Goal: Task Accomplishment & Management: Manage account settings

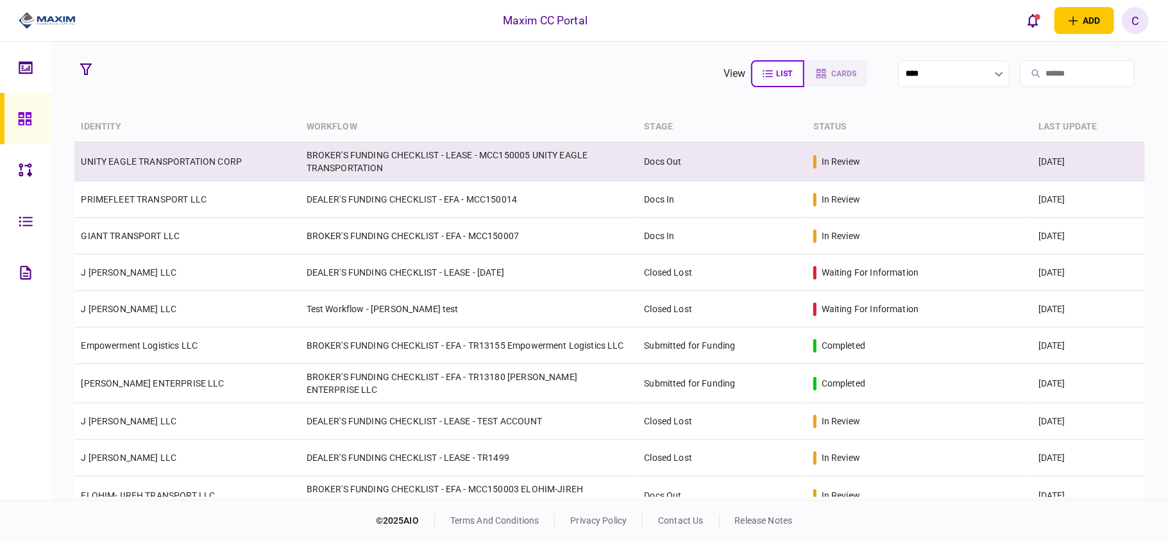
click at [201, 165] on link "UNITY EAGLE TRANSPORTATION CORP" at bounding box center [161, 162] width 161 height 10
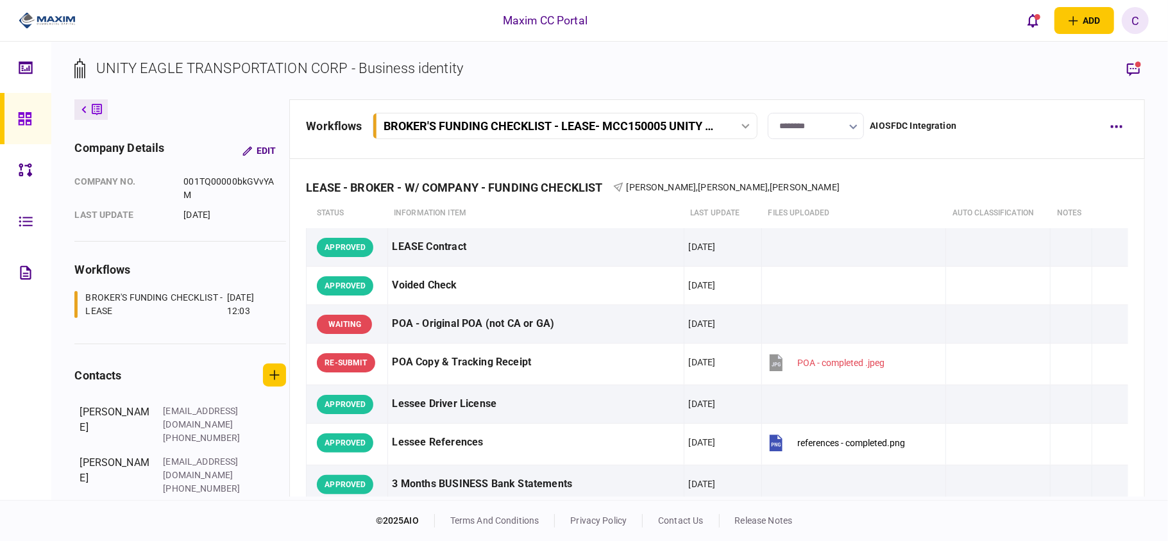
click at [794, 123] on input "********" at bounding box center [816, 126] width 96 height 26
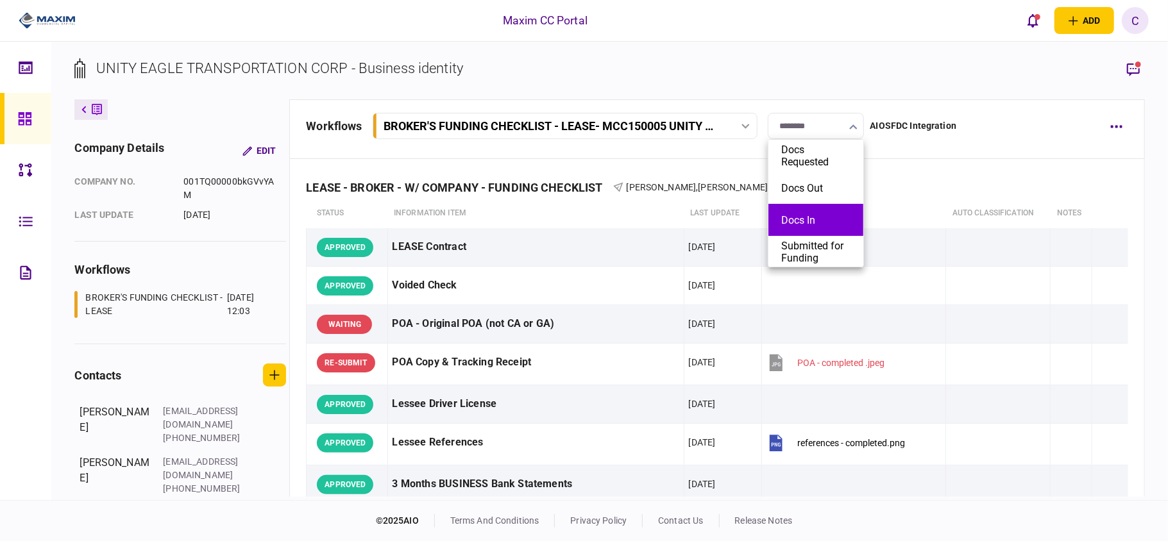
click at [791, 214] on button "Docs In" at bounding box center [815, 220] width 69 height 12
type input "*******"
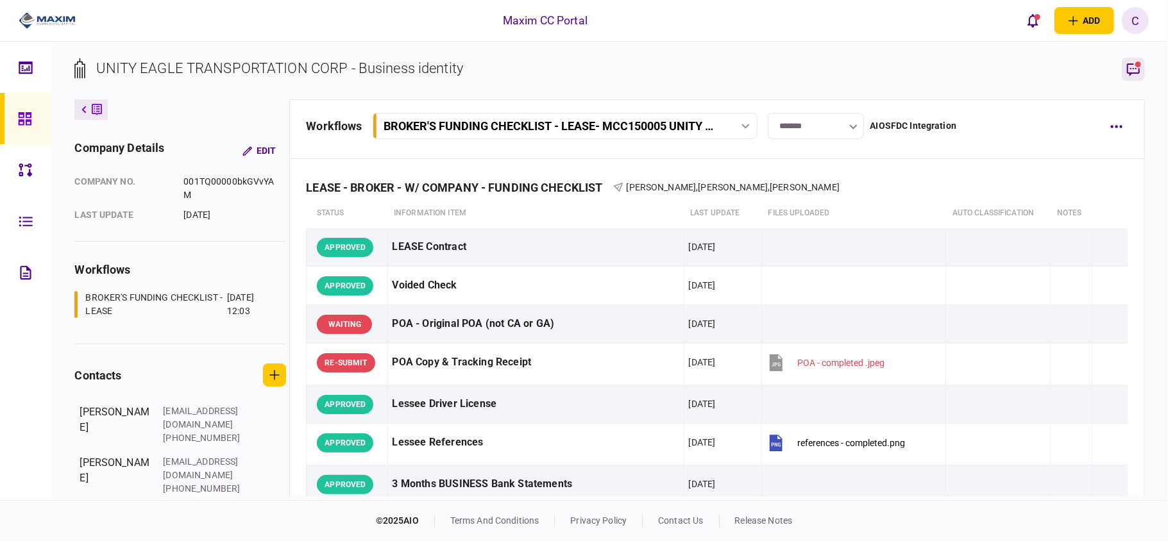
click at [1133, 70] on icon "button" at bounding box center [1133, 69] width 15 height 15
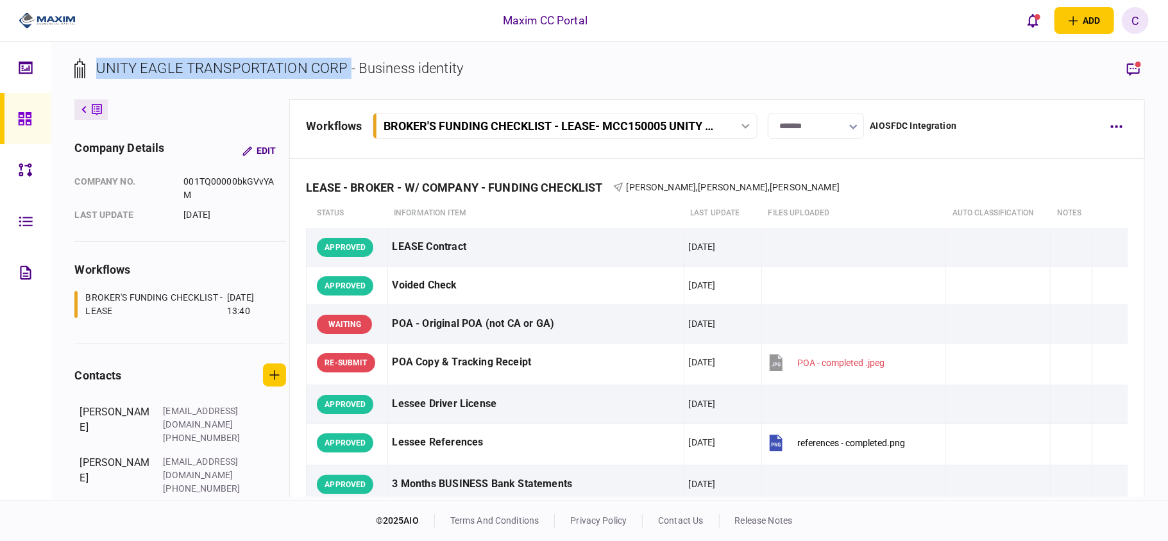
drag, startPoint x: 350, startPoint y: 65, endPoint x: 90, endPoint y: 58, distance: 259.9
click at [90, 58] on div "UNITY EAGLE TRANSPORTATION CORP - Business identity" at bounding box center [268, 68] width 389 height 21
copy div "UNITY EAGLE TRANSPORTATION CORP"
click at [18, 116] on icon at bounding box center [25, 119] width 14 height 15
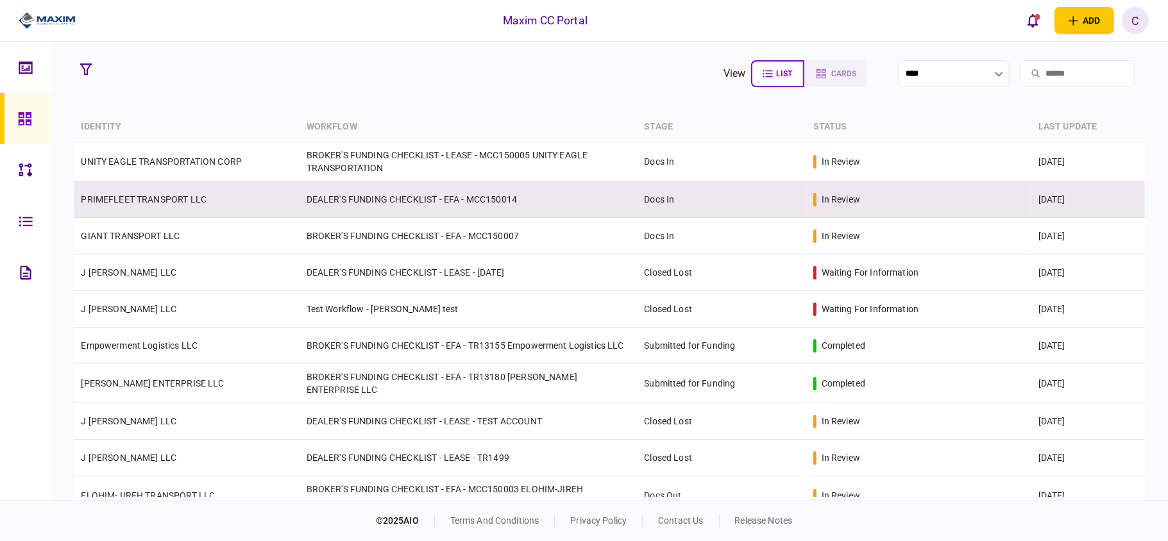
click at [135, 200] on link "PRIMEFLEET TRANSPORT LLC" at bounding box center [144, 199] width 126 height 10
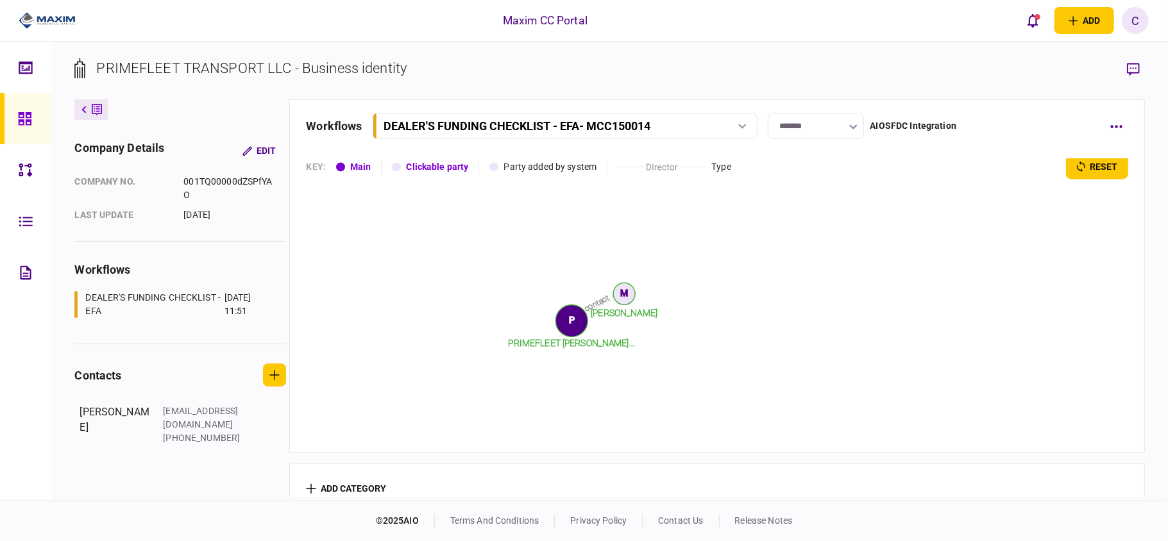
scroll to position [2051, 0]
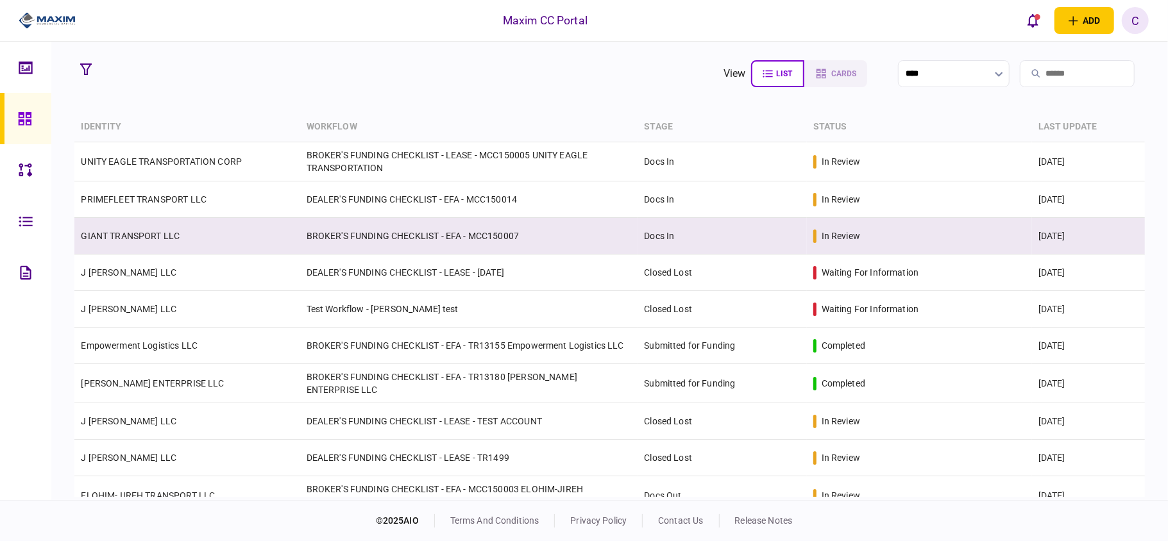
click at [414, 232] on td "BROKER'S FUNDING CHECKLIST - EFA - MCC150007" at bounding box center [469, 236] width 338 height 37
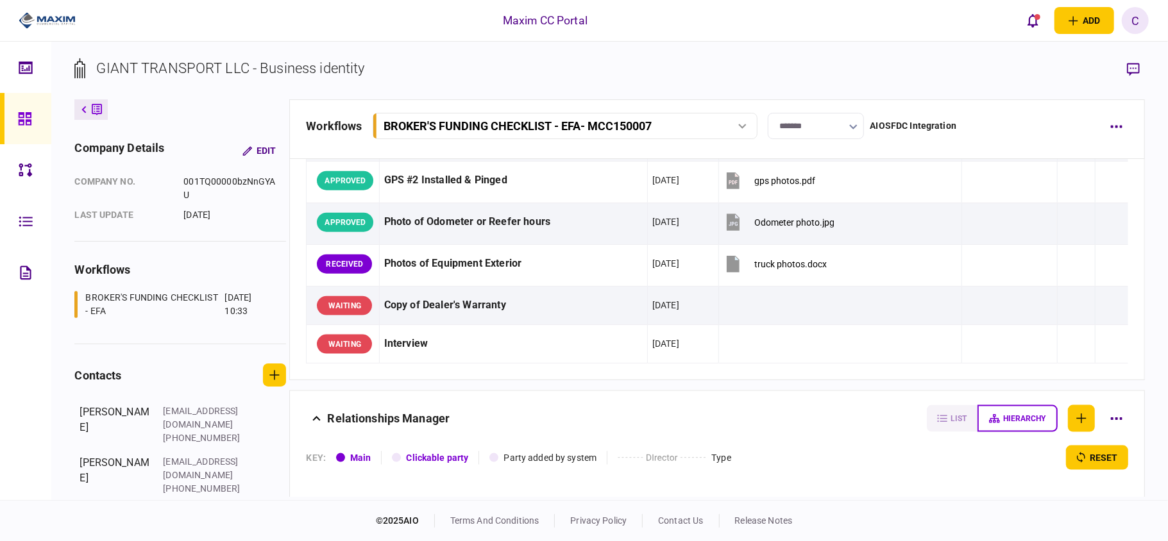
scroll to position [1283, 0]
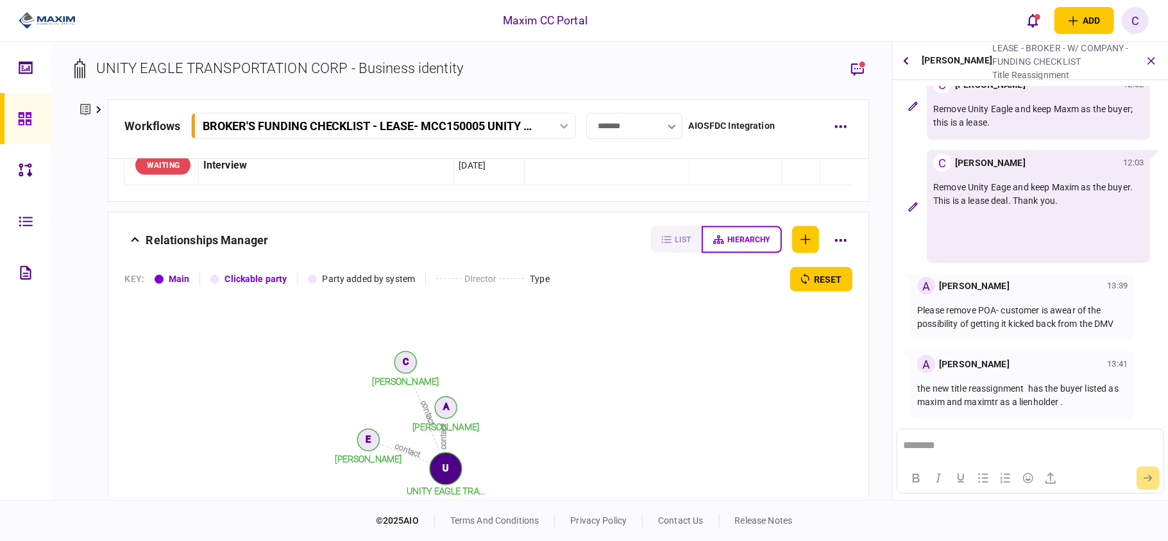
scroll to position [1486, 0]
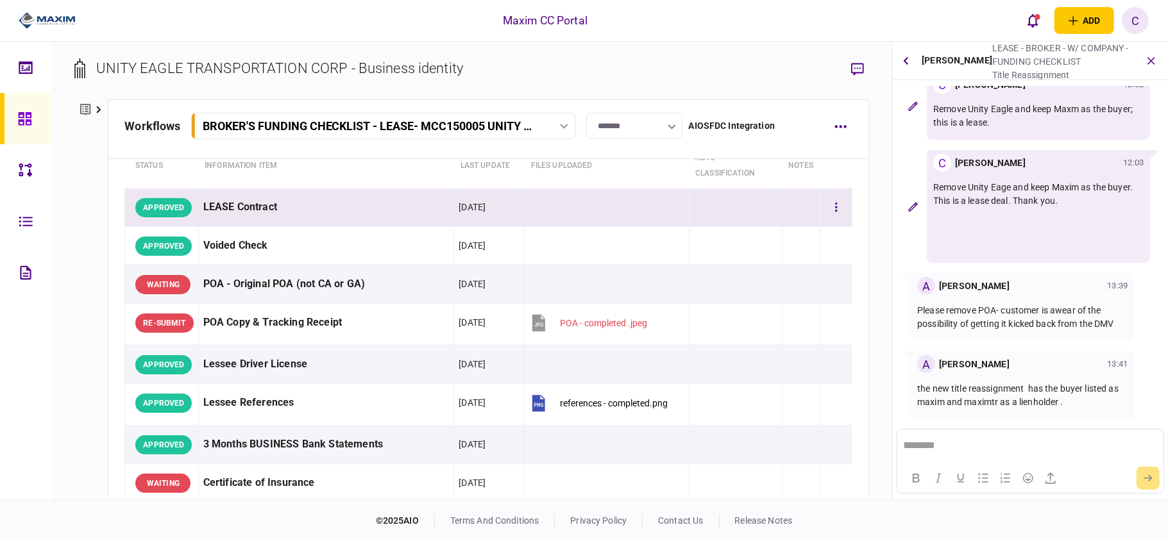
scroll to position [85, 0]
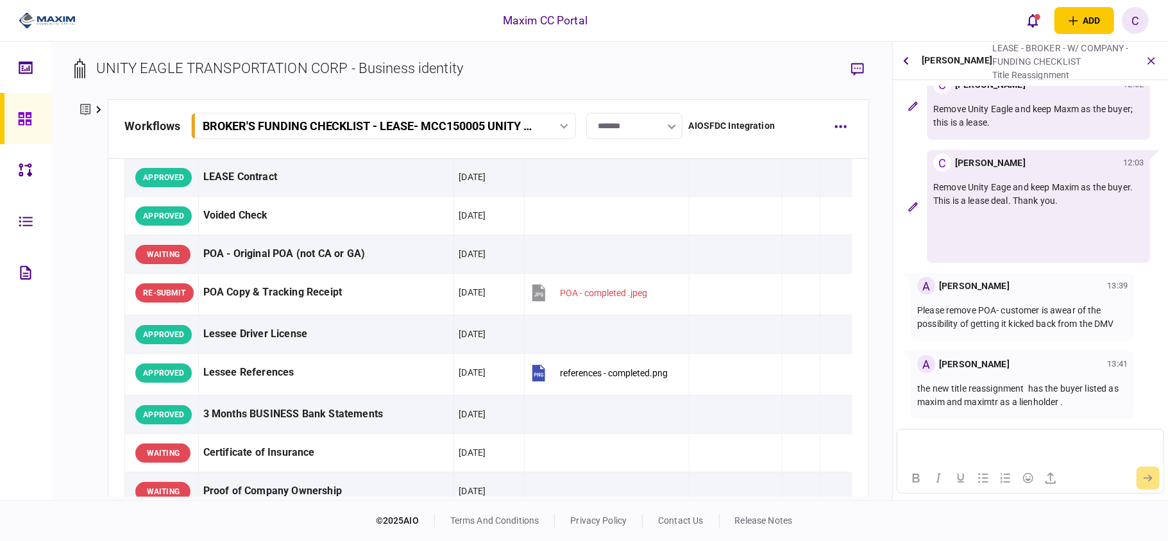
click at [930, 439] on p "Rich Text Area. Press ALT-0 for help." at bounding box center [1030, 444] width 254 height 11
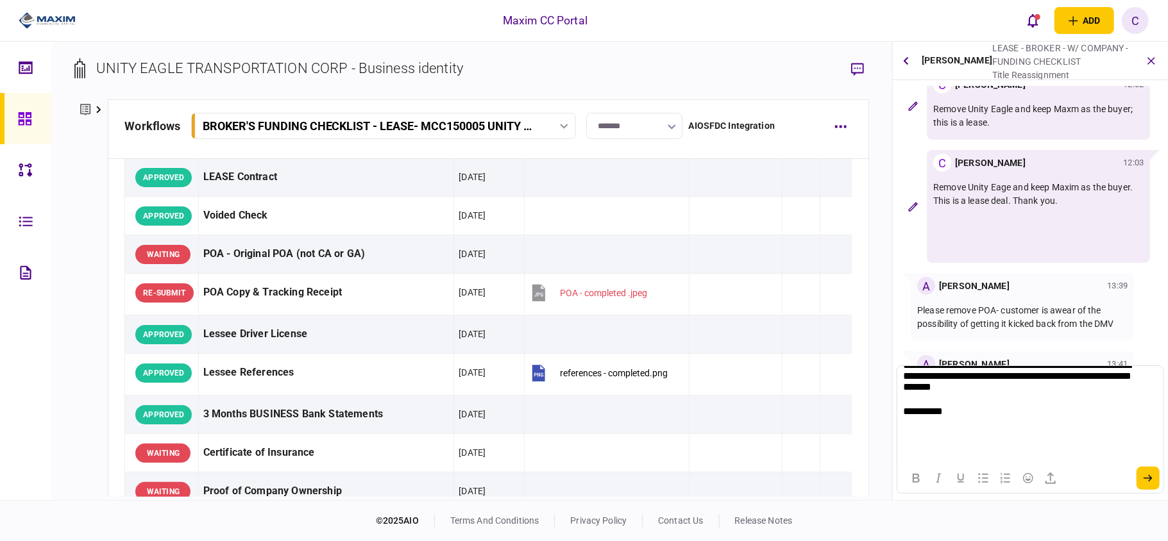
scroll to position [4, 0]
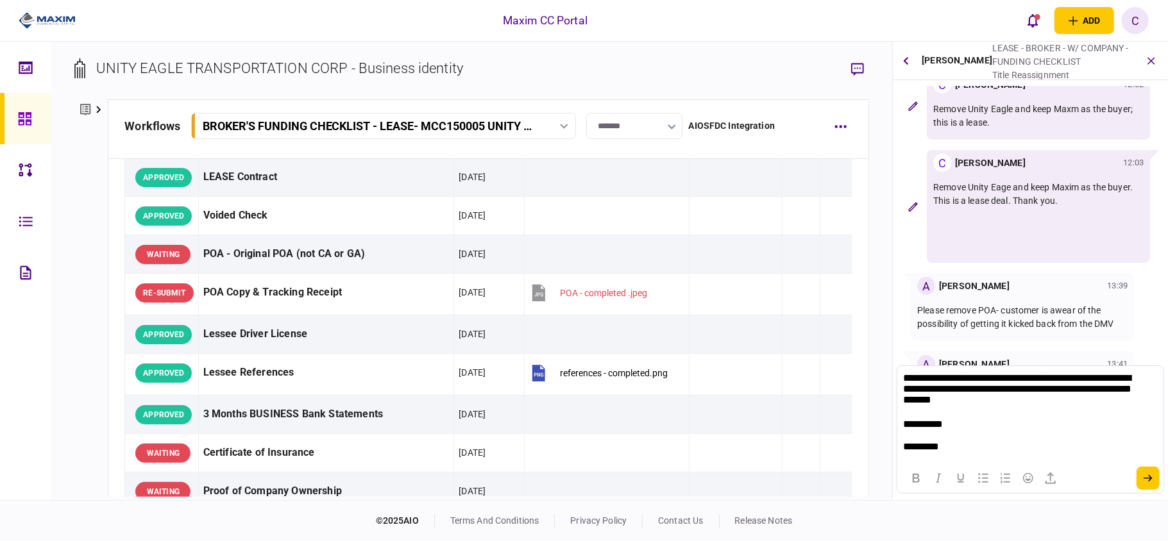
drag, startPoint x: 1144, startPoint y: 475, endPoint x: 1117, endPoint y: 475, distance: 27.6
click at [1145, 475] on icon "submit" at bounding box center [1148, 479] width 9 height 8
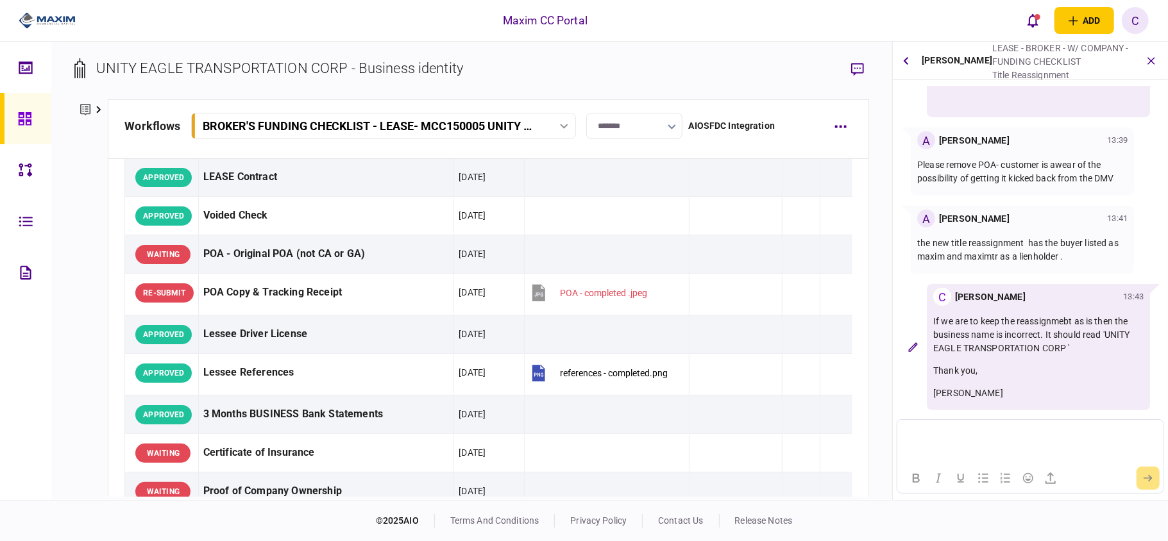
scroll to position [402, 0]
click at [995, 431] on p "Rich Text Area. Press ALT-0 for help." at bounding box center [1030, 435] width 254 height 11
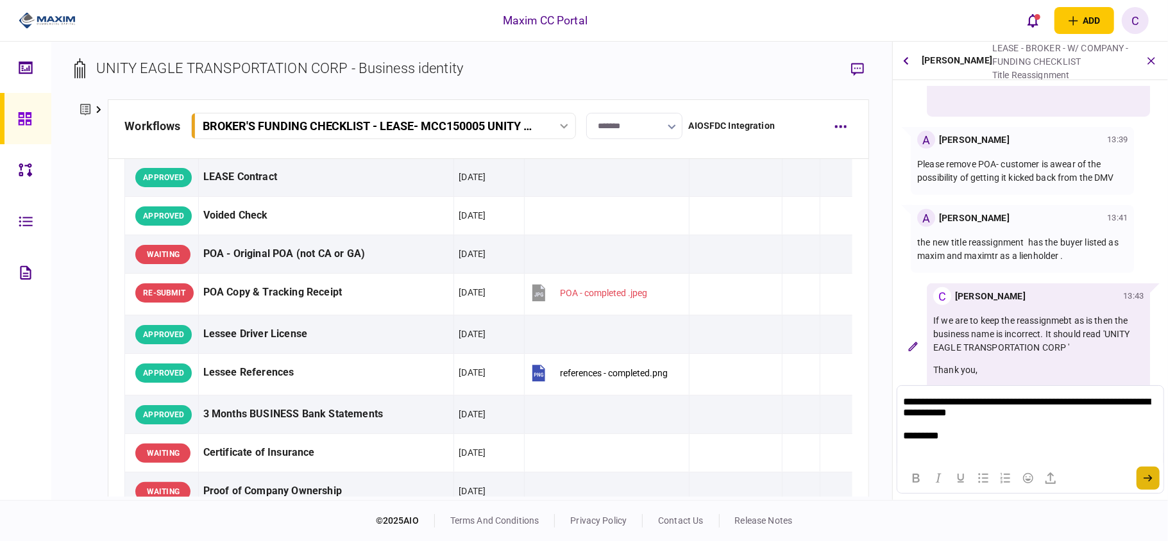
click at [1141, 479] on button "submit" at bounding box center [1148, 478] width 23 height 23
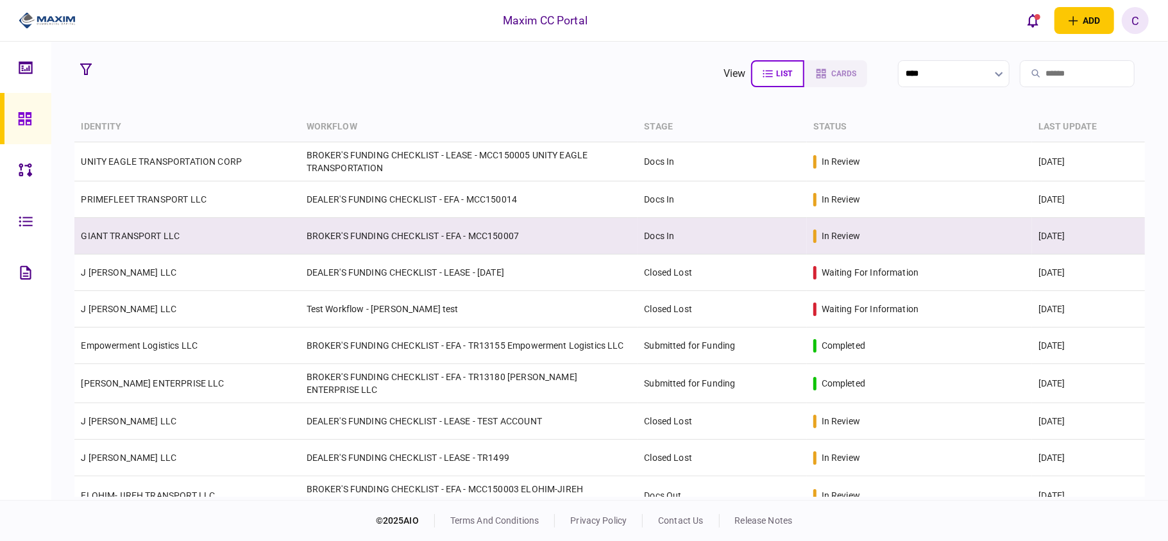
click at [398, 240] on td "BROKER'S FUNDING CHECKLIST - EFA - MCC150007" at bounding box center [469, 236] width 338 height 37
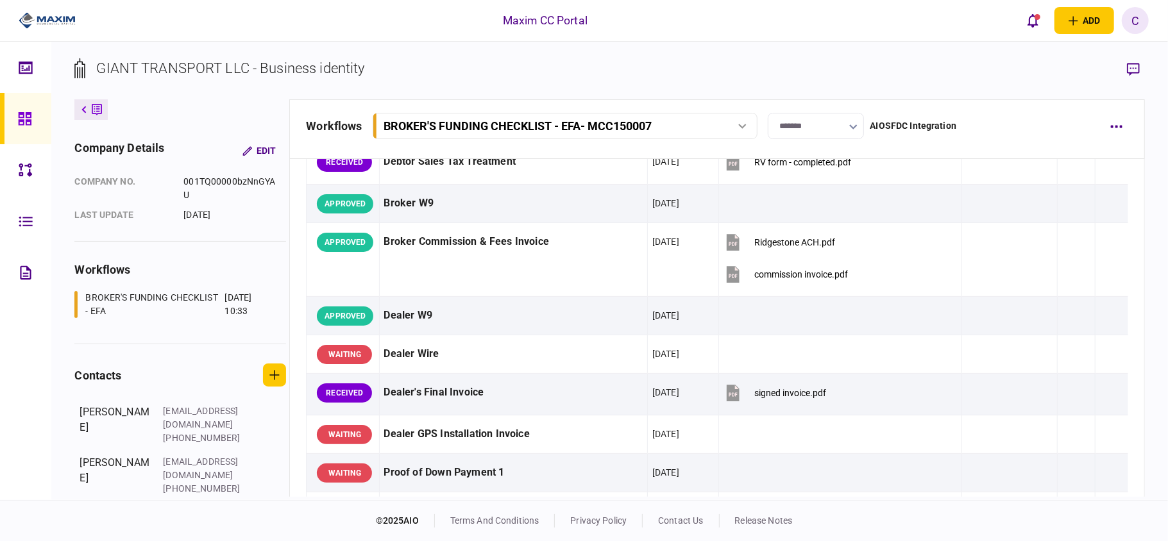
scroll to position [513, 0]
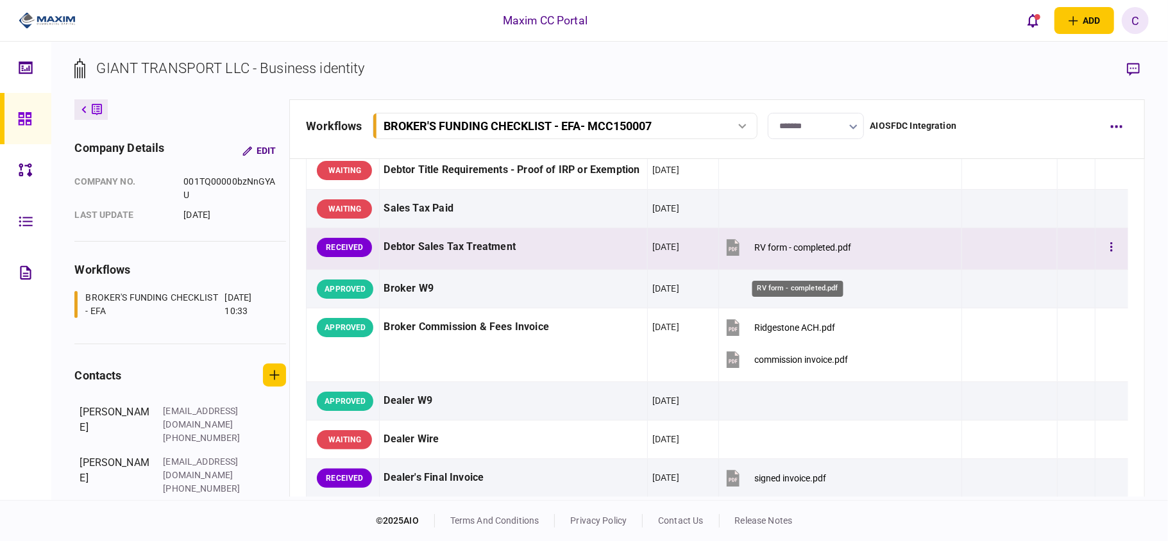
click at [771, 253] on div "RV form - completed.pdf" at bounding box center [802, 247] width 97 height 10
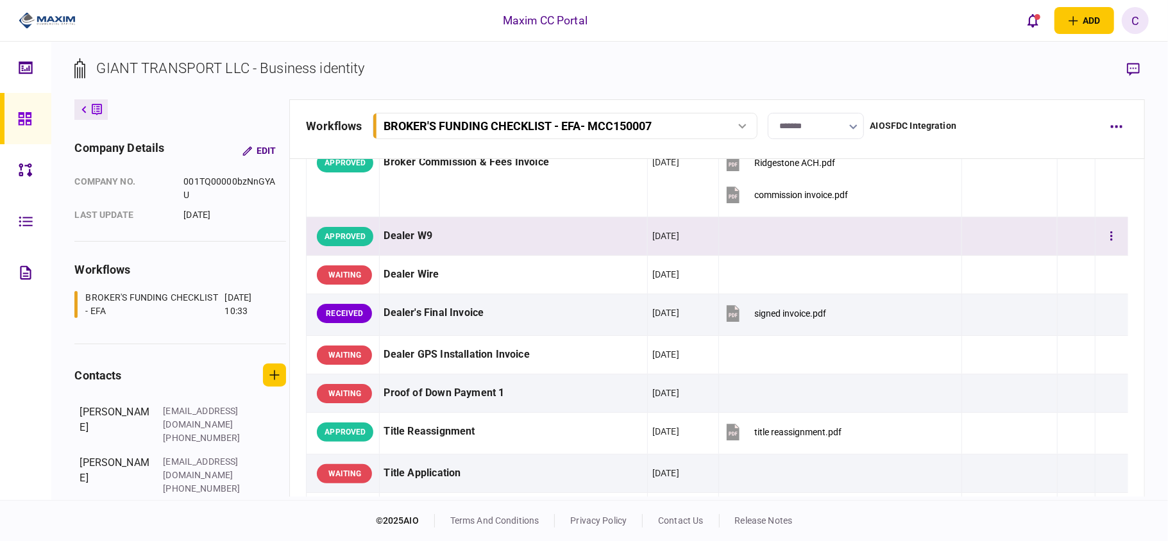
scroll to position [684, 0]
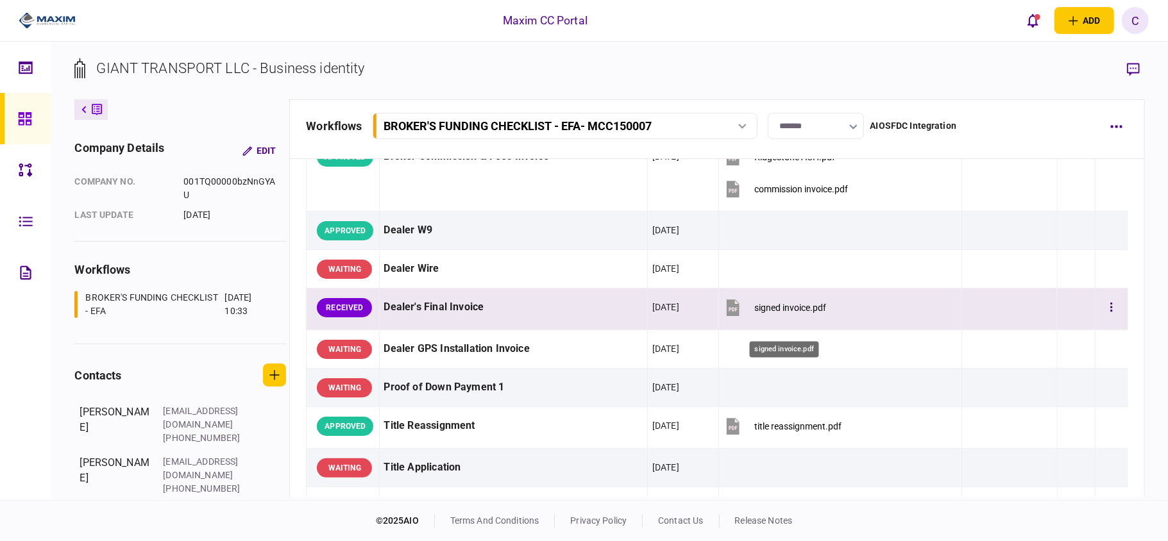
click at [770, 313] on div "signed invoice.pdf" at bounding box center [790, 308] width 72 height 10
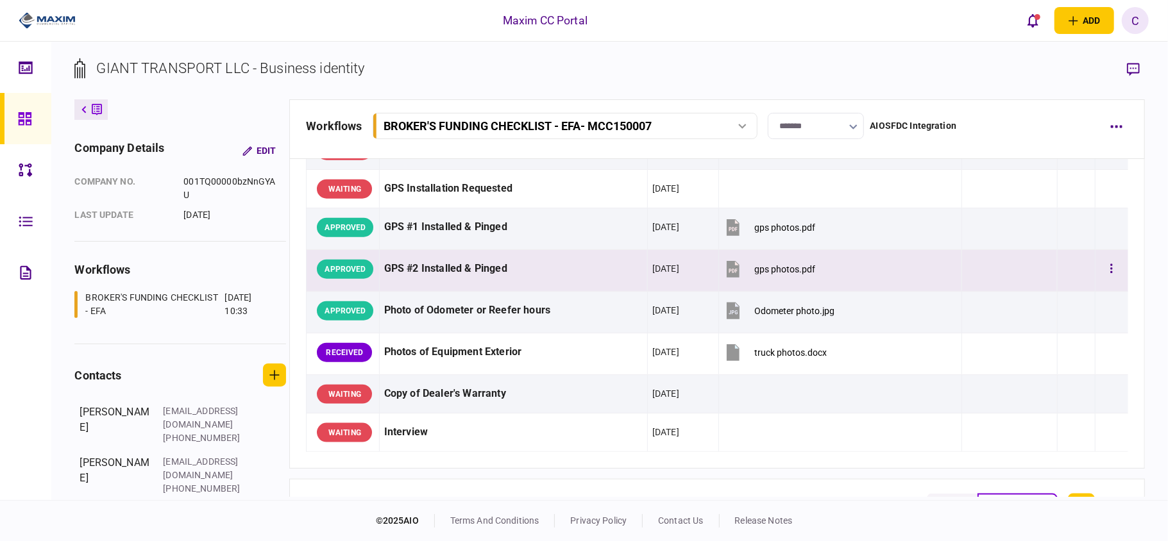
scroll to position [1112, 0]
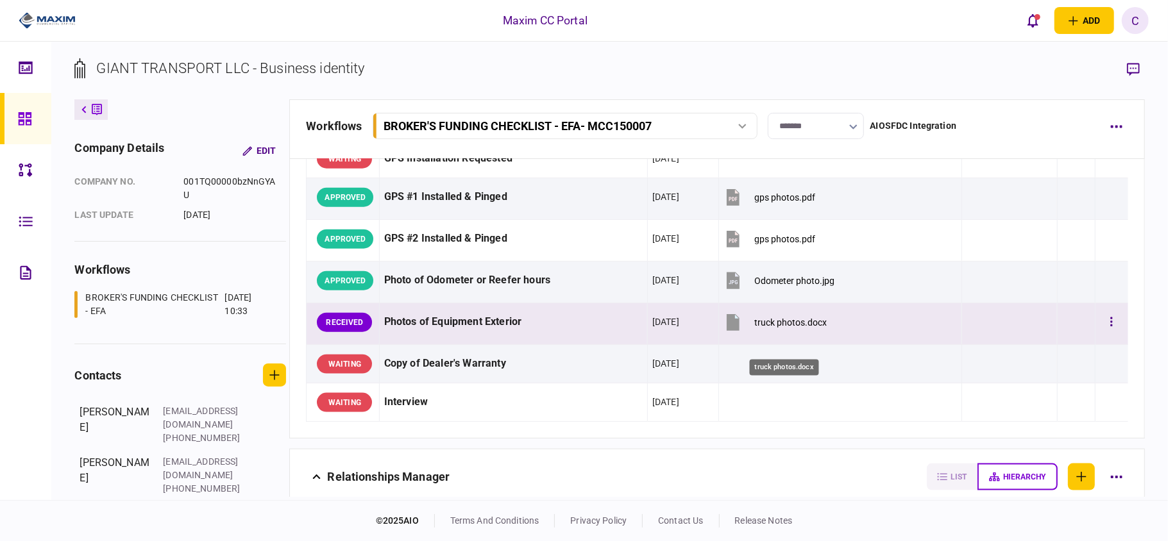
click at [763, 328] on div "truck photos.docx" at bounding box center [790, 323] width 72 height 10
click at [778, 328] on div "truck photos.docx" at bounding box center [790, 323] width 72 height 10
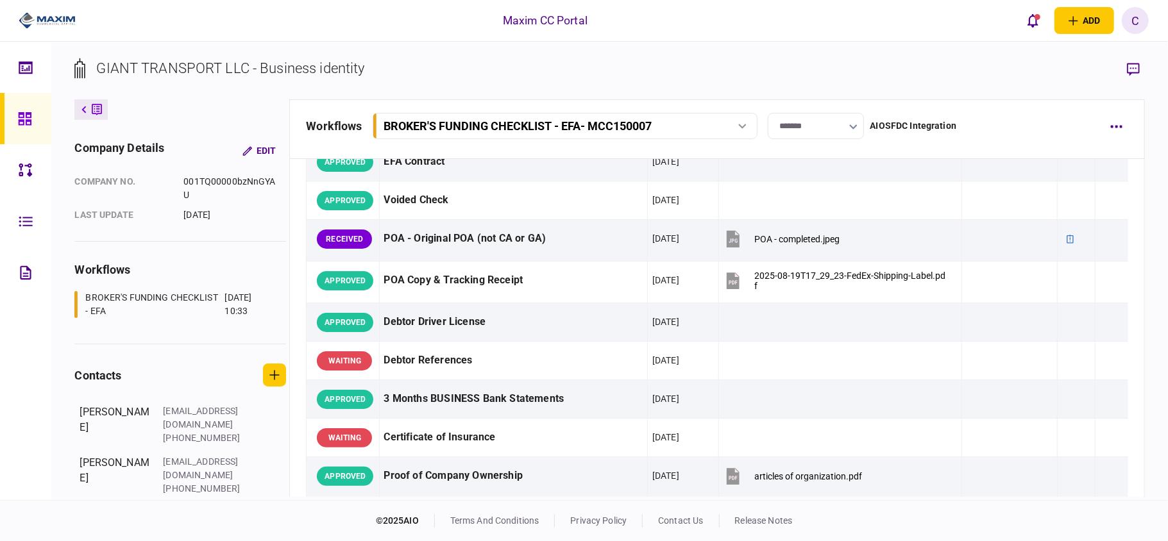
scroll to position [0, 0]
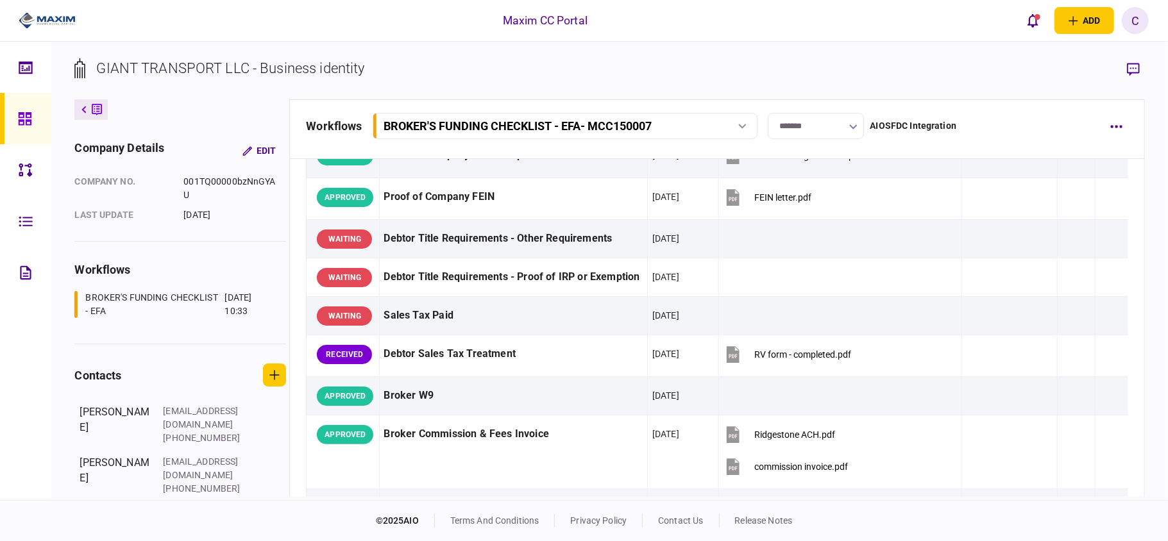
scroll to position [513, 0]
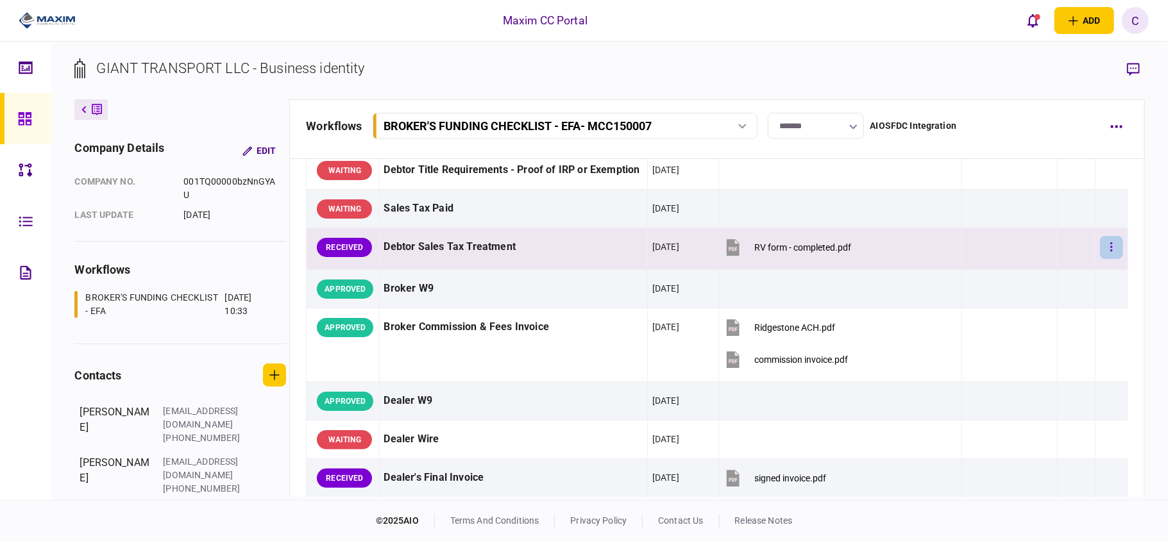
click at [1103, 259] on button "button" at bounding box center [1111, 247] width 23 height 23
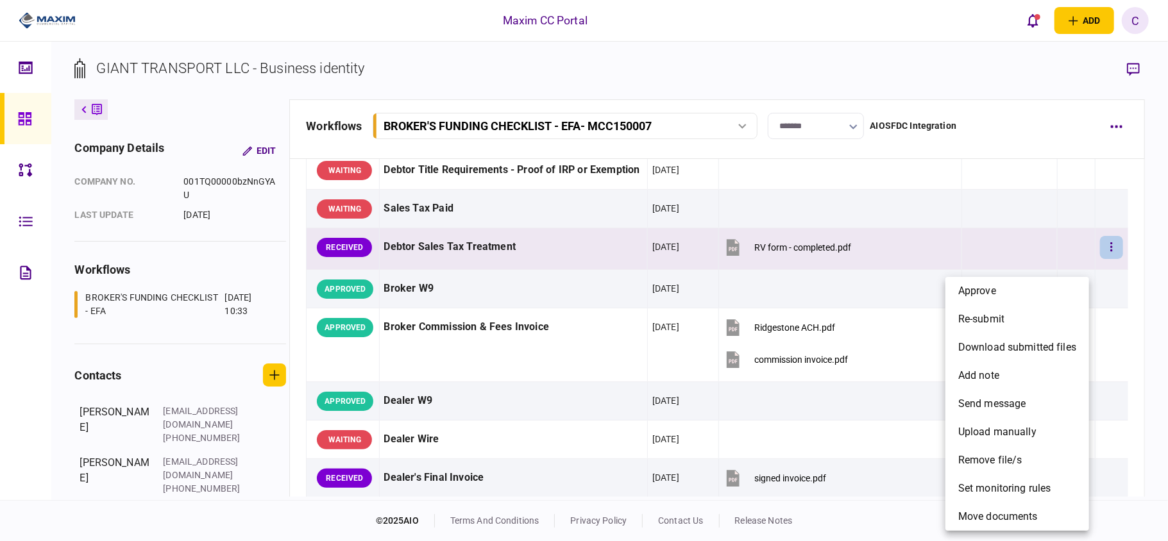
click at [1065, 260] on div at bounding box center [584, 270] width 1168 height 541
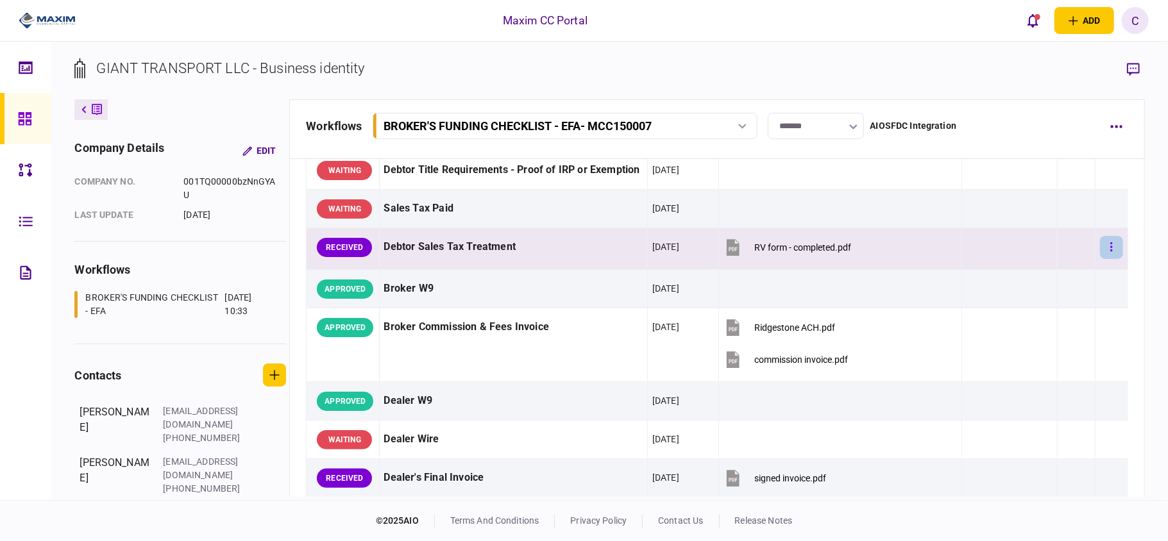
click at [1110, 253] on icon "button" at bounding box center [1111, 247] width 3 height 12
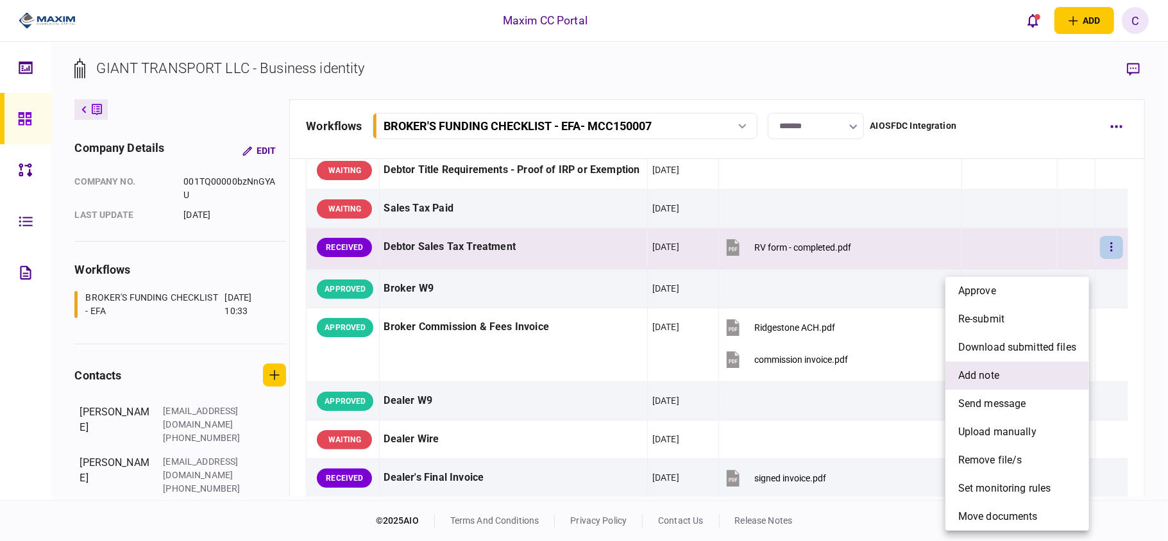
click at [965, 378] on span "add note" at bounding box center [978, 375] width 41 height 15
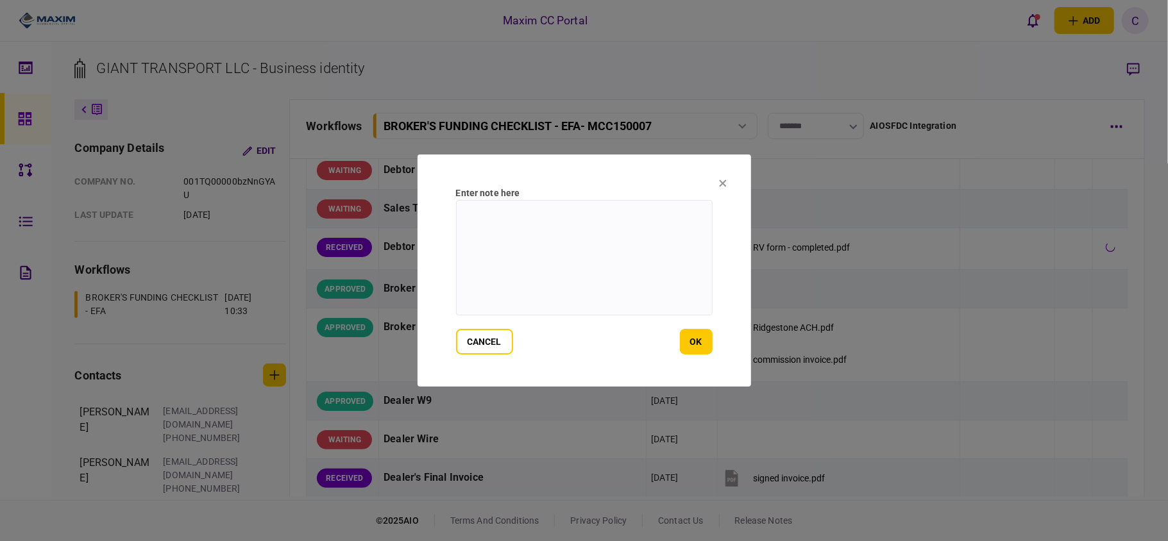
click at [559, 208] on textarea at bounding box center [584, 257] width 257 height 115
type textarea "**********"
click at [693, 348] on button "ok" at bounding box center [696, 342] width 33 height 26
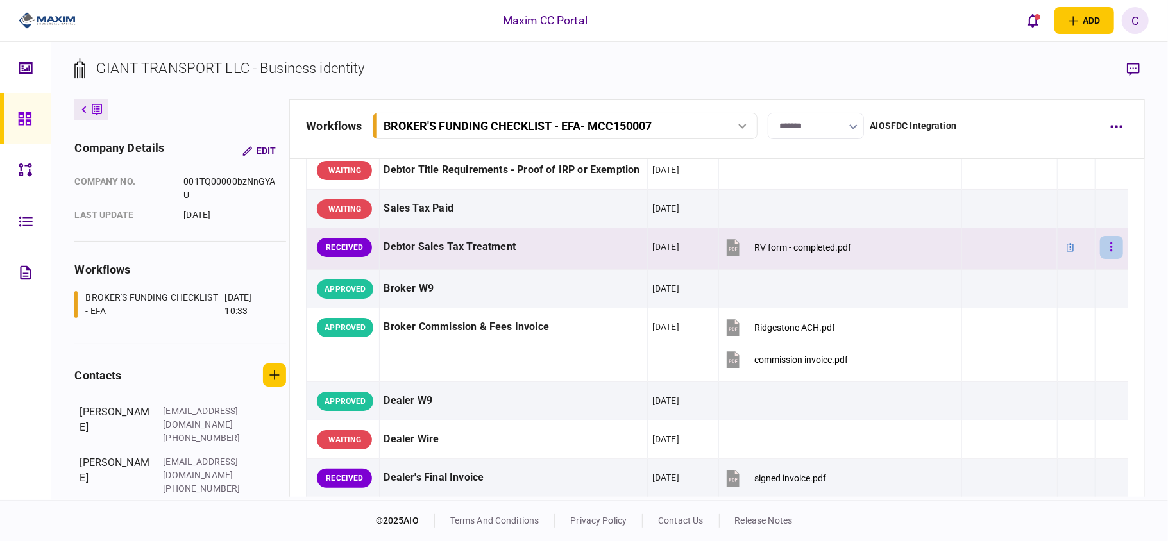
click at [1110, 251] on icon "button" at bounding box center [1111, 246] width 2 height 9
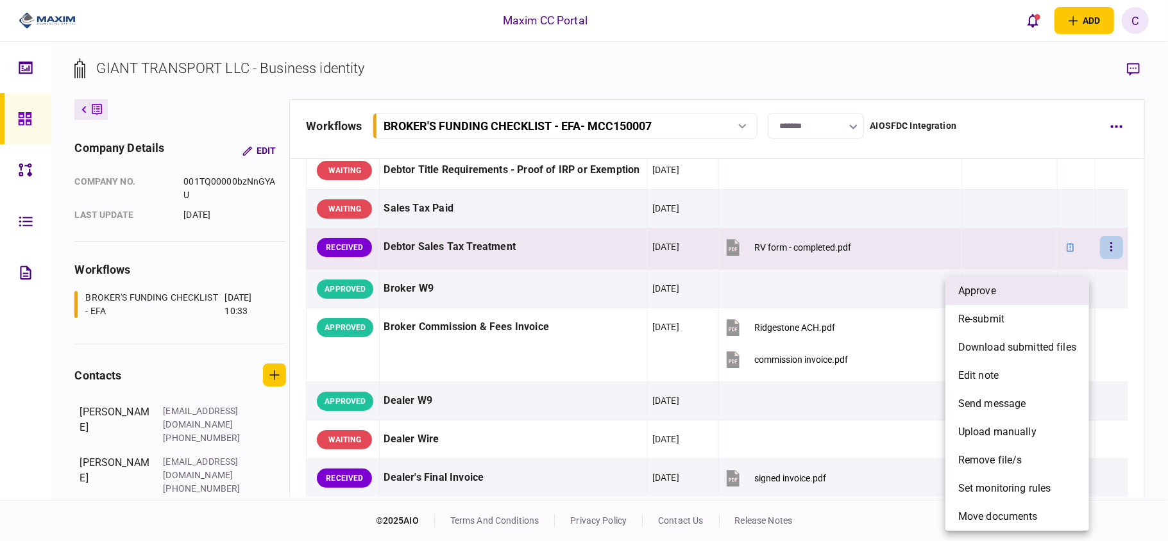
click at [984, 290] on span "approve" at bounding box center [977, 291] width 38 height 15
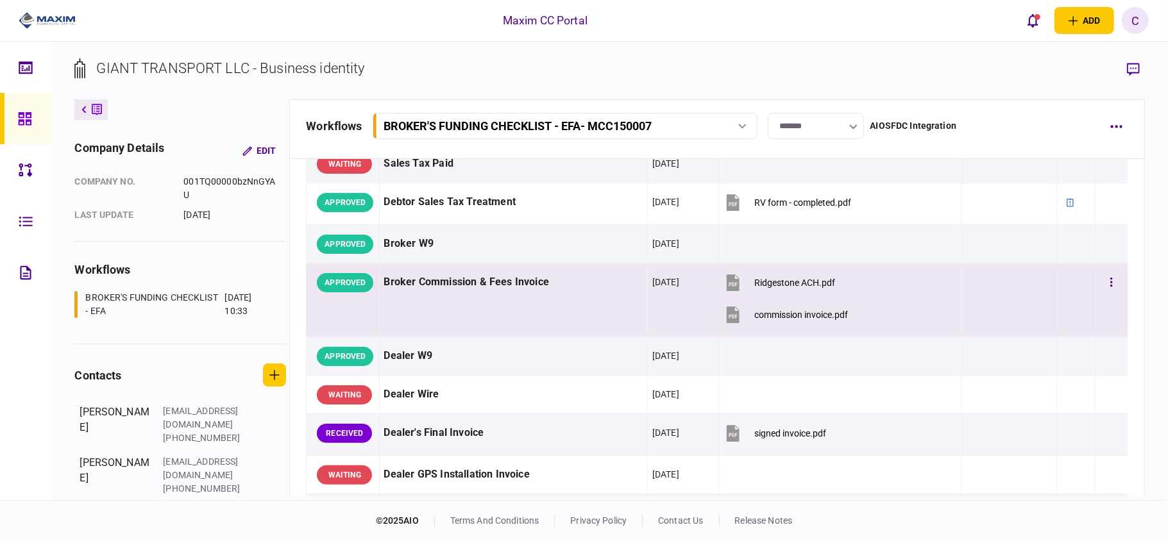
scroll to position [598, 0]
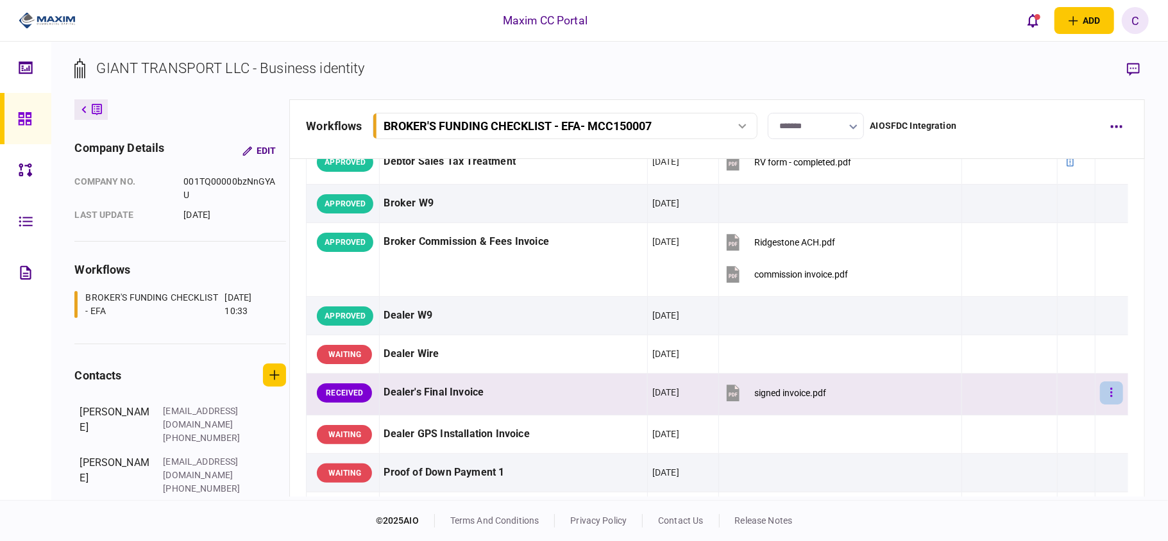
click at [1110, 397] on icon "button" at bounding box center [1111, 392] width 2 height 9
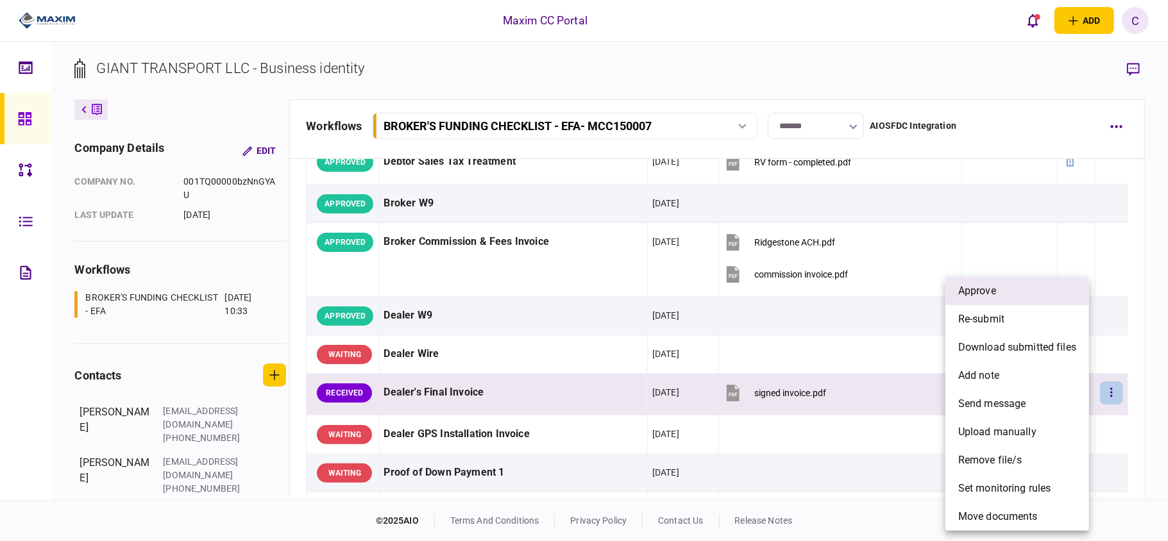
click at [981, 296] on span "approve" at bounding box center [977, 291] width 38 height 15
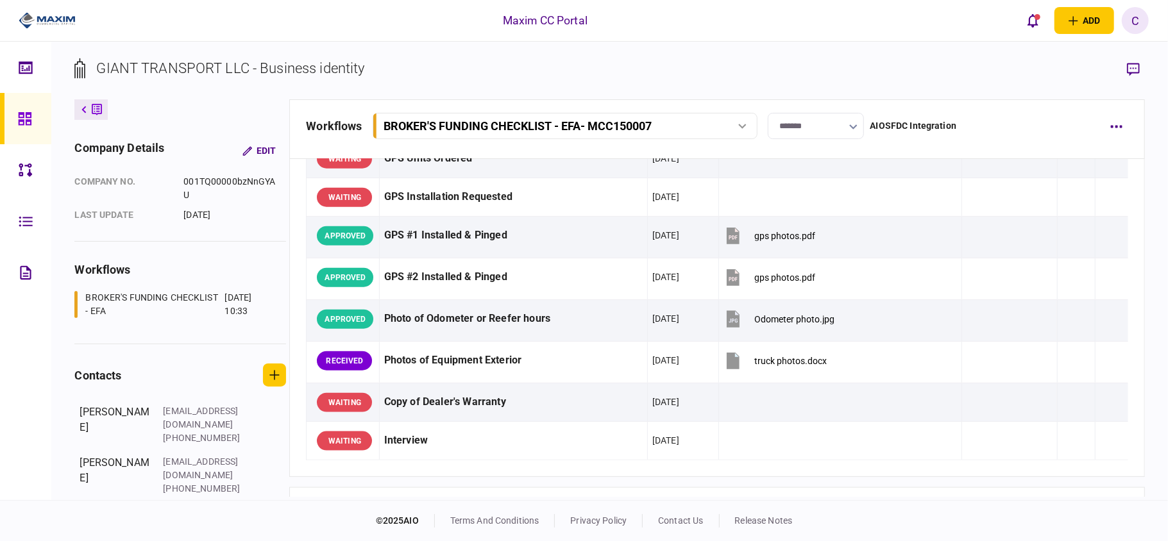
scroll to position [1112, 0]
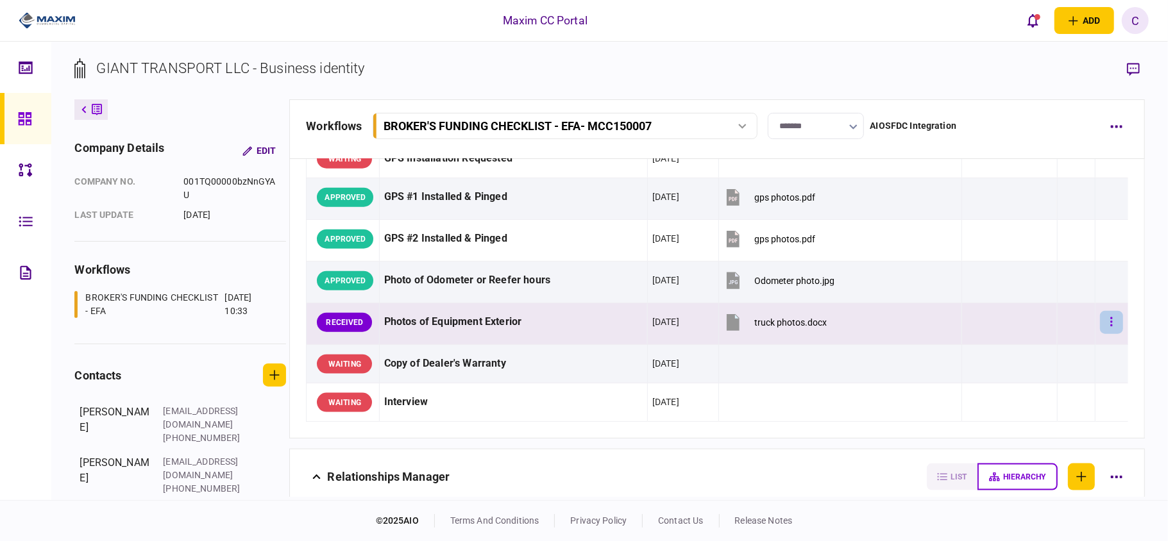
click at [1110, 327] on icon "button" at bounding box center [1111, 322] width 2 height 9
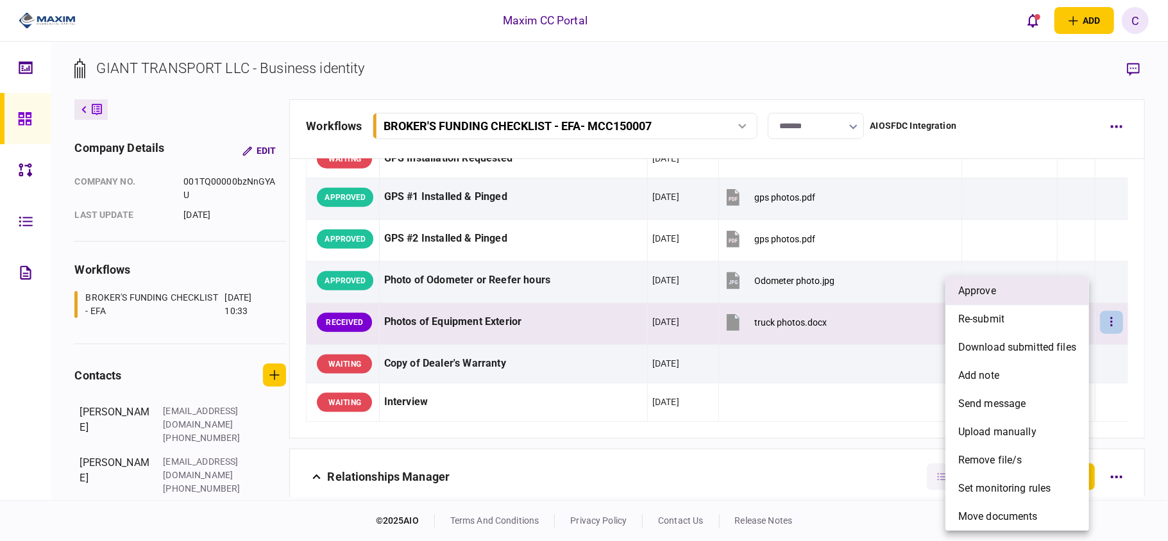
click at [1030, 291] on li "approve" at bounding box center [1018, 291] width 144 height 28
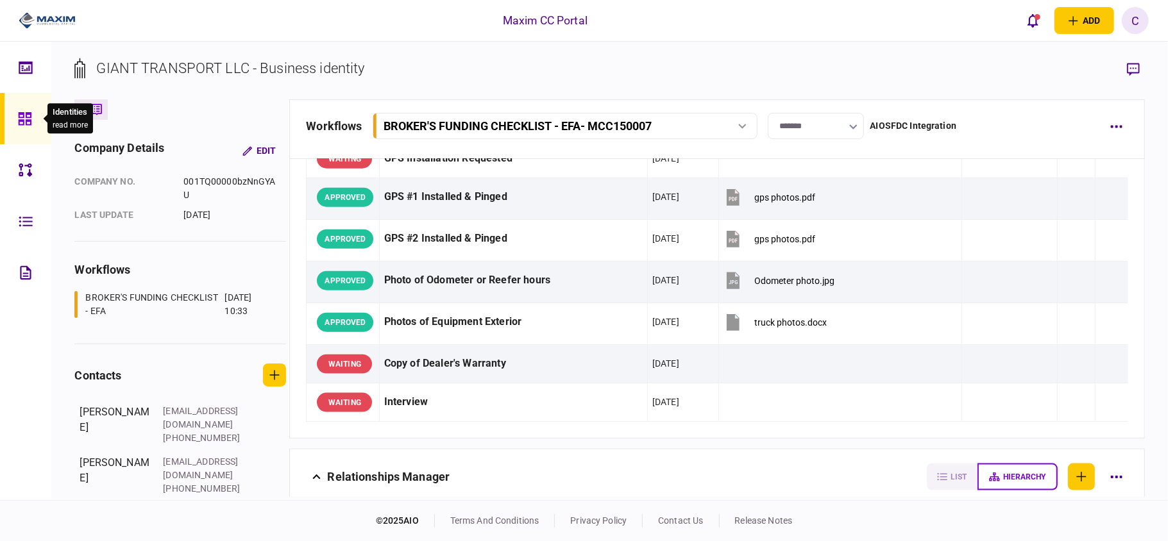
click at [29, 113] on icon at bounding box center [24, 118] width 13 height 13
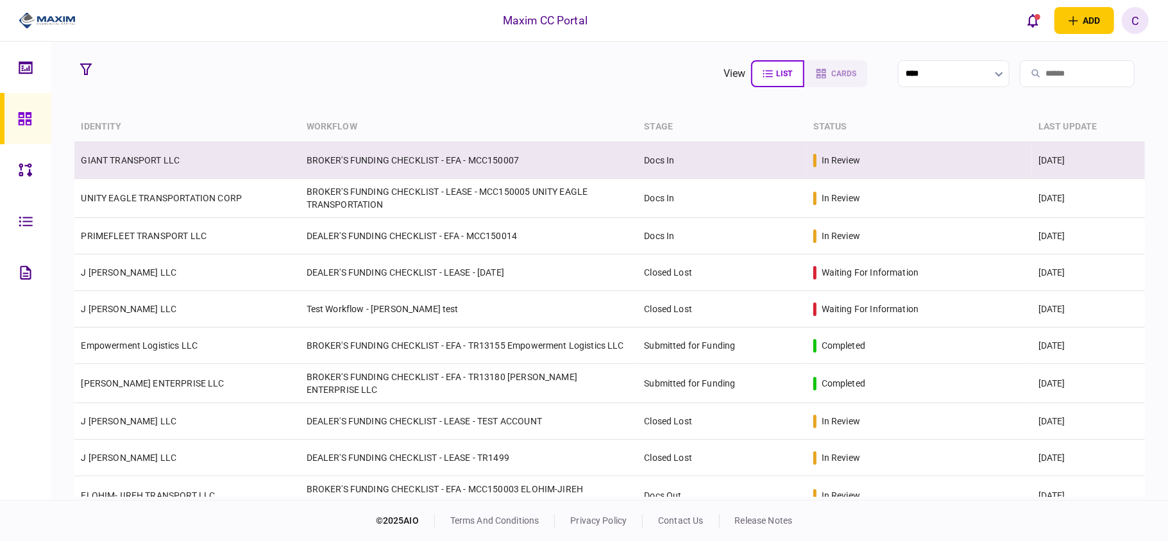
click at [126, 162] on link "GIANT TRANSPORT LLC" at bounding box center [130, 160] width 99 height 10
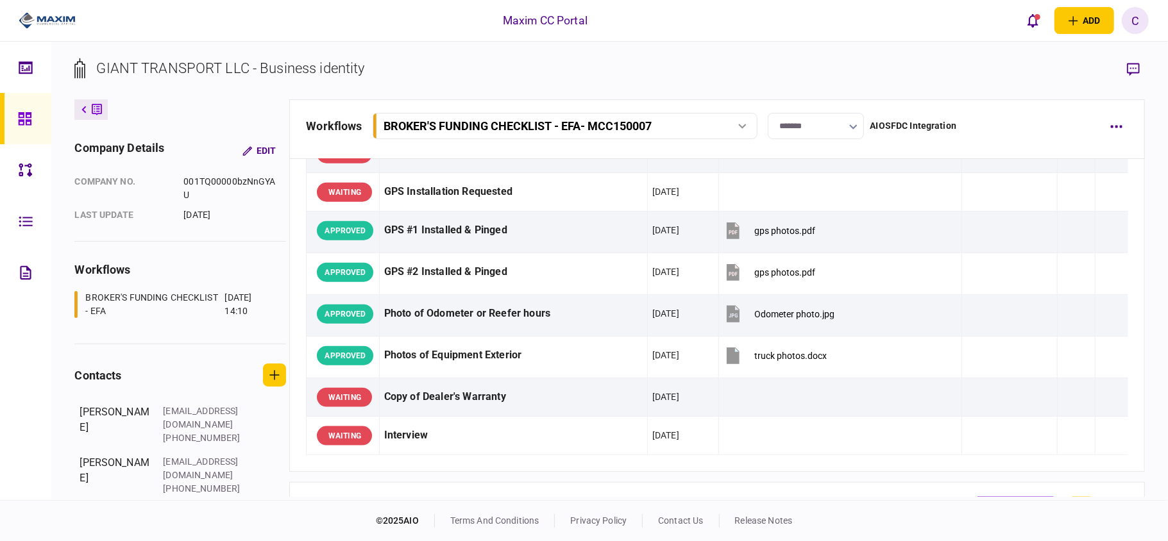
scroll to position [650, 0]
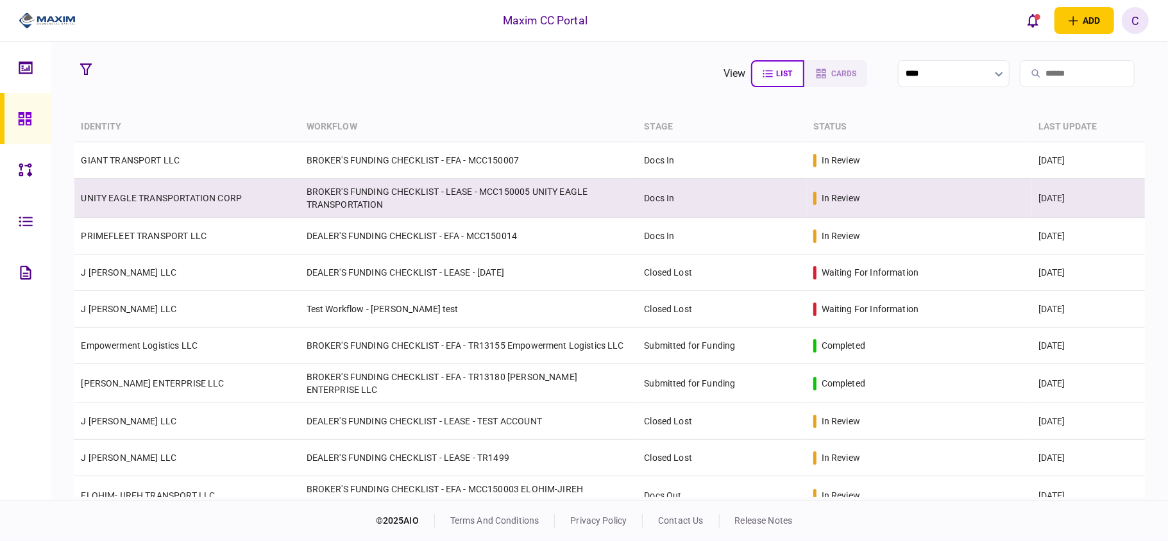
click at [157, 198] on link "UNITY EAGLE TRANSPORTATION CORP" at bounding box center [161, 198] width 161 height 10
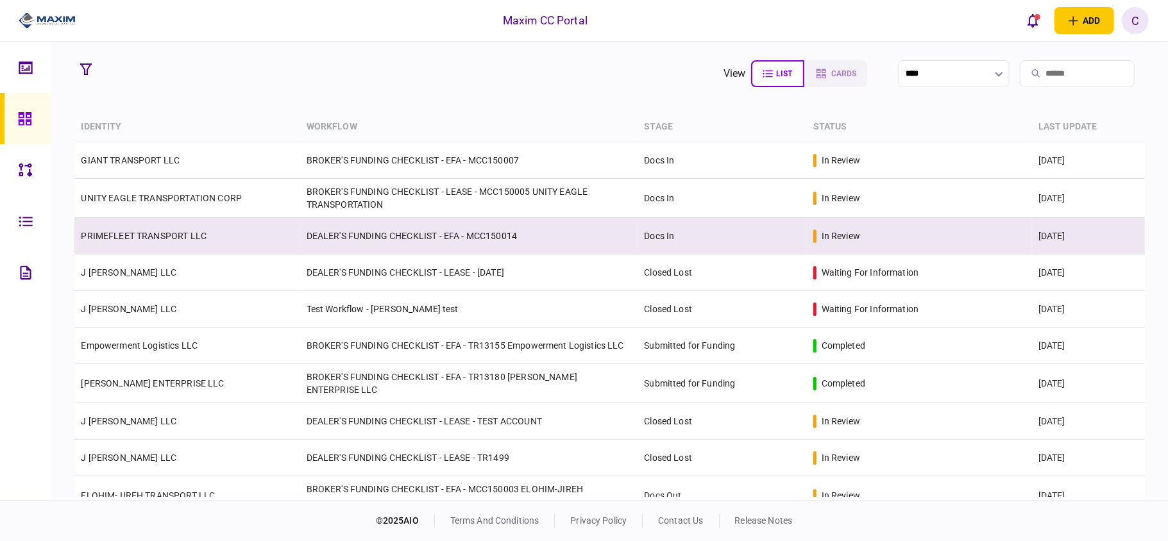
click at [193, 234] on link "PRIMEFLEET TRANSPORT LLC" at bounding box center [144, 236] width 126 height 10
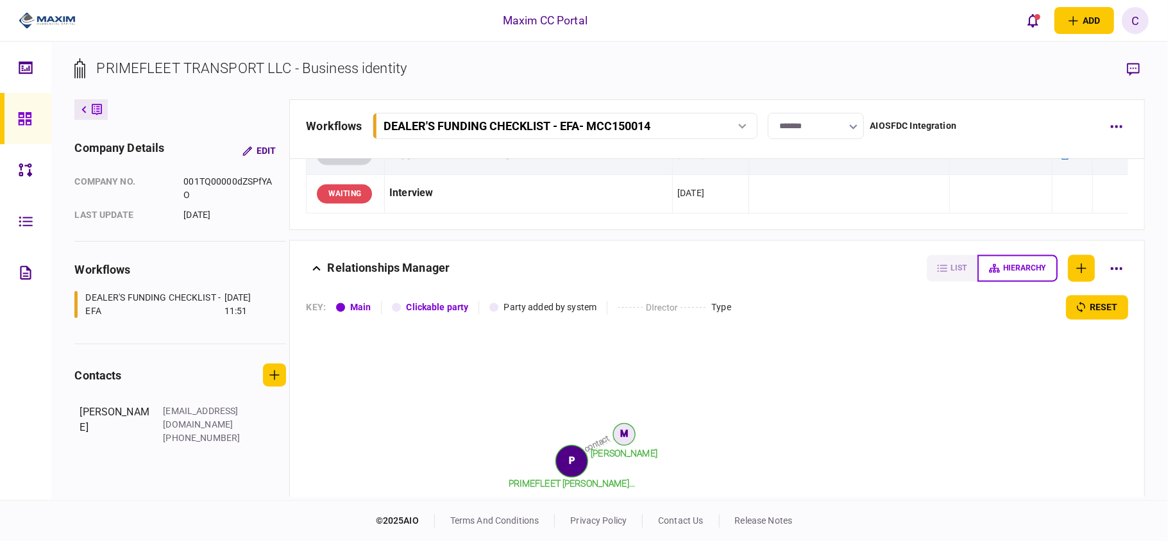
scroll to position [2051, 0]
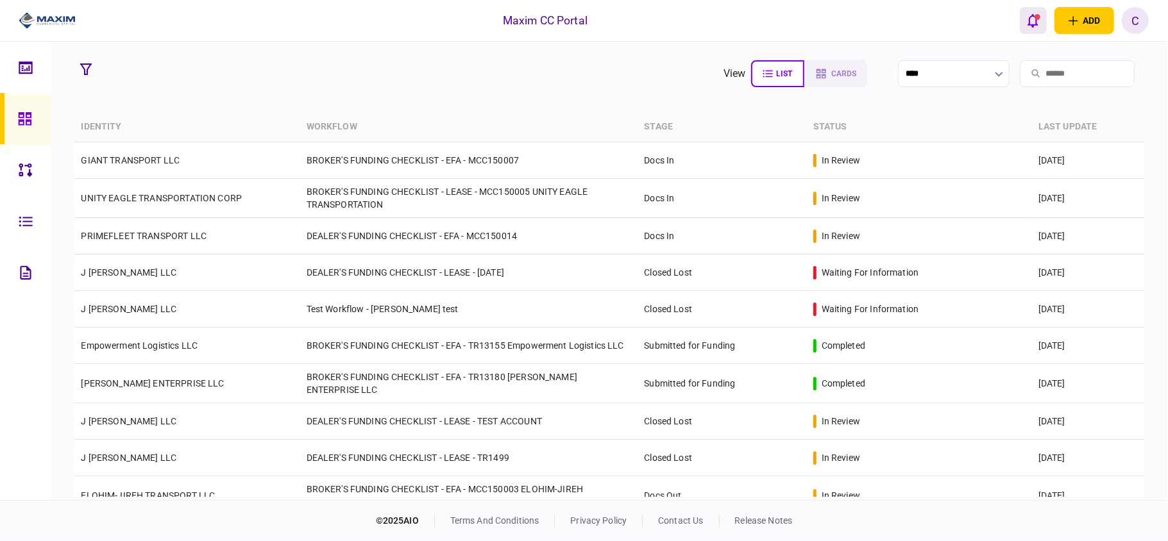
click at [1031, 16] on icon "open notifications list" at bounding box center [1033, 20] width 11 height 13
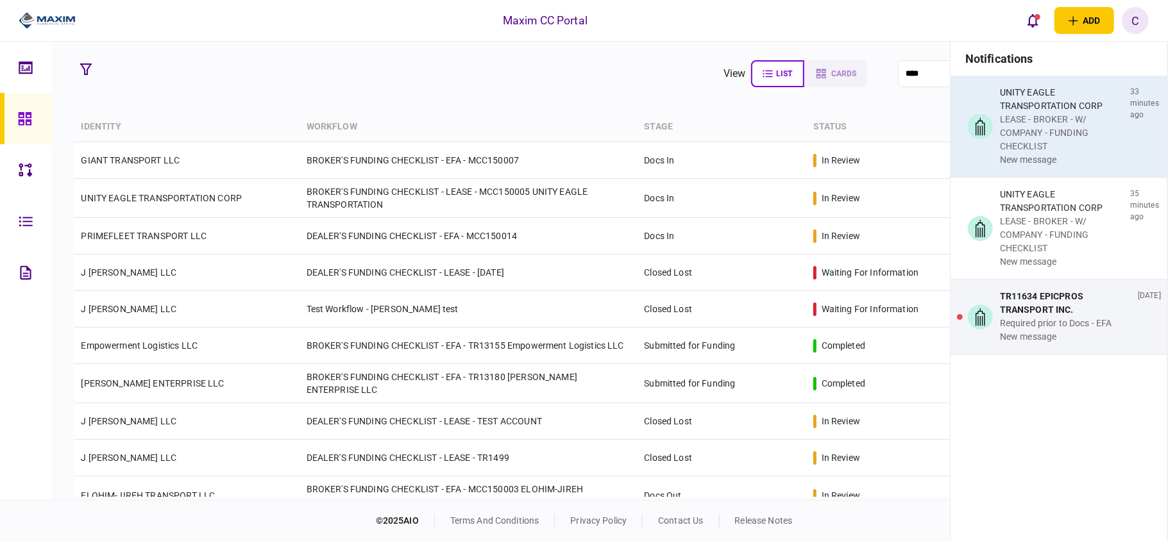
click at [1028, 135] on div "LEASE - BROKER - W/ COMPANY - FUNDING CHECKLIST" at bounding box center [1062, 133] width 125 height 40
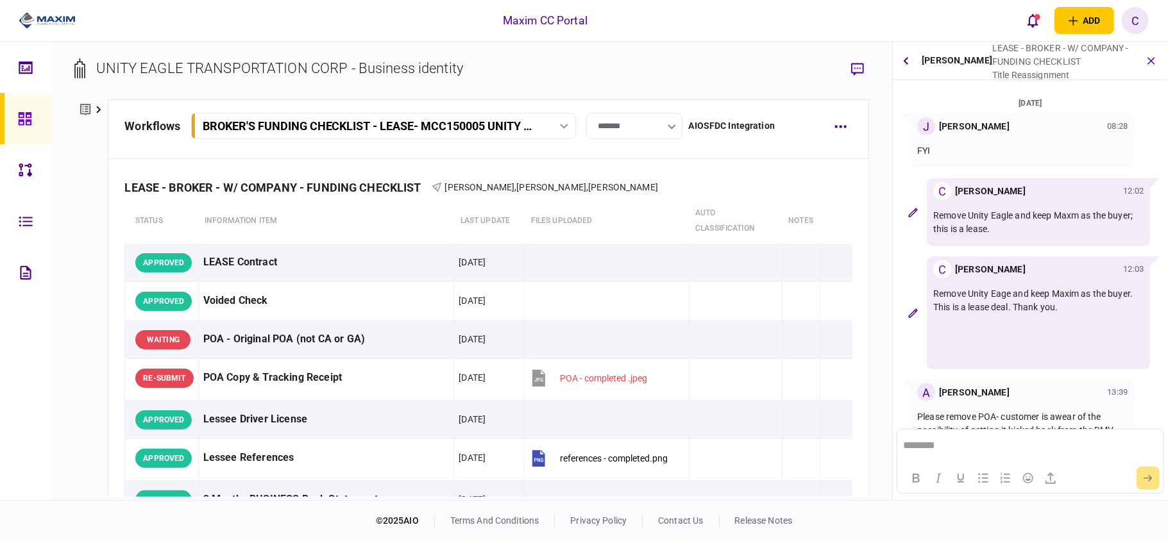
scroll to position [171, 0]
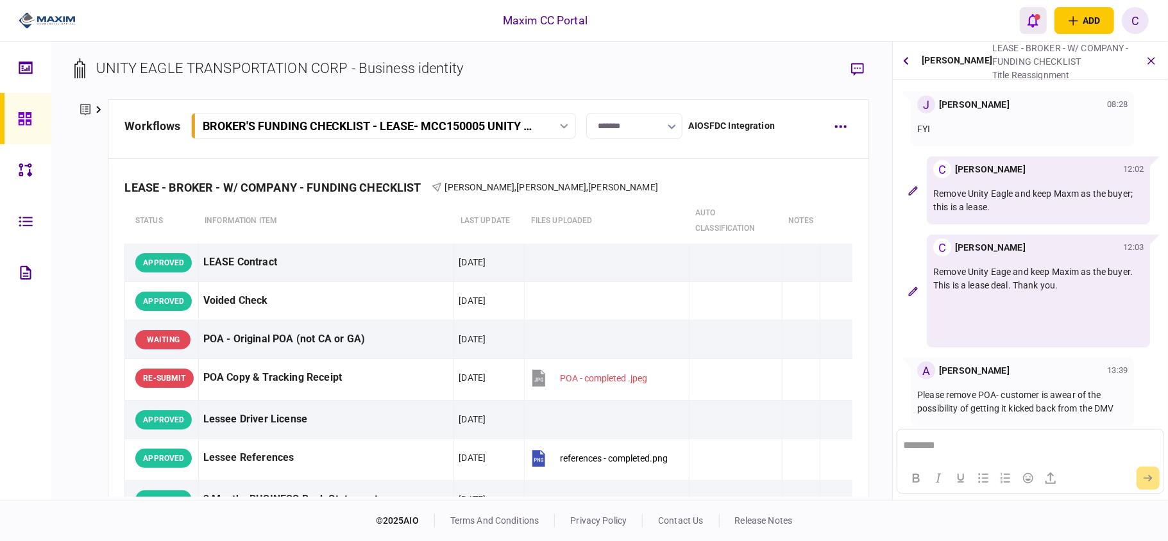
click at [1040, 16] on div "open notifications list" at bounding box center [1038, 17] width 6 height 6
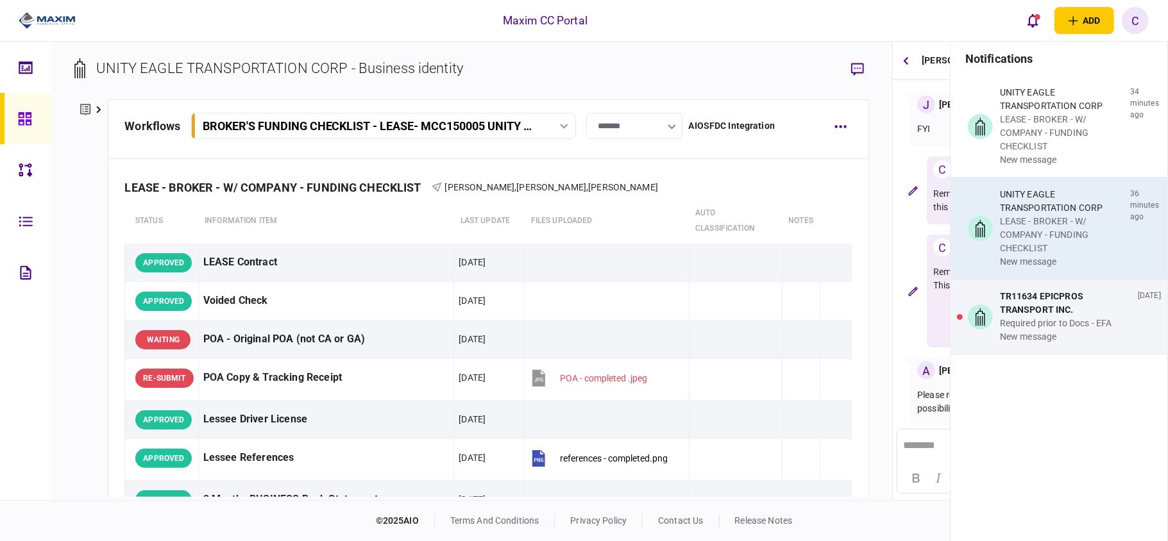
click at [1027, 203] on div "UNITY EAGLE TRANSPORTATION CORP" at bounding box center [1062, 201] width 125 height 27
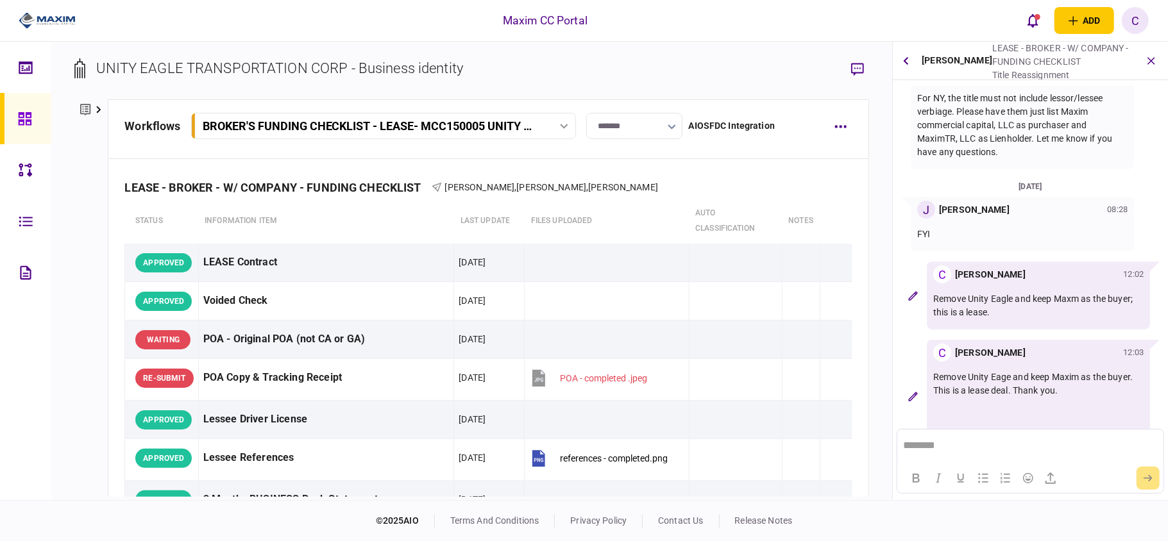
scroll to position [0, 0]
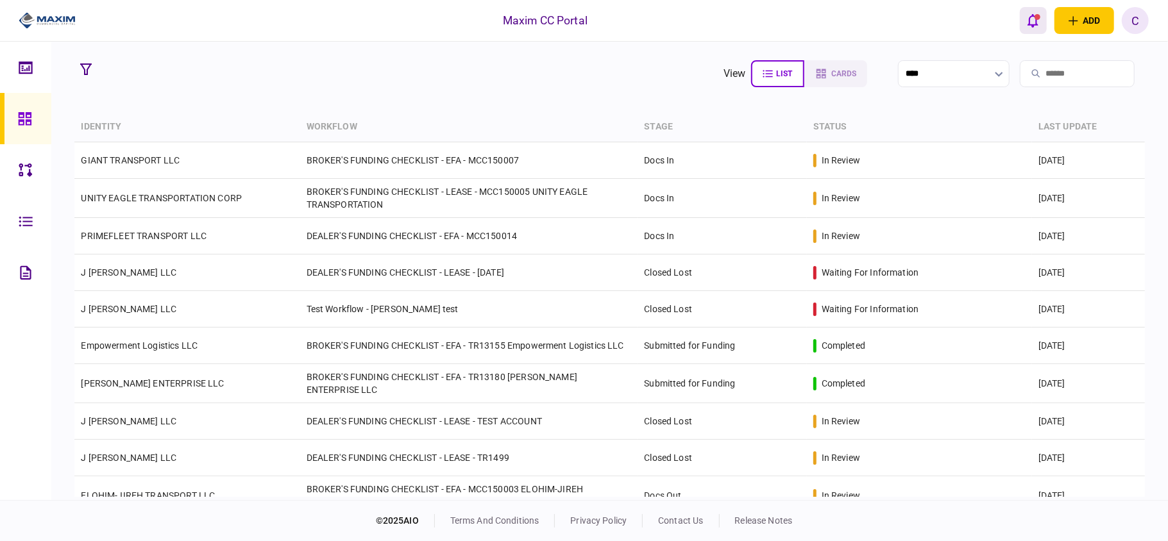
click at [1030, 22] on icon "open notifications list" at bounding box center [1033, 20] width 11 height 13
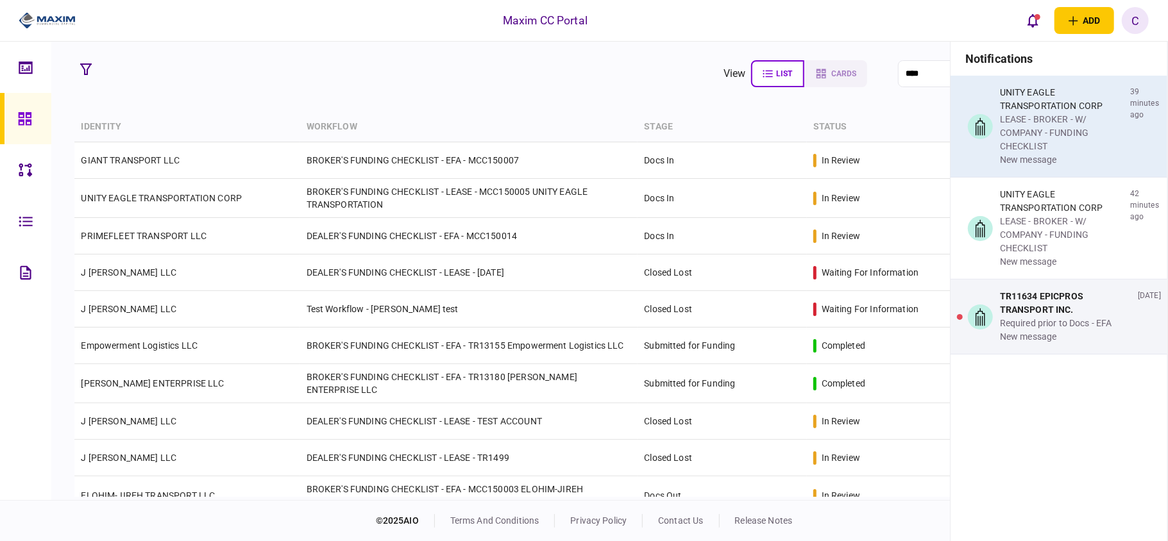
click at [1040, 132] on div "LEASE - BROKER - W/ COMPANY - FUNDING CHECKLIST" at bounding box center [1062, 133] width 125 height 40
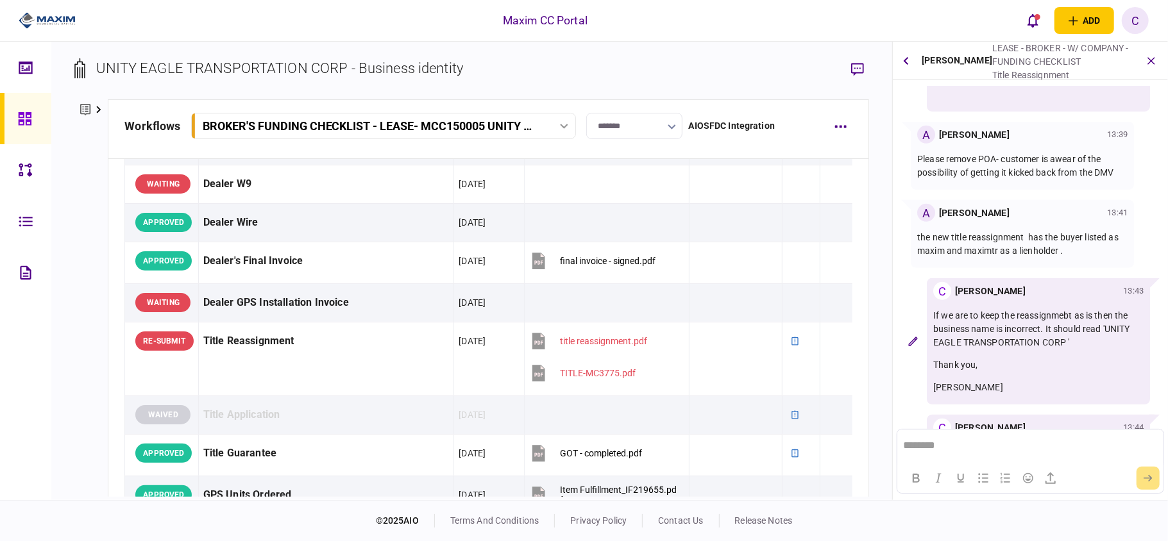
scroll to position [770, 0]
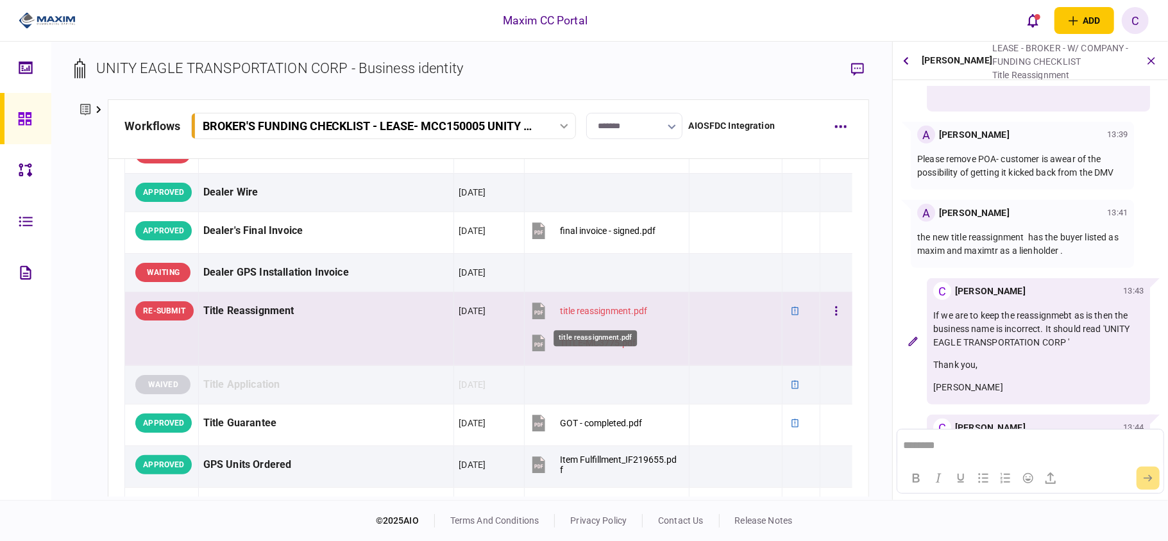
click at [598, 316] on div "title reassignment.pdf" at bounding box center [603, 311] width 87 height 10
click at [584, 345] on div "TITLE-MC3775.pdf" at bounding box center [598, 343] width 76 height 10
click at [835, 316] on icon "button" at bounding box center [836, 311] width 2 height 9
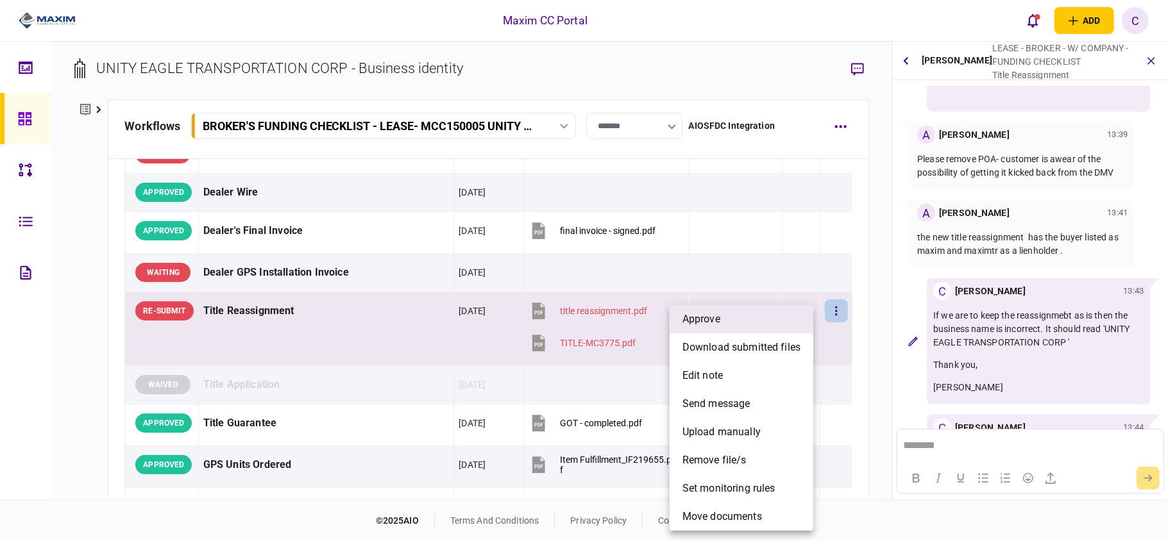
click at [727, 326] on li "approve" at bounding box center [742, 319] width 144 height 28
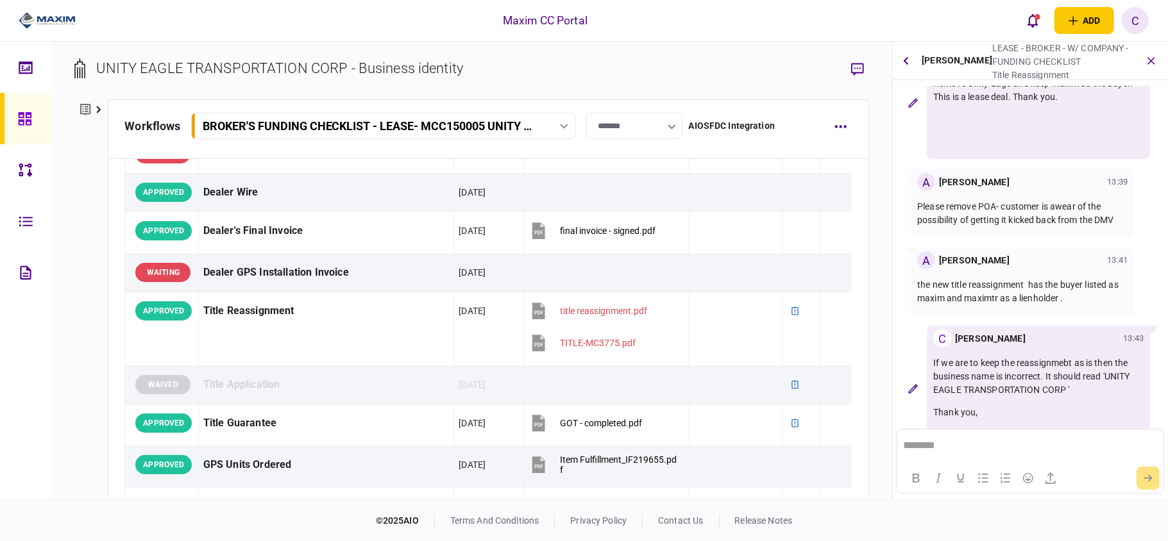
scroll to position [321, 0]
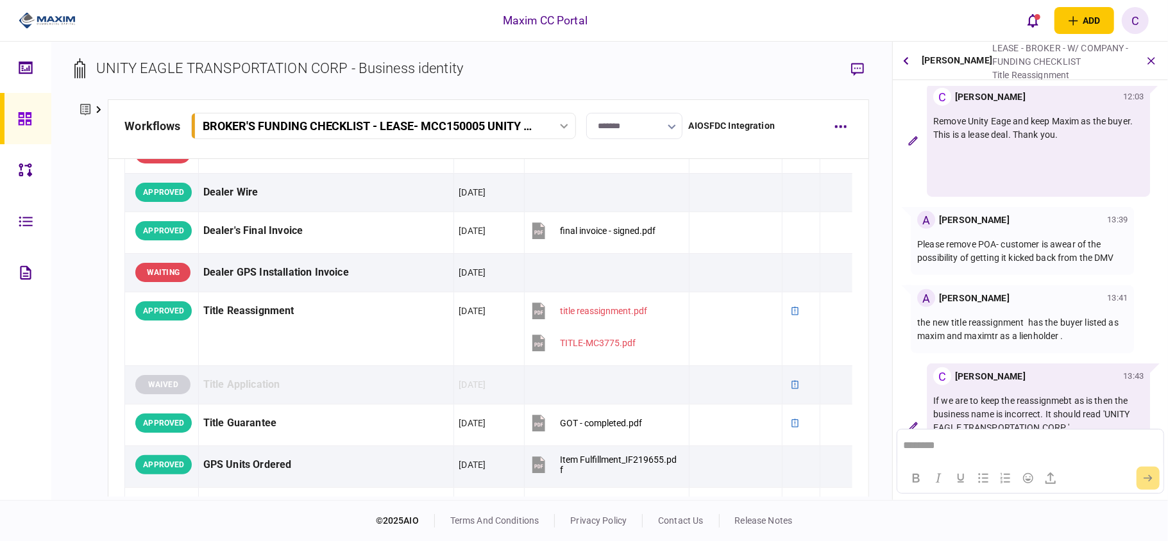
click at [1008, 238] on p "Please remove POA- customer is awear of the possibility of getting it kicked ba…" at bounding box center [1022, 251] width 210 height 27
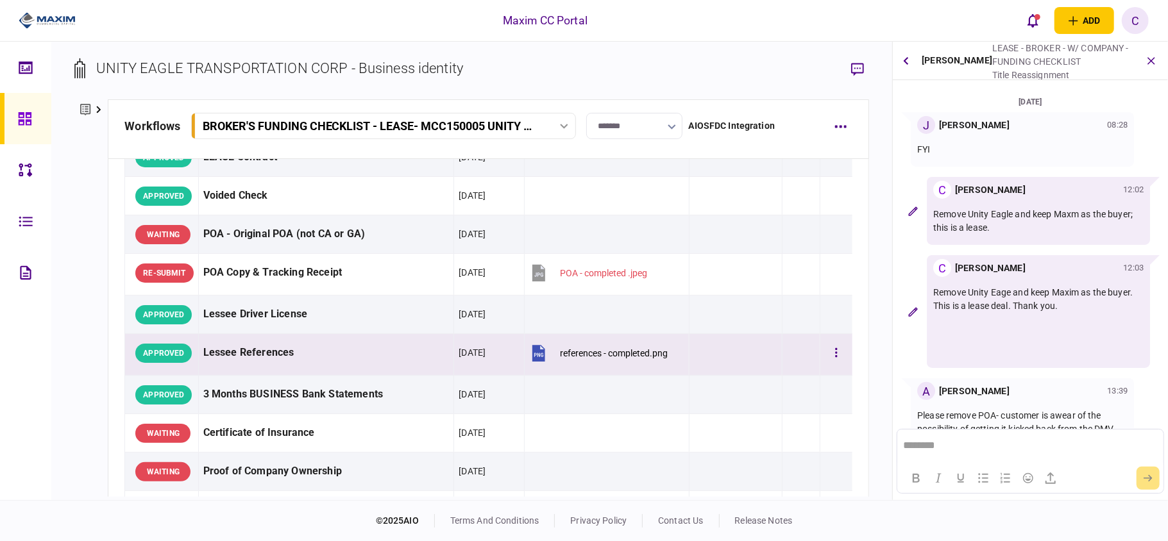
scroll to position [85, 0]
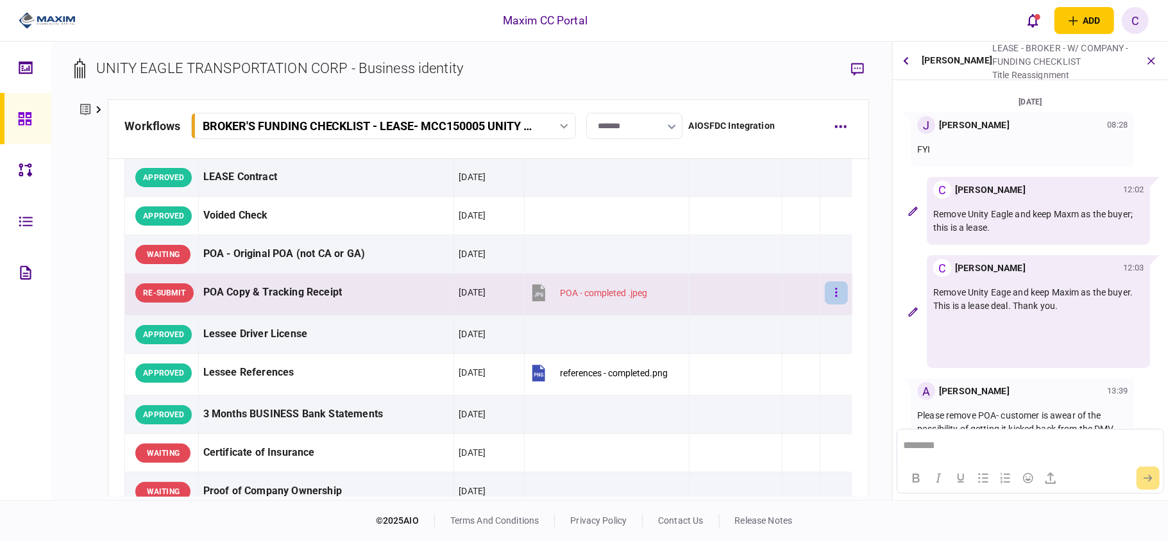
click at [835, 291] on icon "button" at bounding box center [836, 293] width 3 height 12
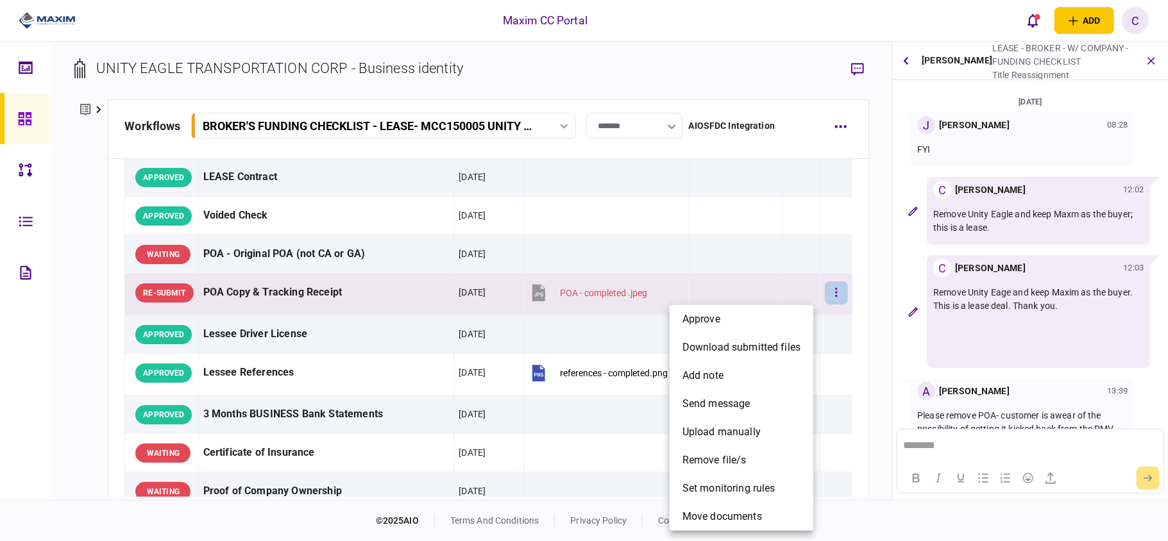
click at [824, 291] on div at bounding box center [584, 270] width 1168 height 541
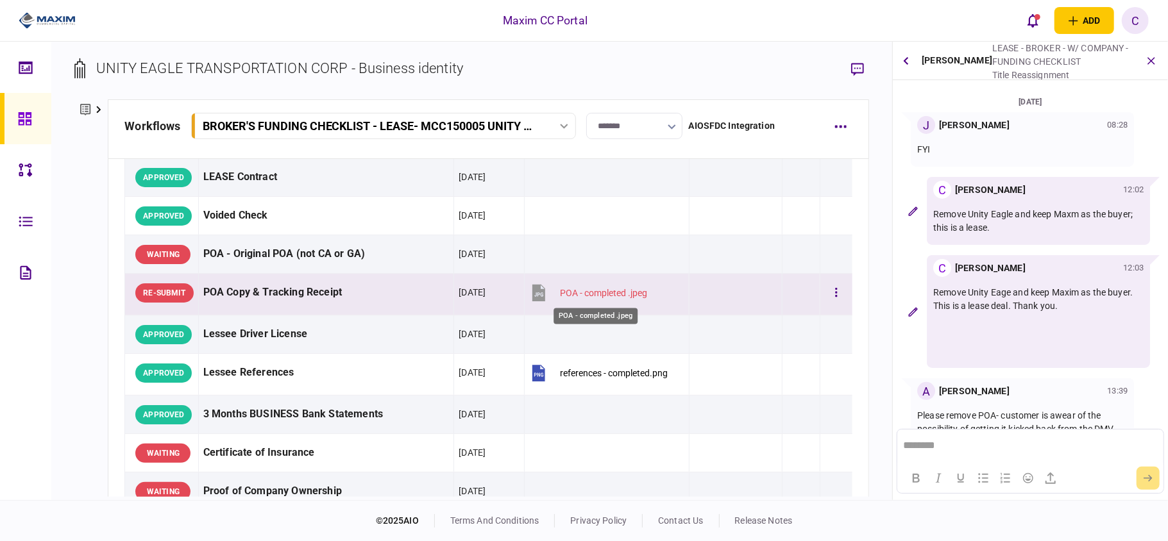
click at [595, 296] on div "POA - completed .jpeg" at bounding box center [603, 293] width 87 height 10
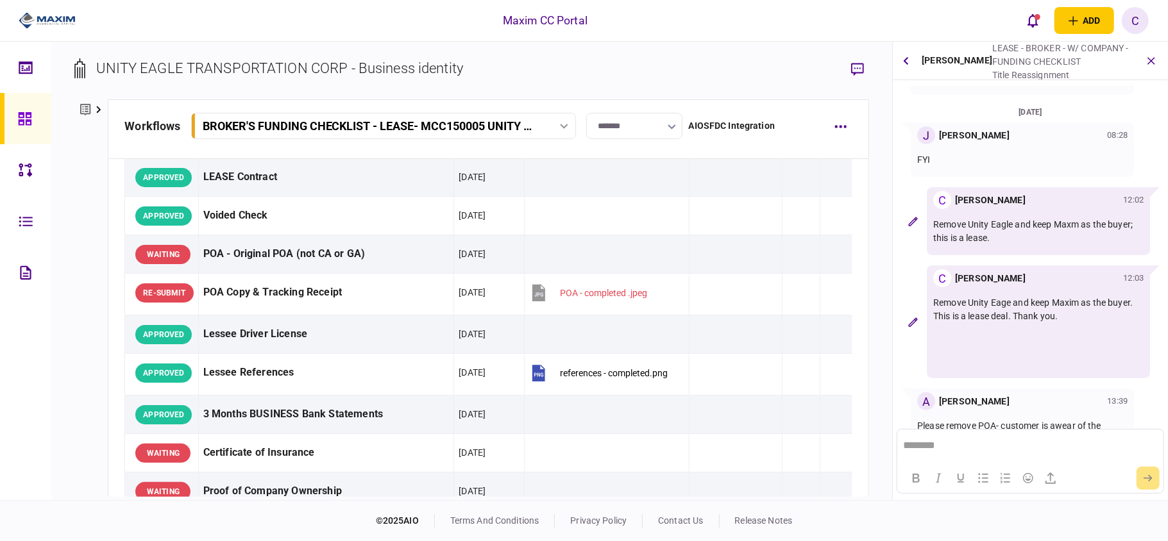
scroll to position [0, 0]
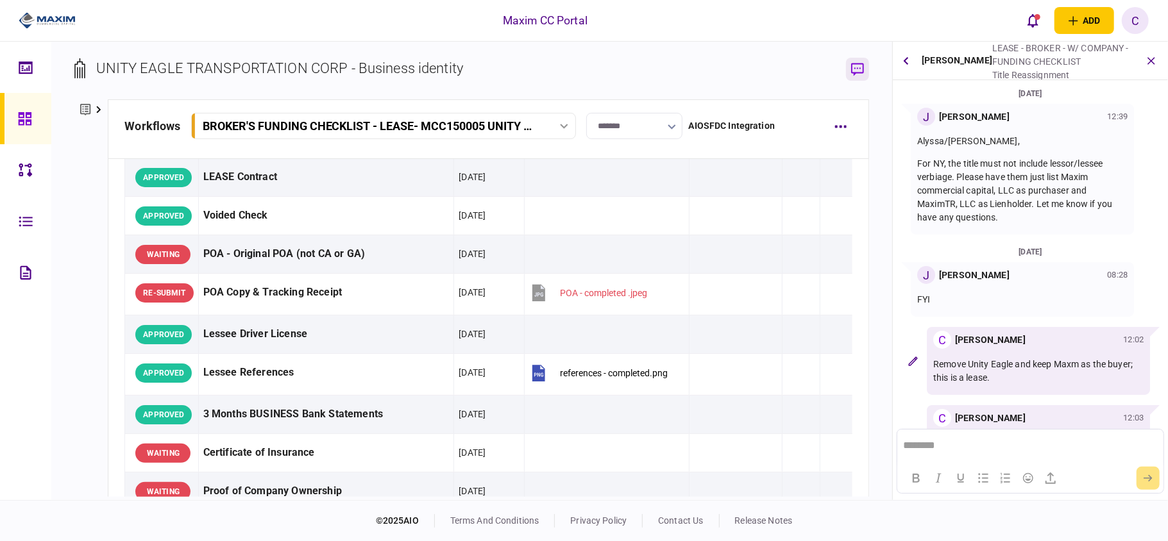
click at [850, 69] on button "button" at bounding box center [857, 69] width 23 height 23
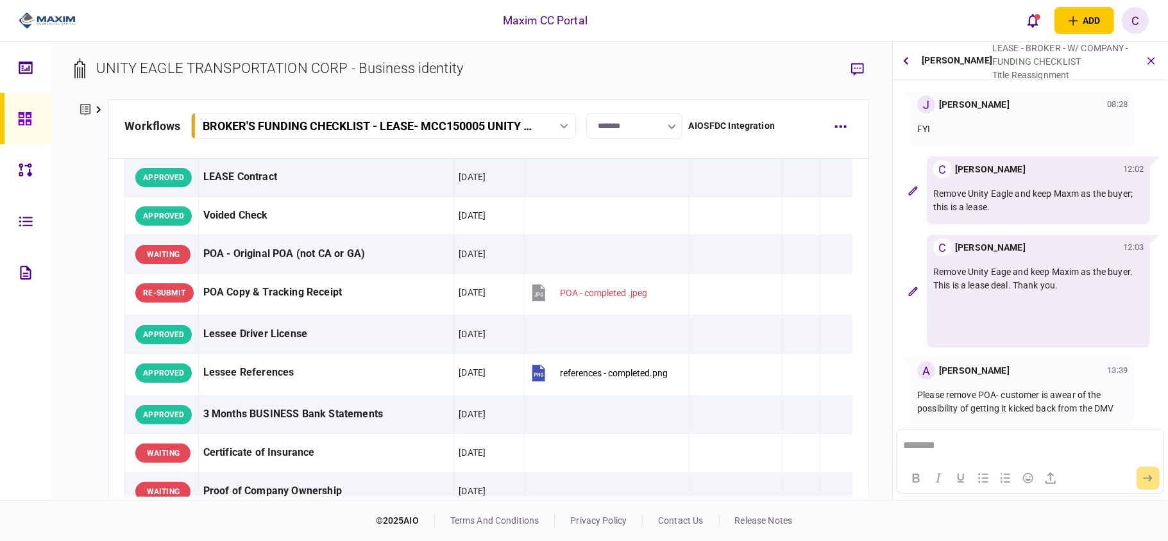
scroll to position [257, 0]
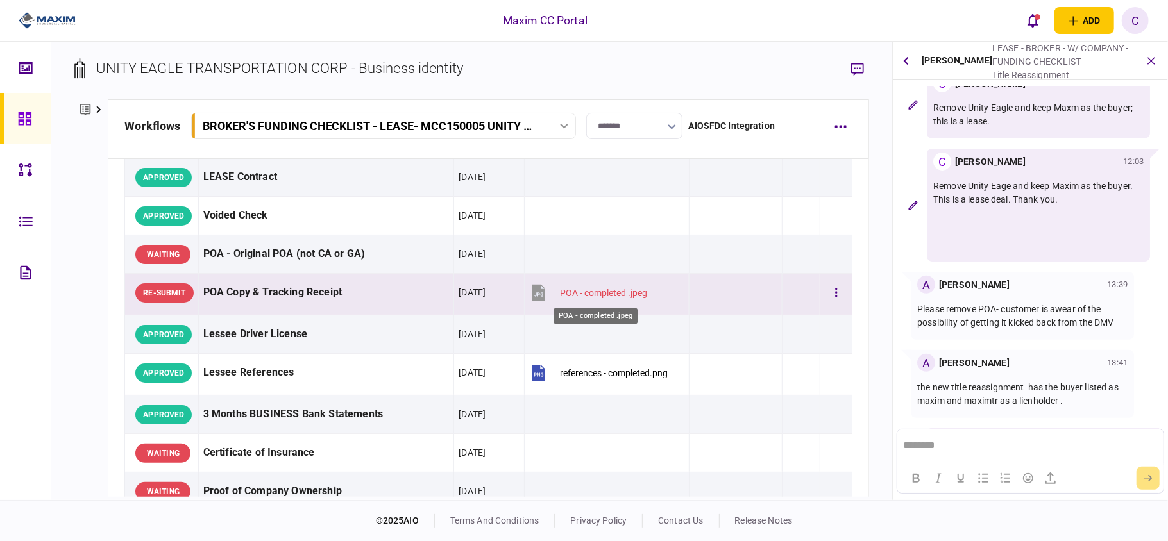
click at [580, 289] on div "POA - completed .jpeg" at bounding box center [603, 293] width 87 height 10
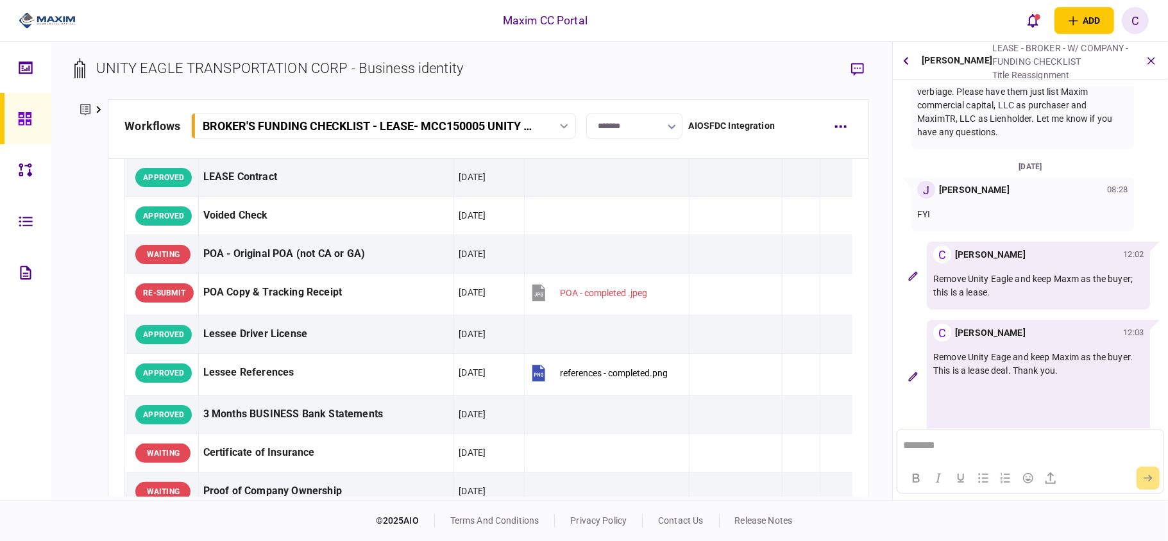
scroll to position [0, 0]
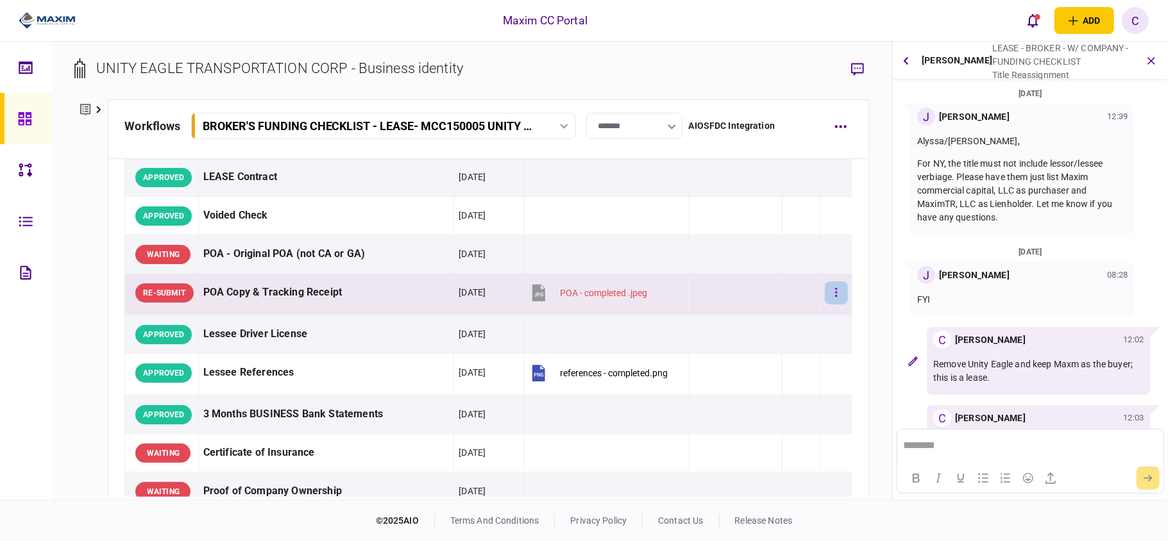
click at [825, 291] on button "button" at bounding box center [836, 293] width 23 height 23
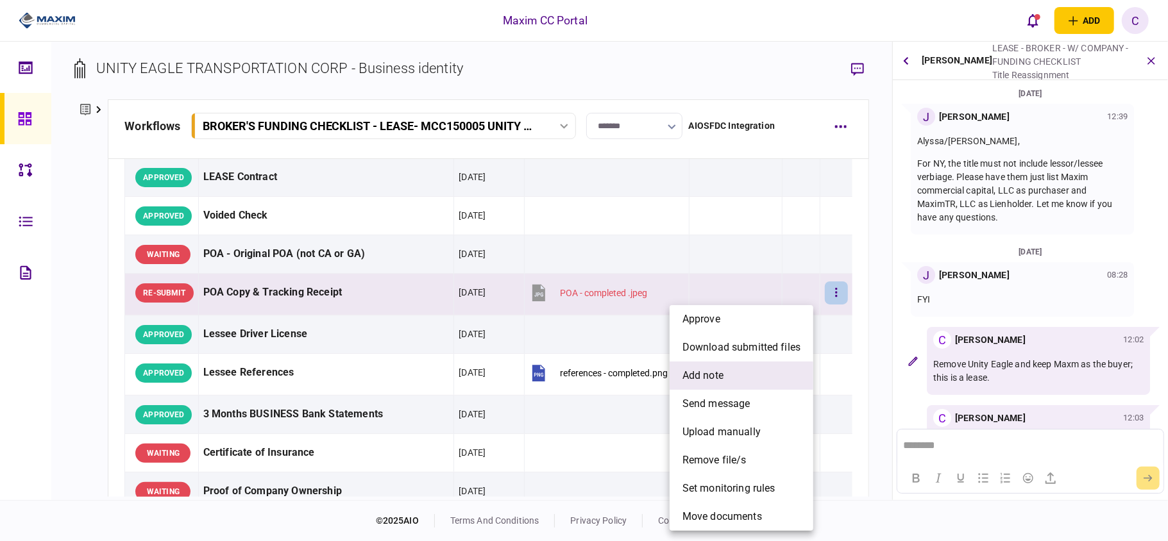
click at [694, 371] on span "add note" at bounding box center [703, 375] width 41 height 15
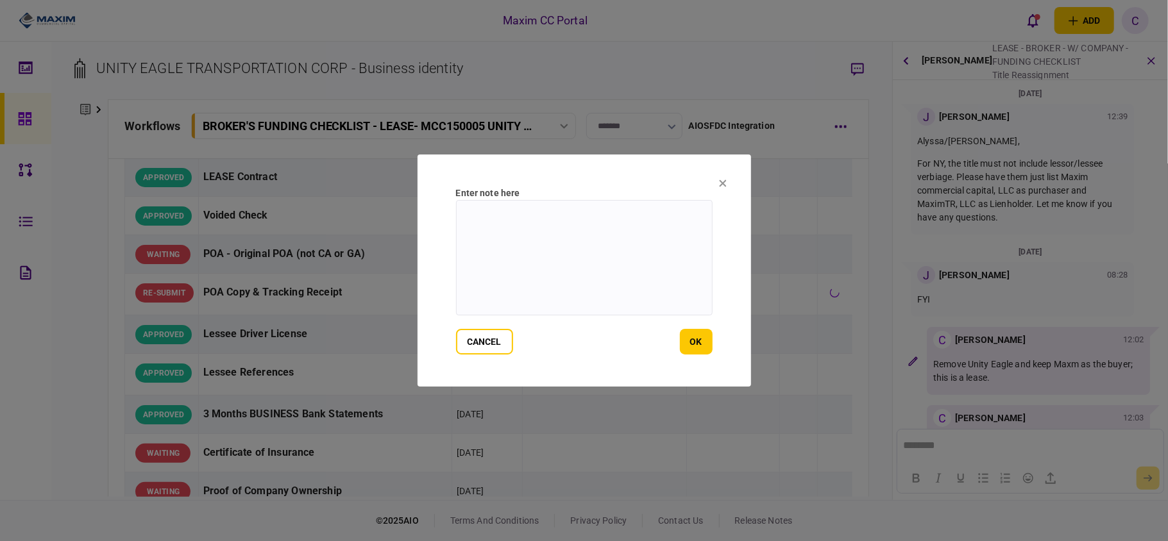
click at [624, 246] on textarea at bounding box center [584, 257] width 257 height 115
type textarea "*"
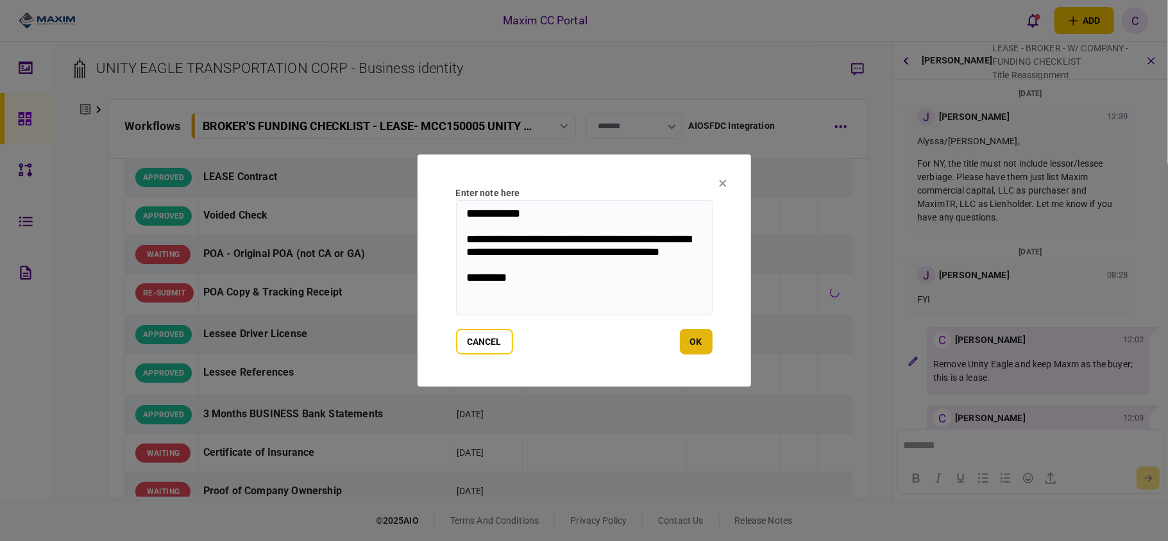
type textarea "**********"
click at [693, 337] on button "ok" at bounding box center [696, 342] width 33 height 26
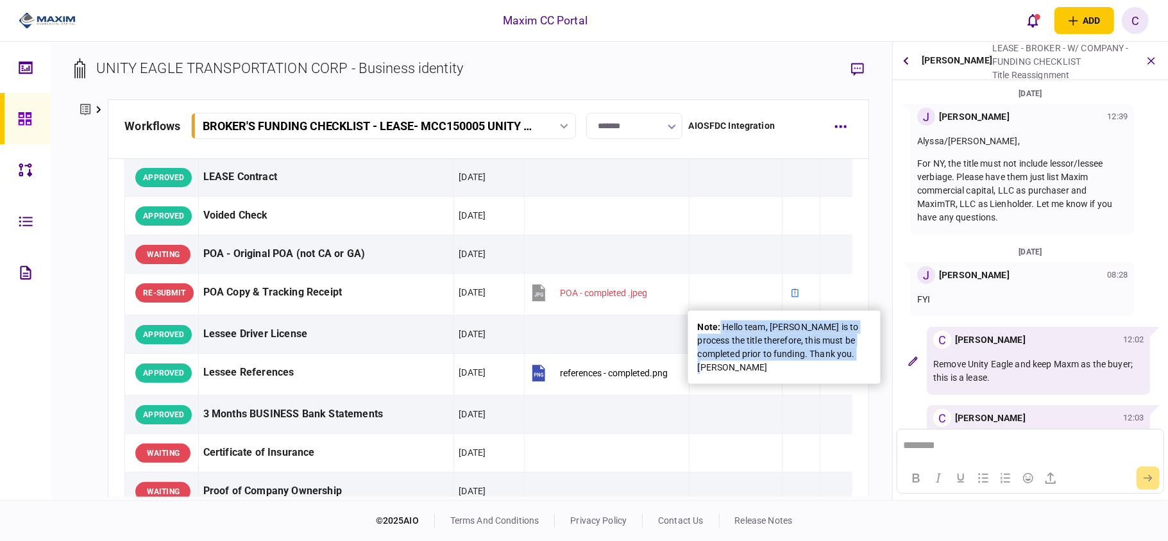
drag, startPoint x: 856, startPoint y: 359, endPoint x: 721, endPoint y: 329, distance: 138.0
click at [721, 329] on div "note : Hello team, Maxim is to process the title therefore, this must be comple…" at bounding box center [784, 348] width 173 height 54
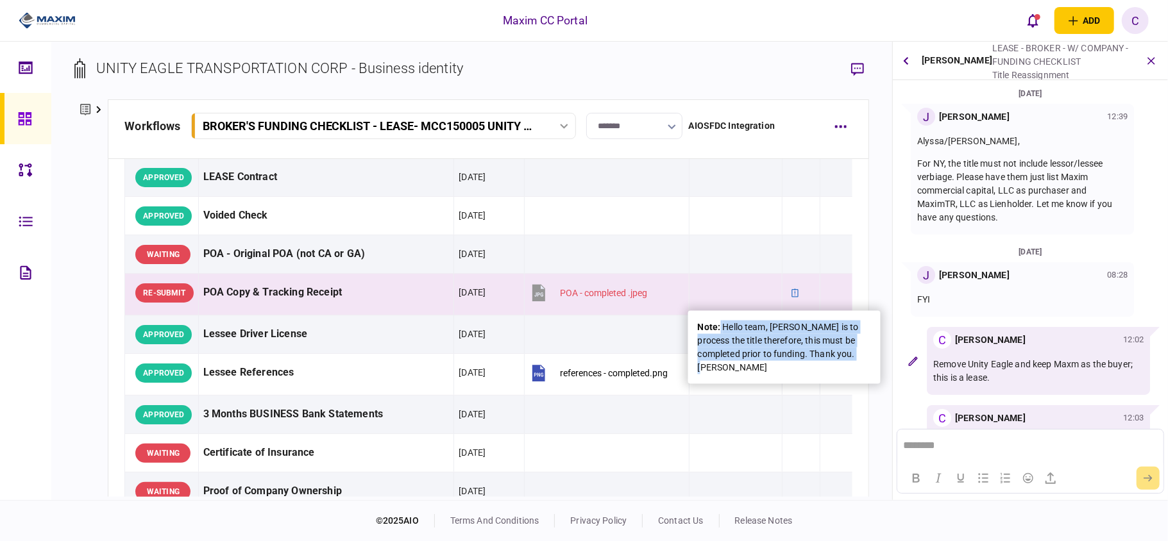
copy div "Hello team, Maxim is to process the title therefore, this must be completed pri…"
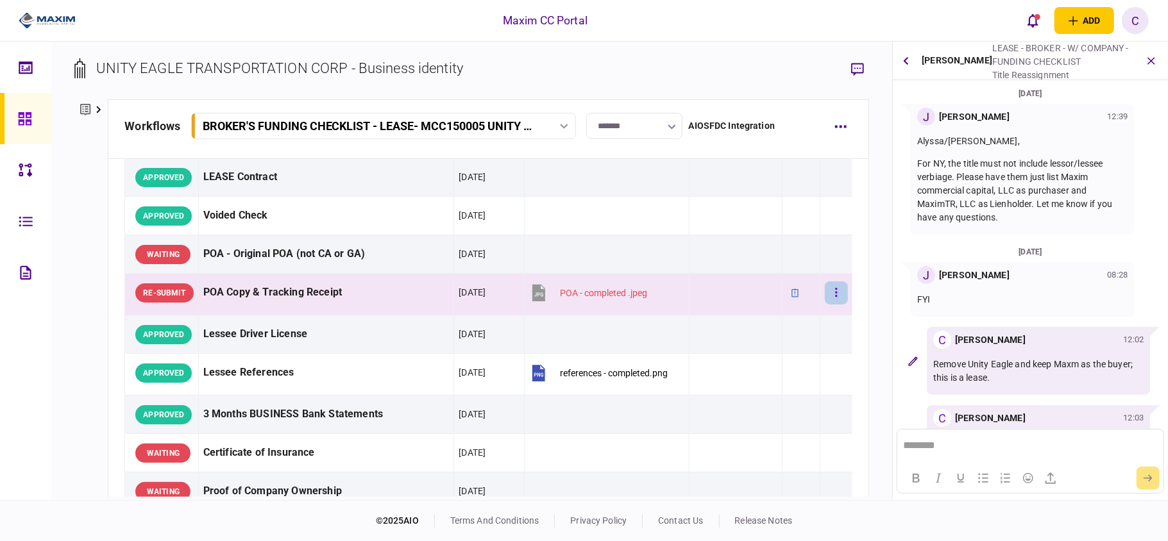
click at [825, 296] on button "button" at bounding box center [836, 293] width 23 height 23
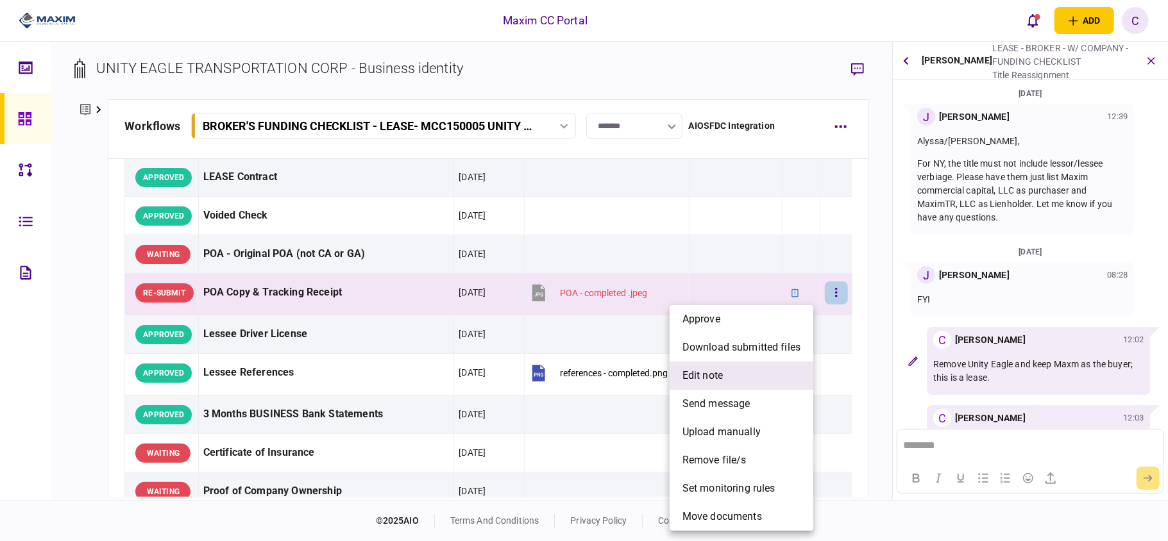
click at [714, 368] on span "edit note" at bounding box center [703, 375] width 40 height 15
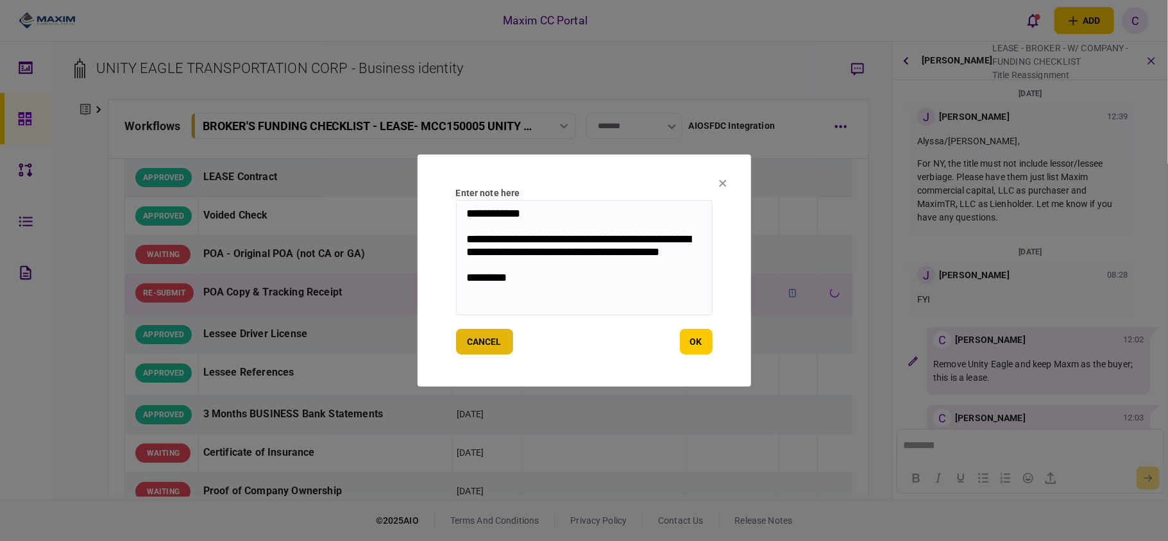
click at [480, 334] on button "cancel" at bounding box center [484, 342] width 57 height 26
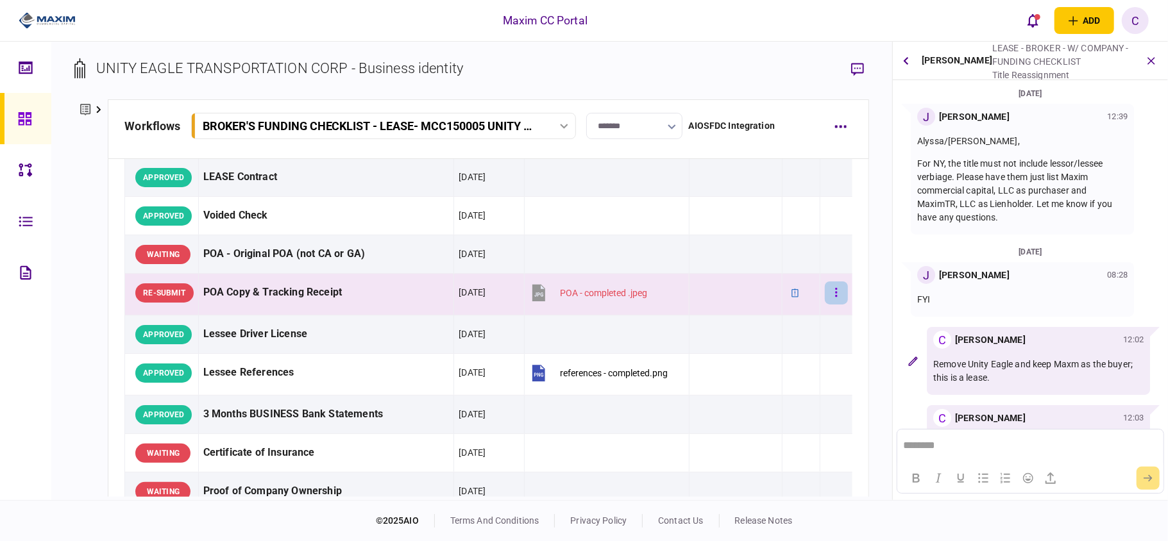
click at [827, 294] on button "button" at bounding box center [836, 293] width 23 height 23
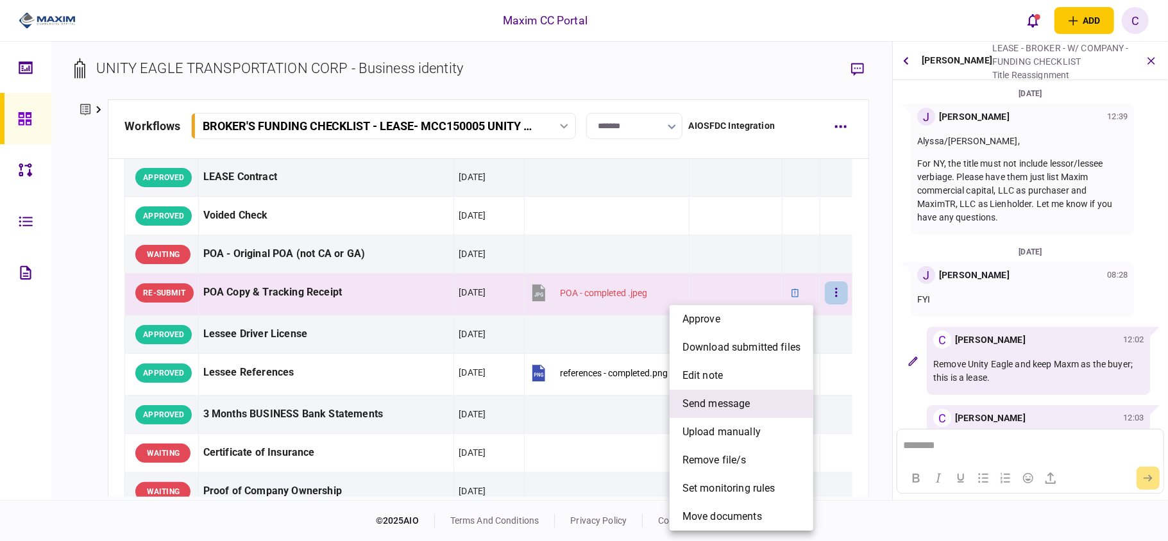
click at [711, 405] on span "send message" at bounding box center [717, 403] width 68 height 15
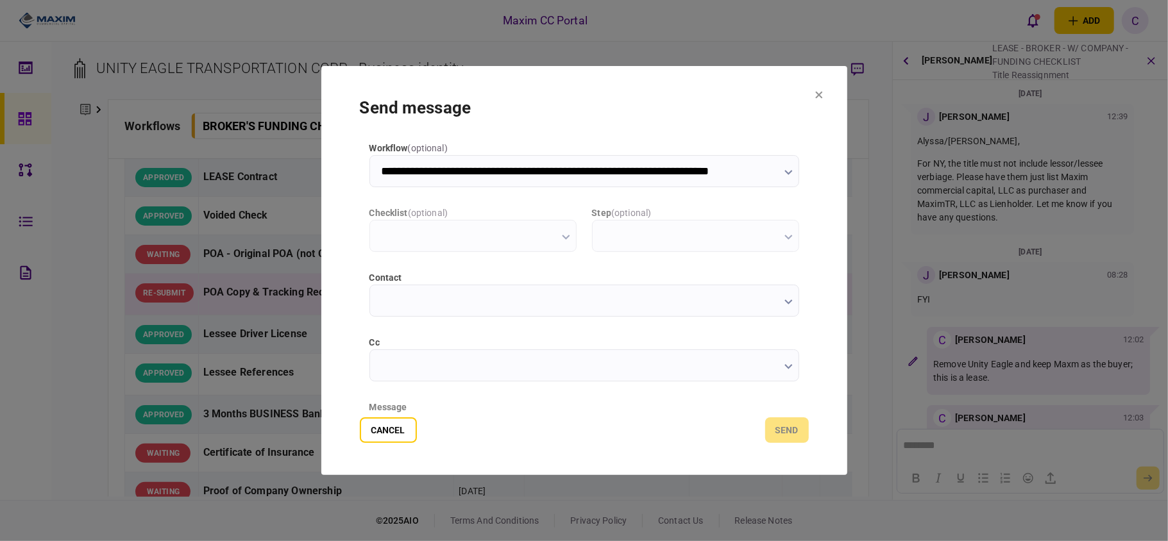
type input "**********"
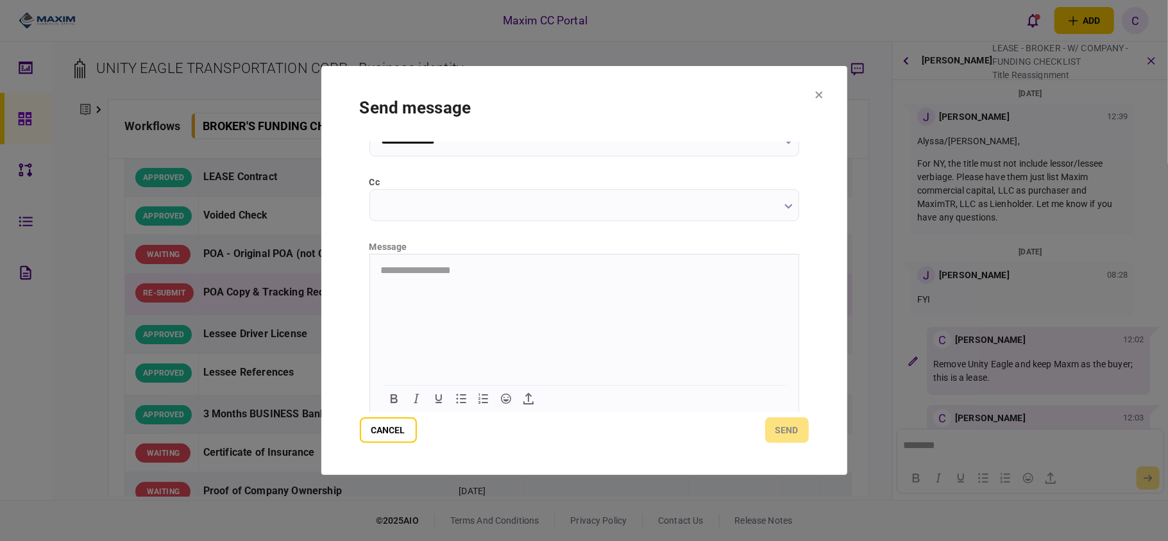
scroll to position [162, 0]
click at [482, 281] on html at bounding box center [583, 268] width 429 height 31
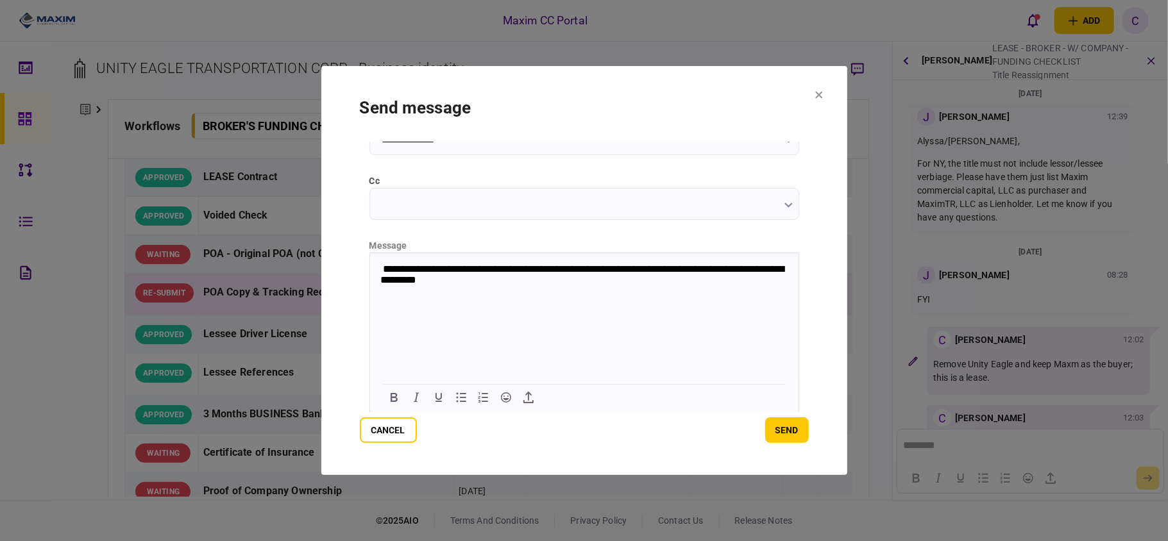
click at [467, 203] on input "cc" at bounding box center [584, 204] width 430 height 32
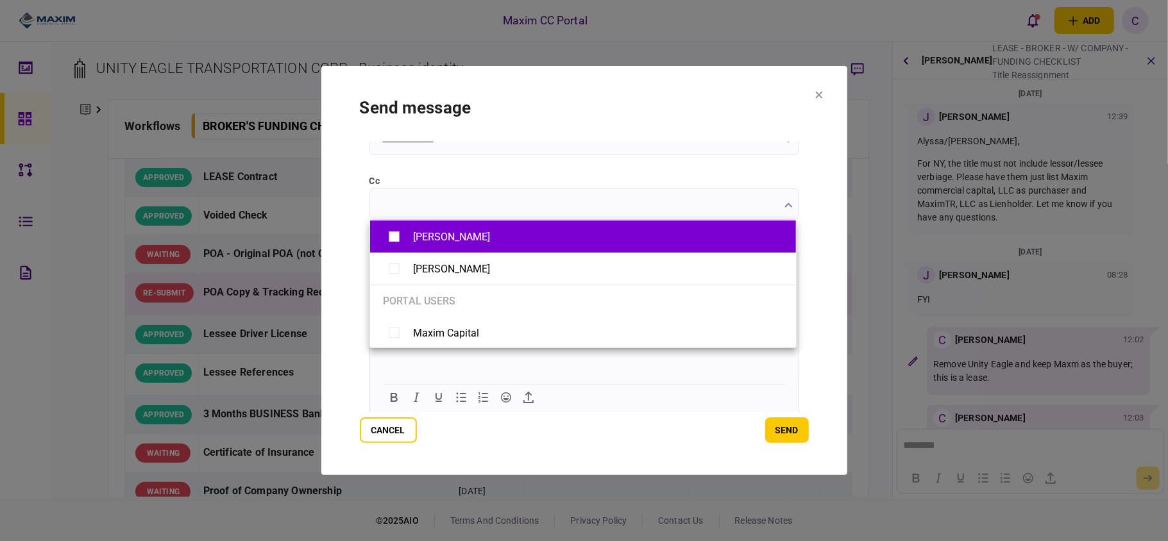
type input "**********"
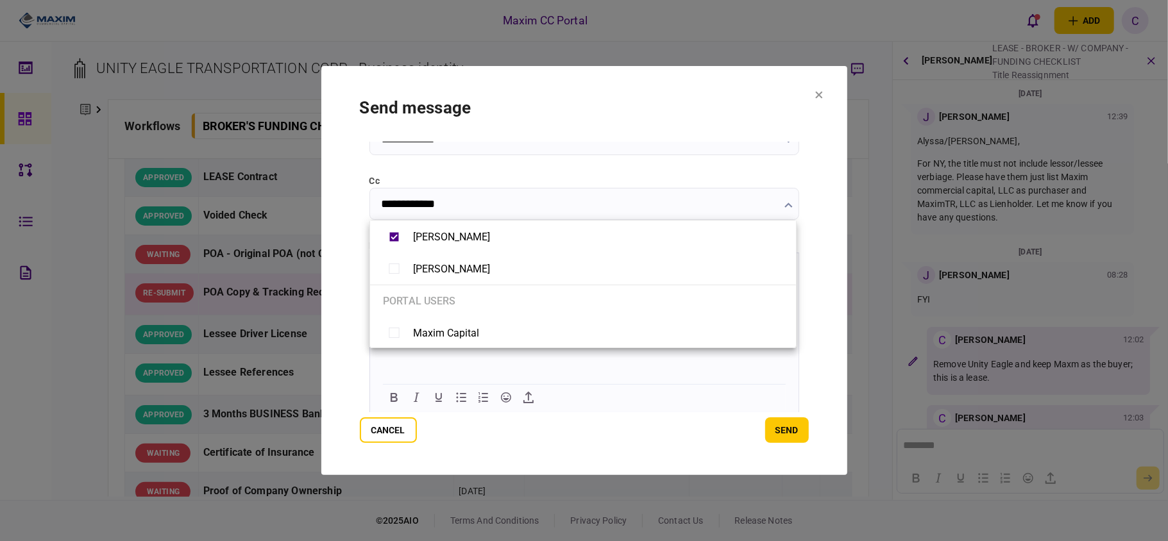
click at [797, 422] on div at bounding box center [584, 270] width 1168 height 541
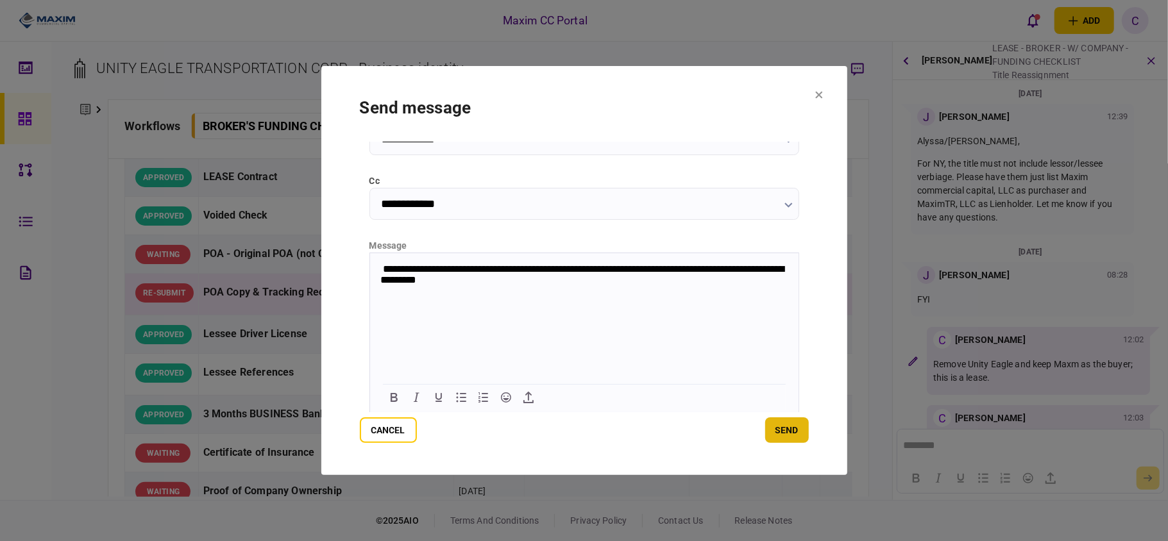
click at [788, 436] on button "send" at bounding box center [787, 431] width 44 height 26
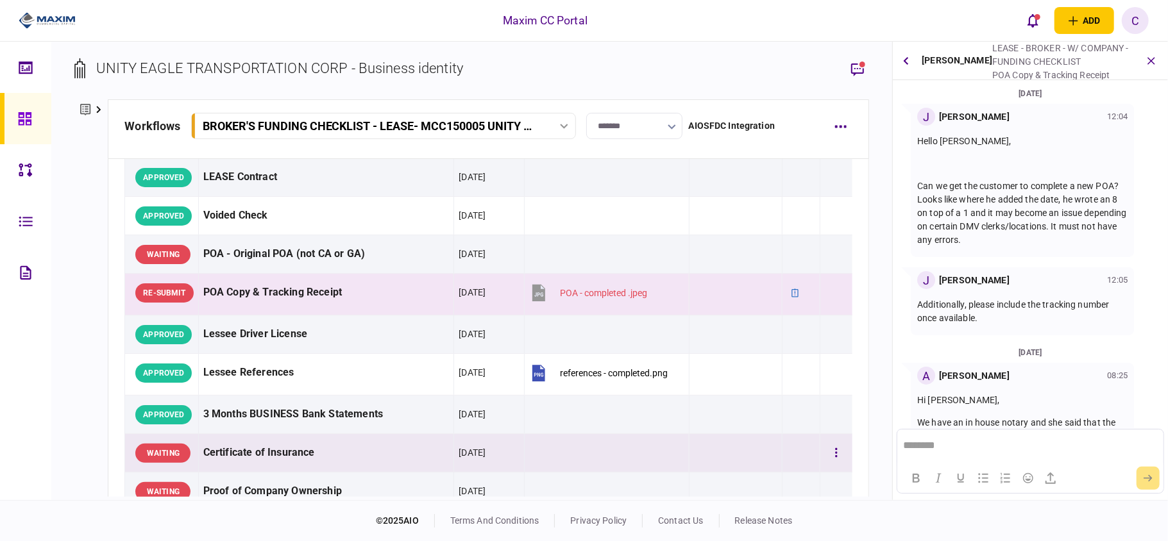
scroll to position [139, 0]
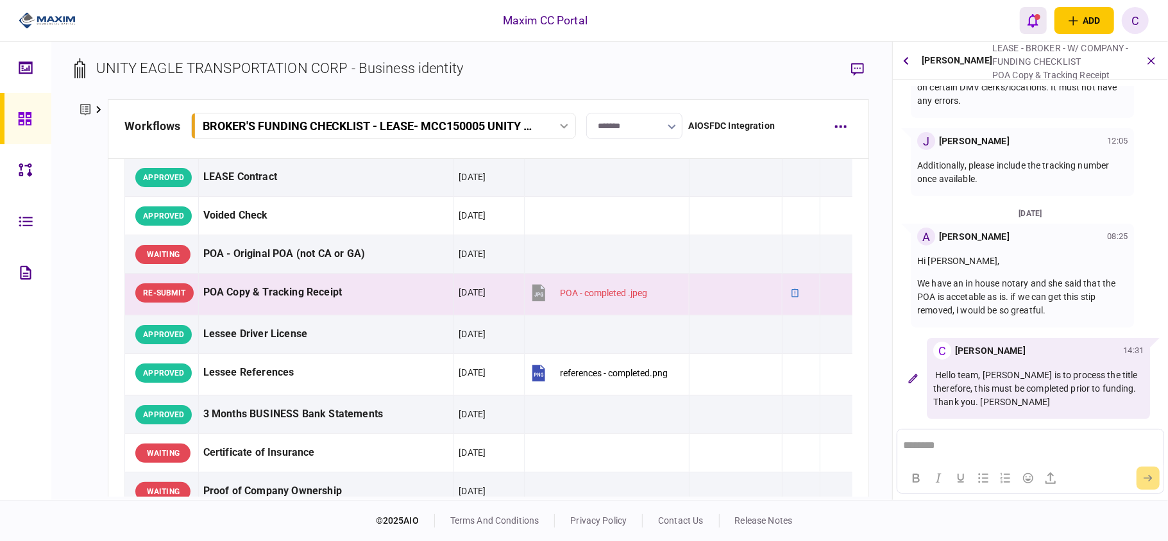
click at [1030, 24] on icon "open notifications list" at bounding box center [1033, 20] width 11 height 13
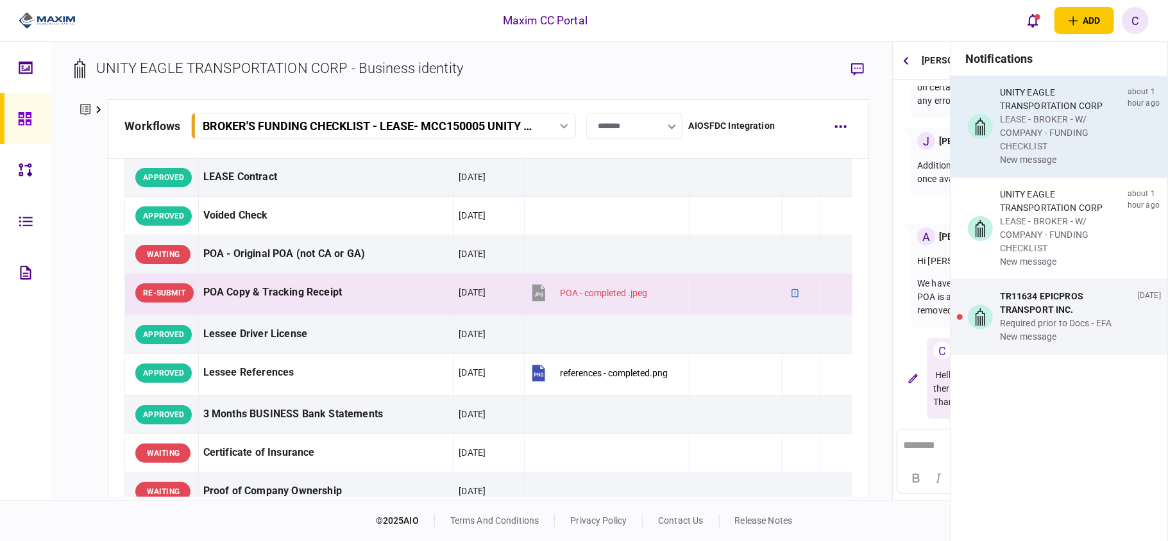
click at [1055, 132] on div "LEASE - BROKER - W/ COMPANY - FUNDING CHECKLIST" at bounding box center [1061, 133] width 123 height 40
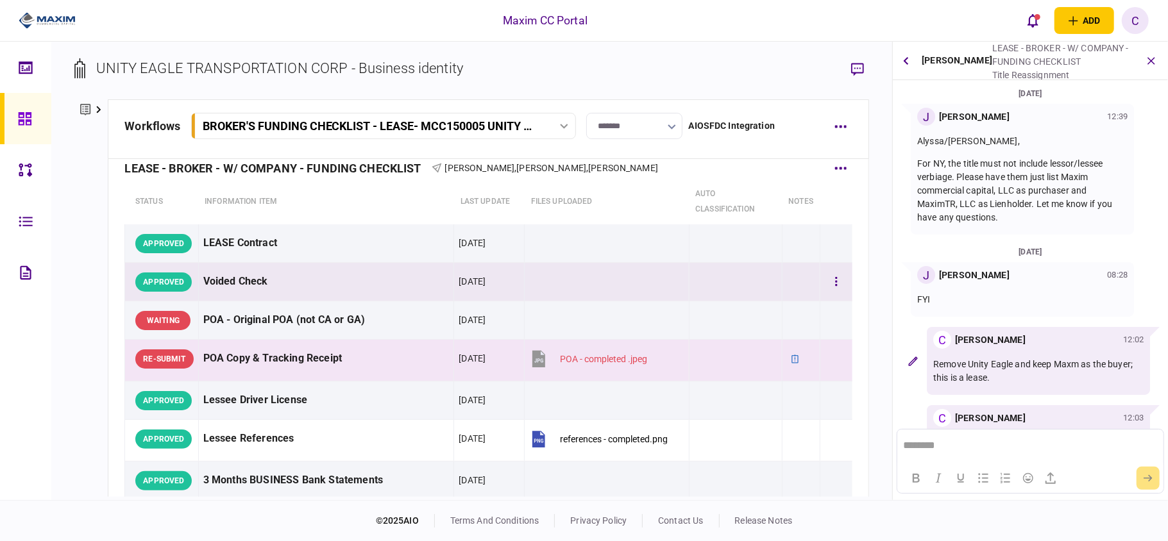
scroll to position [0, 0]
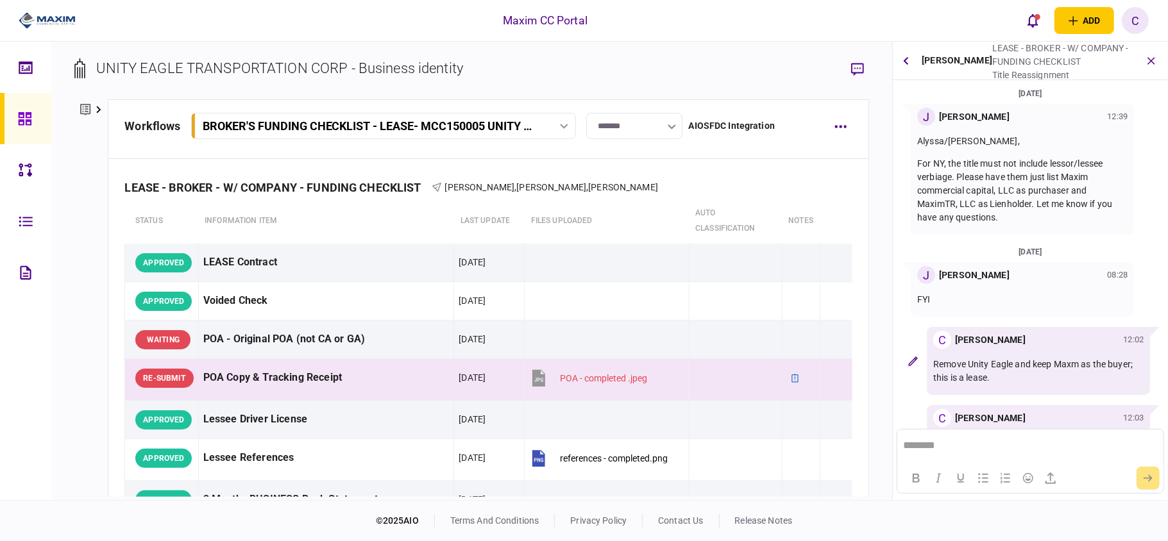
click at [23, 123] on icon at bounding box center [24, 118] width 13 height 13
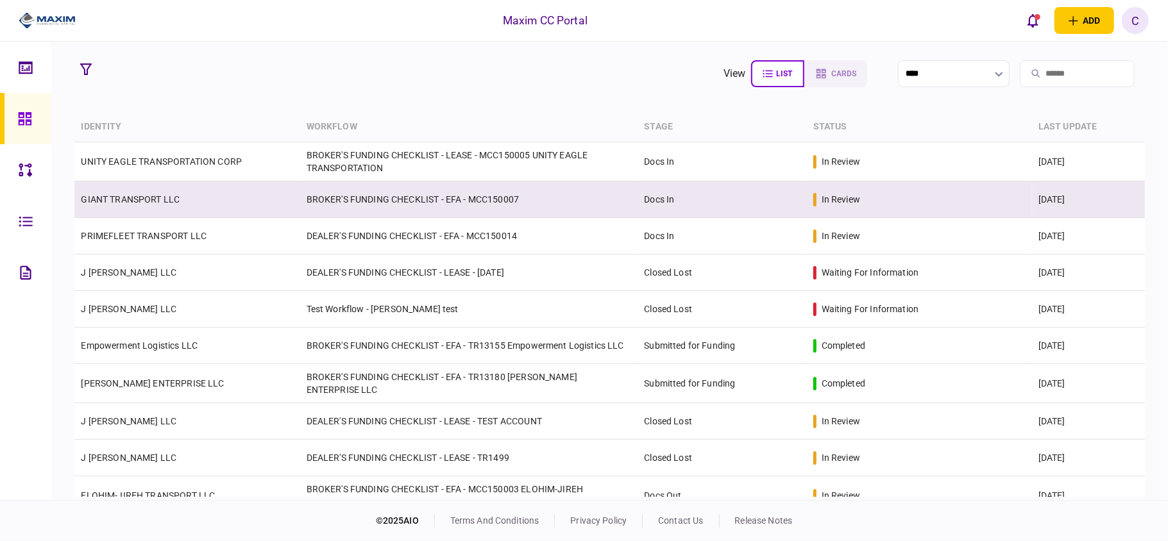
click at [943, 195] on div "in review" at bounding box center [919, 199] width 212 height 13
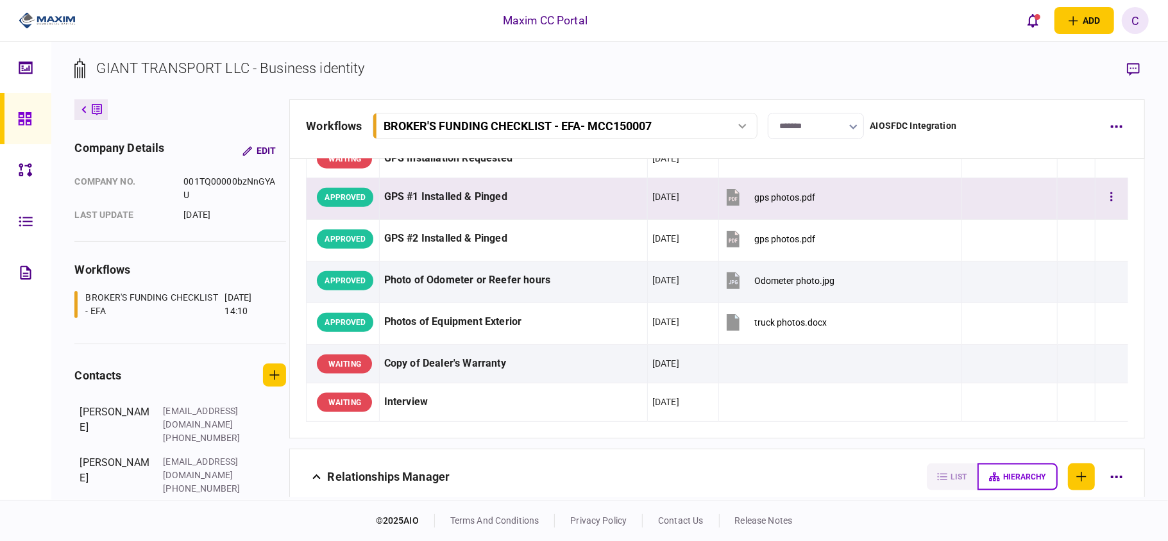
scroll to position [1283, 0]
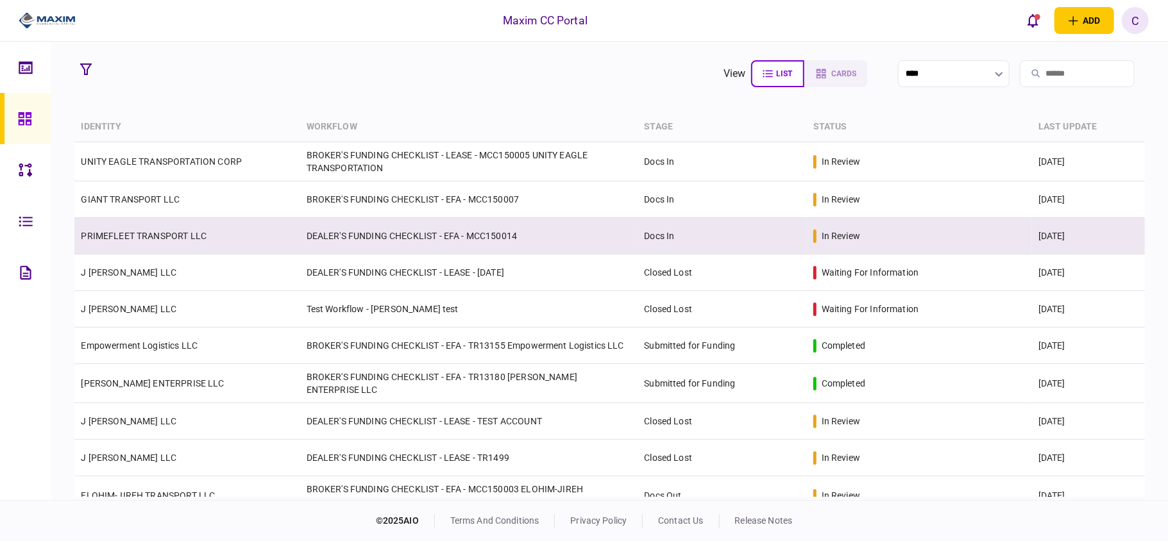
click at [334, 230] on td "DEALER'S FUNDING CHECKLIST - EFA - MCC150014" at bounding box center [469, 236] width 338 height 37
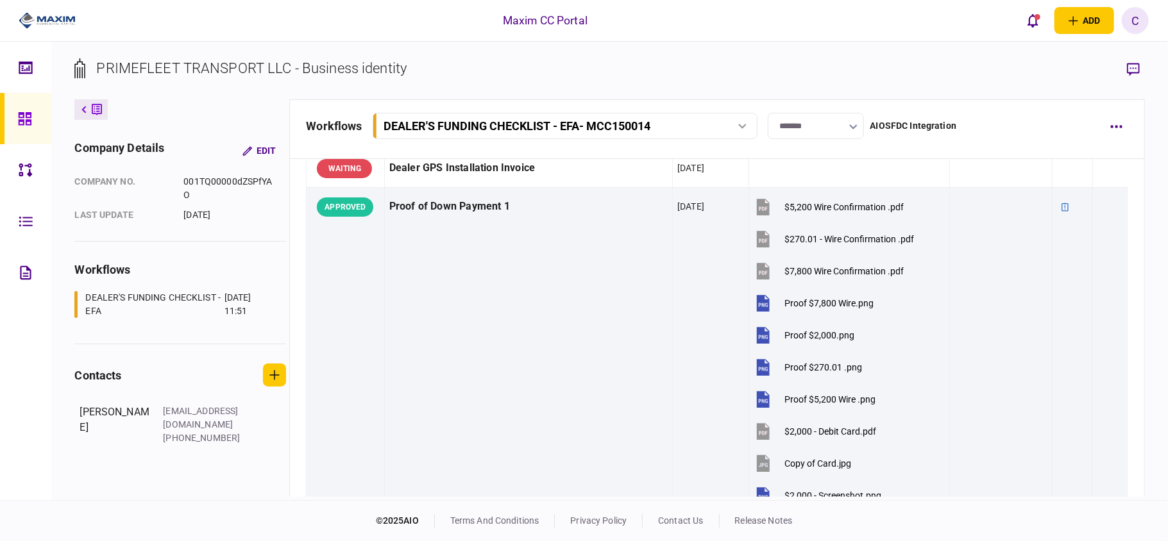
scroll to position [1026, 0]
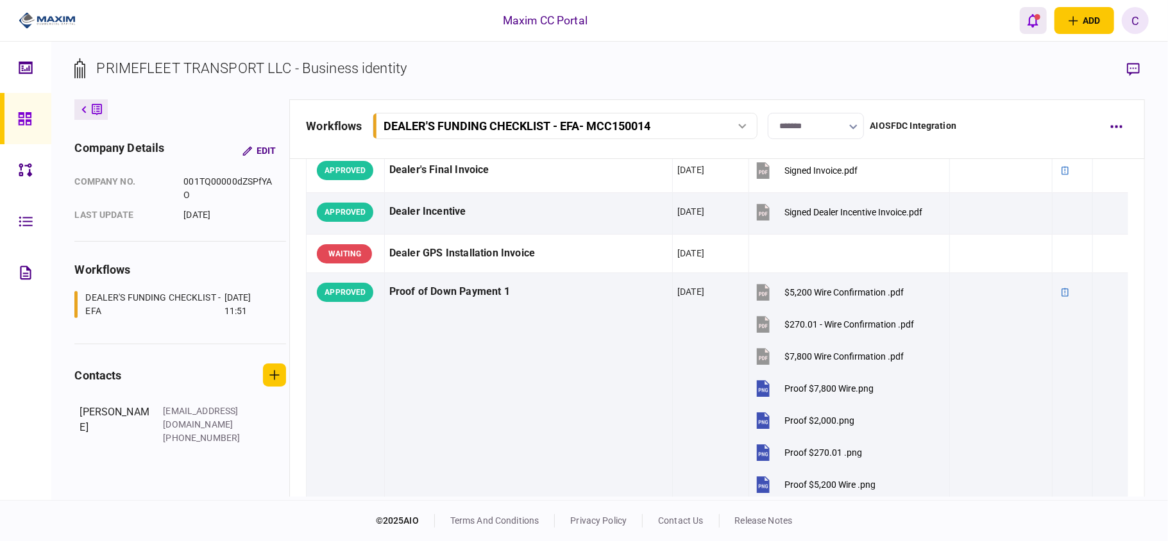
click at [1031, 19] on icon "open notifications list" at bounding box center [1033, 20] width 11 height 14
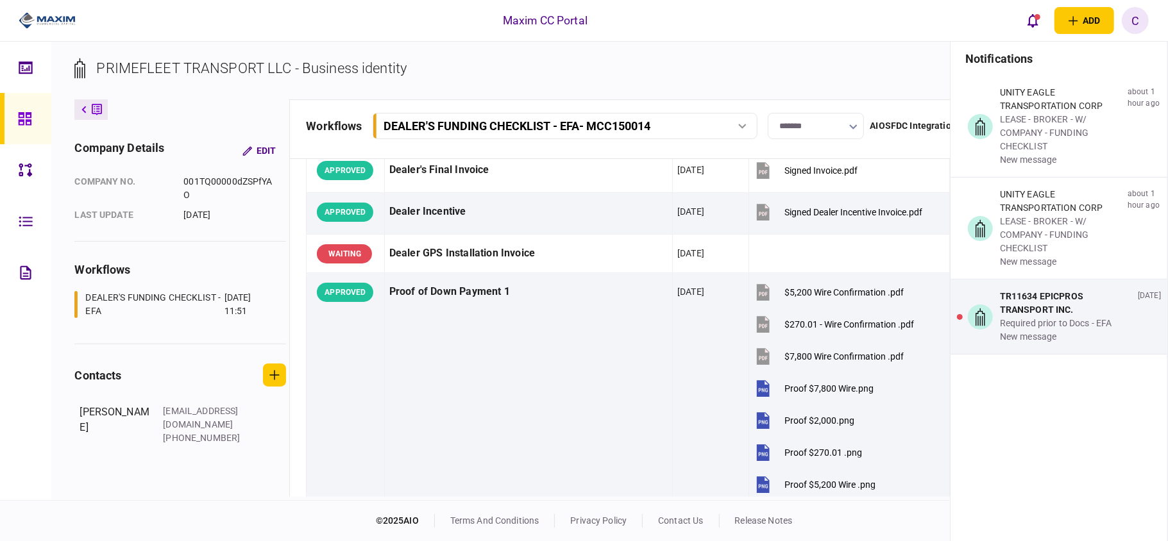
click at [393, 24] on div "Maxim CC Portal add business identity individual identity C C Christina Gray ch…" at bounding box center [584, 20] width 1168 height 41
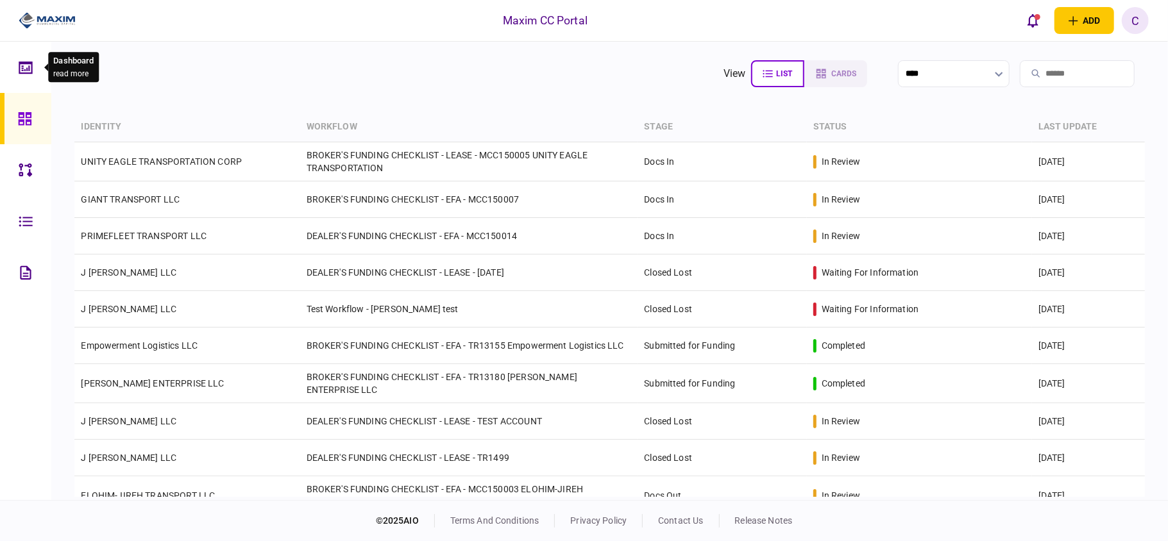
click at [24, 62] on icon at bounding box center [25, 67] width 13 height 12
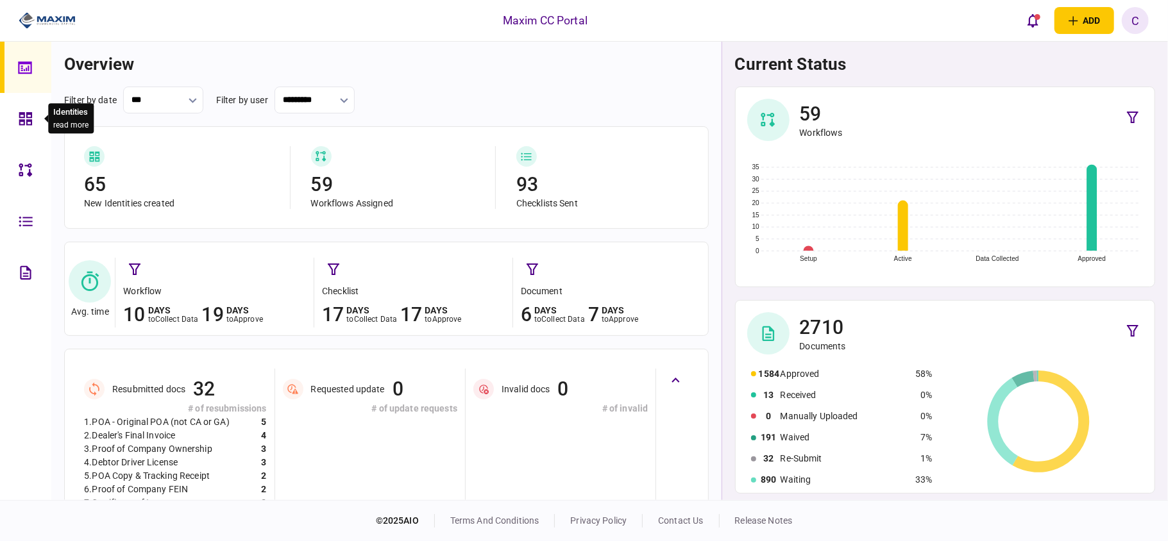
click at [28, 119] on icon at bounding box center [26, 119] width 14 height 15
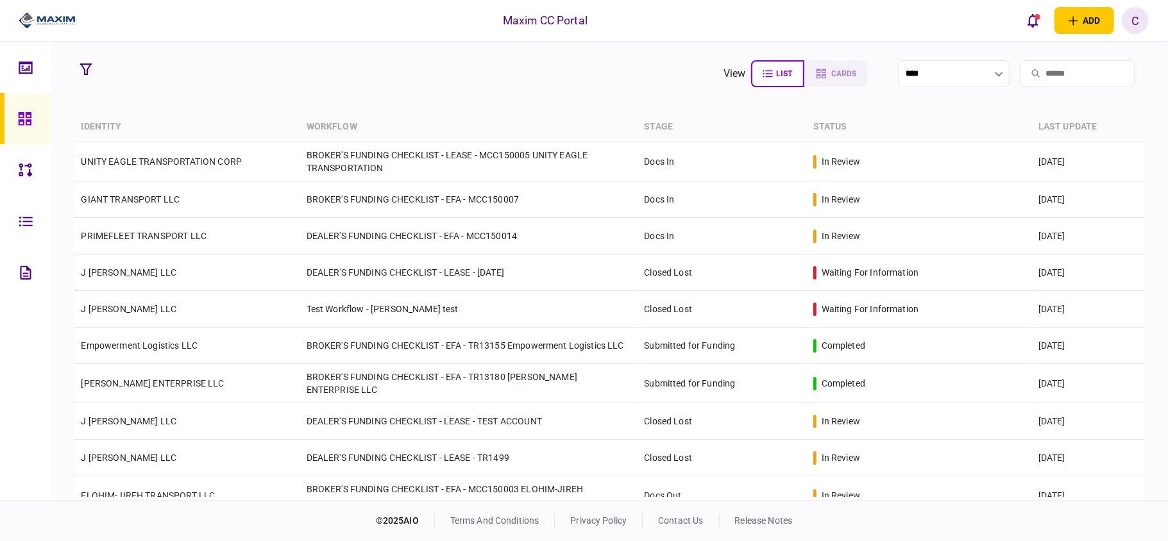
click at [777, 78] on span "list" at bounding box center [785, 73] width 16 height 9
click at [763, 74] on icon "button" at bounding box center [768, 74] width 10 height 10
click at [813, 74] on icon "button" at bounding box center [819, 74] width 13 height 10
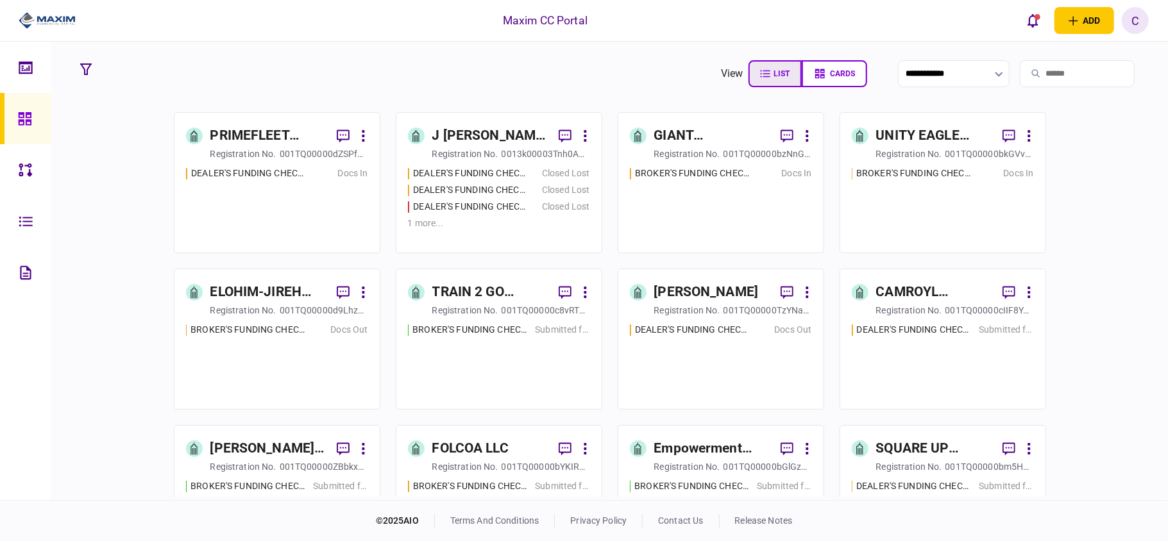
click at [774, 72] on span "list" at bounding box center [782, 73] width 16 height 9
type input "****"
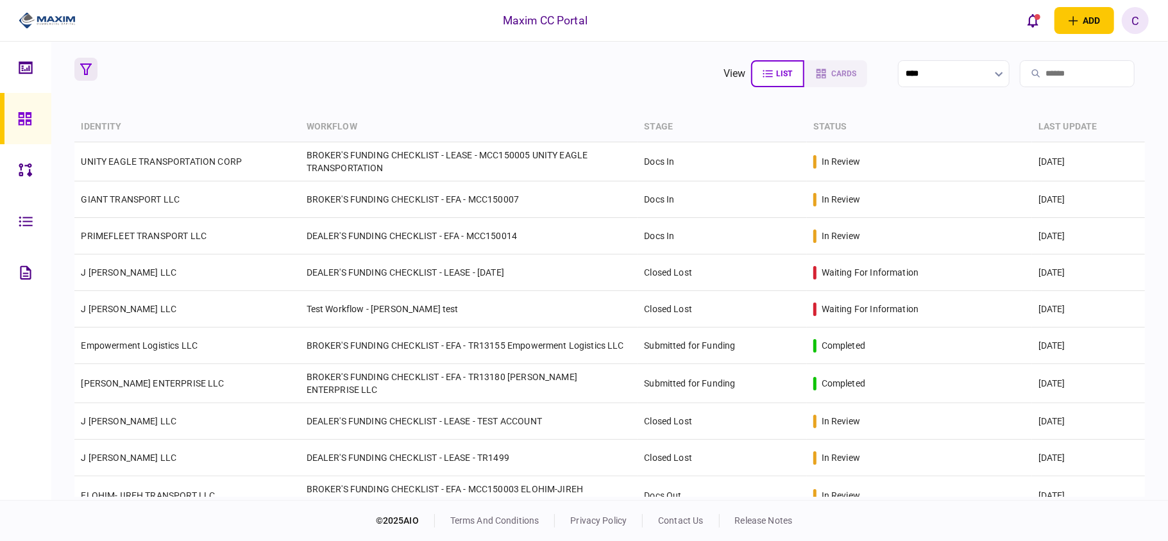
click at [90, 69] on icon "button" at bounding box center [86, 70] width 12 height 12
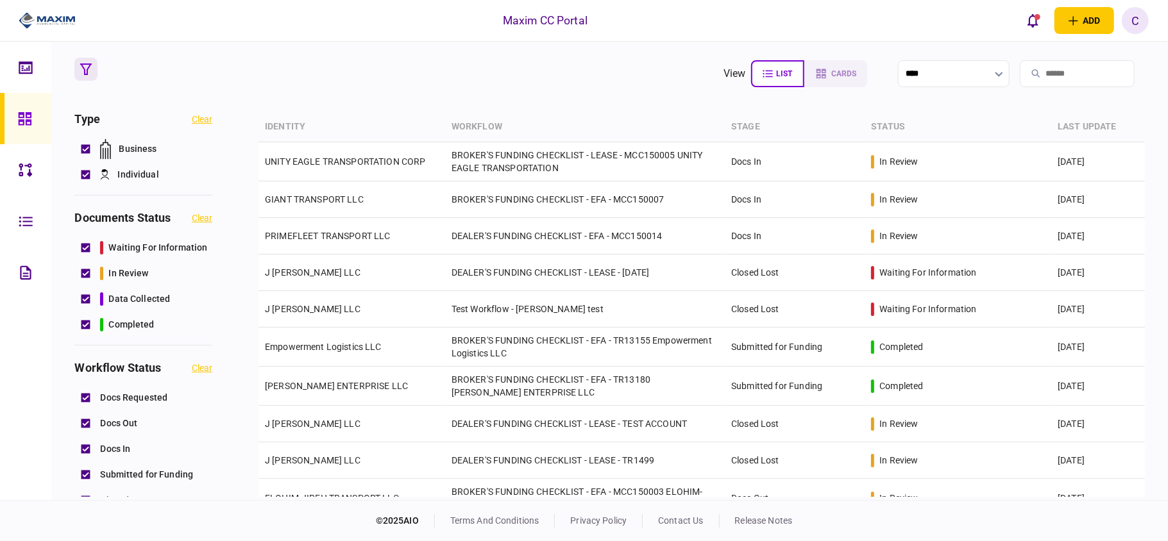
click at [90, 69] on icon "button" at bounding box center [86, 70] width 12 height 12
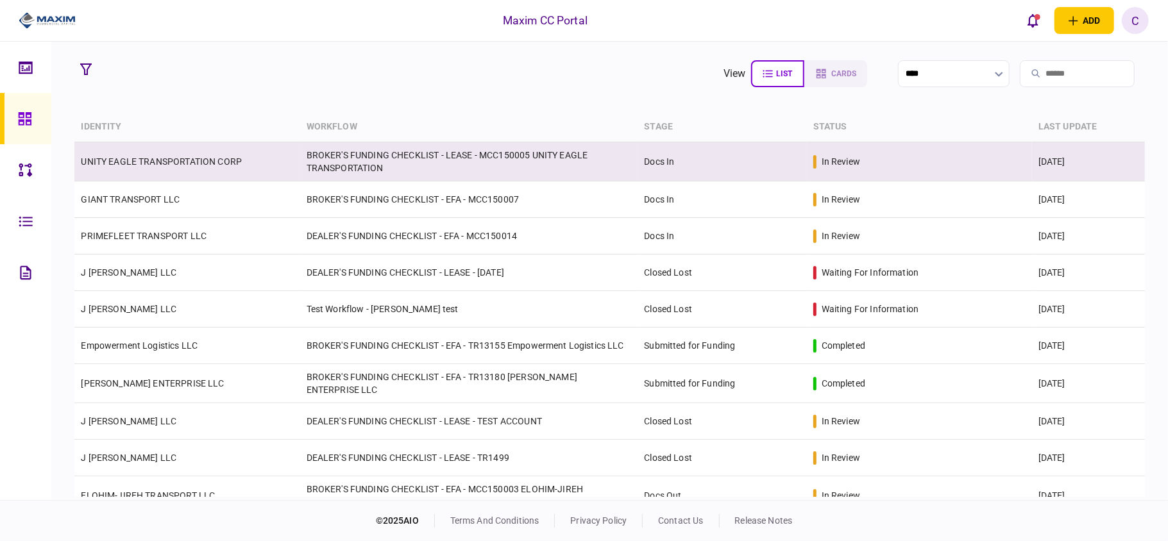
click at [226, 168] on td "UNITY EAGLE TRANSPORTATION CORP" at bounding box center [186, 161] width 225 height 39
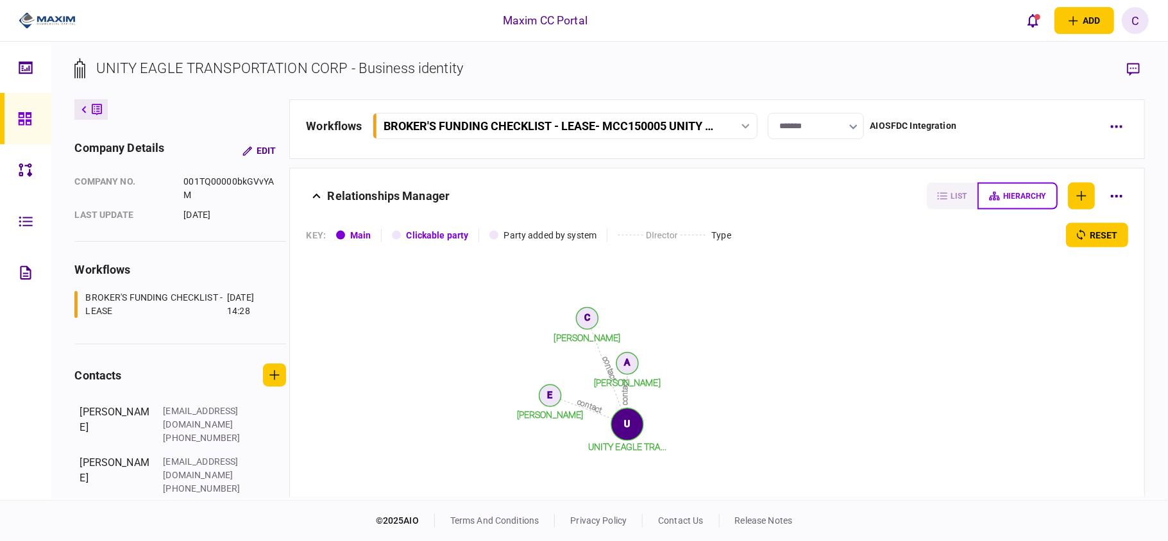
scroll to position [1454, 0]
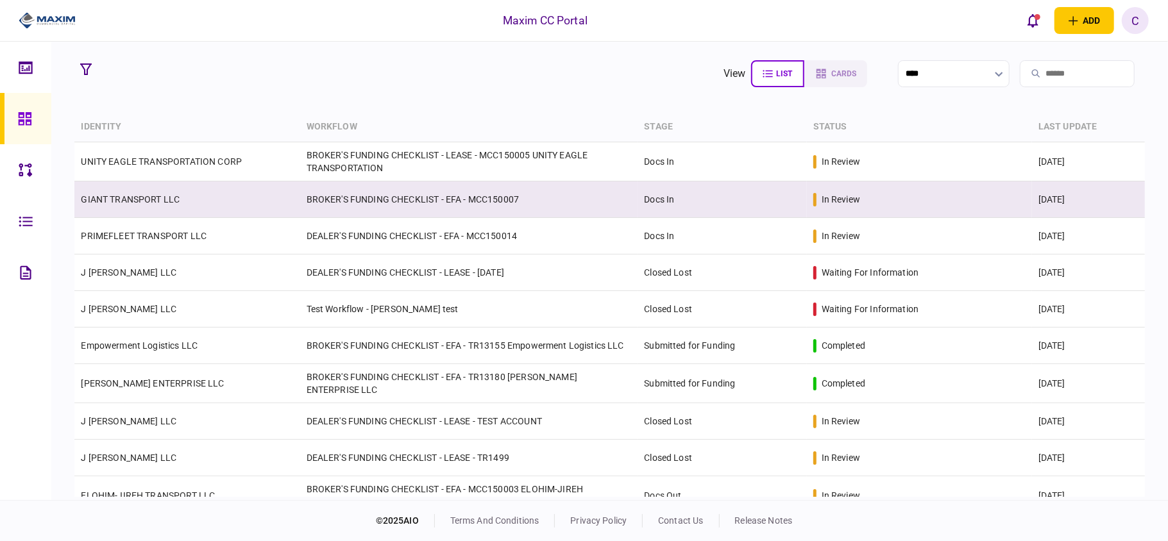
click at [314, 205] on td "BROKER'S FUNDING CHECKLIST - EFA - MCC150007" at bounding box center [469, 200] width 338 height 37
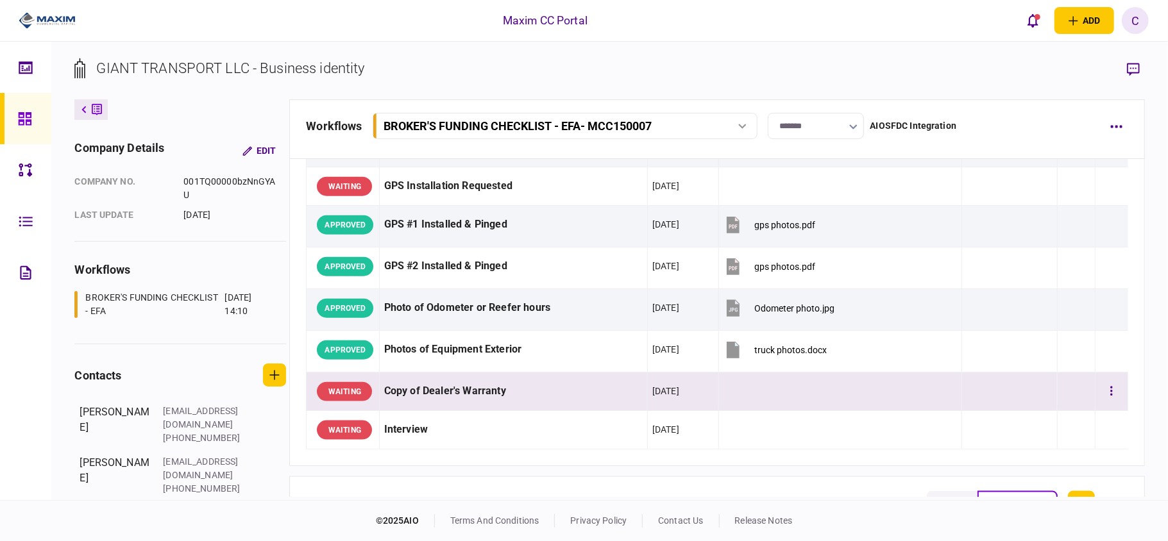
scroll to position [1078, 0]
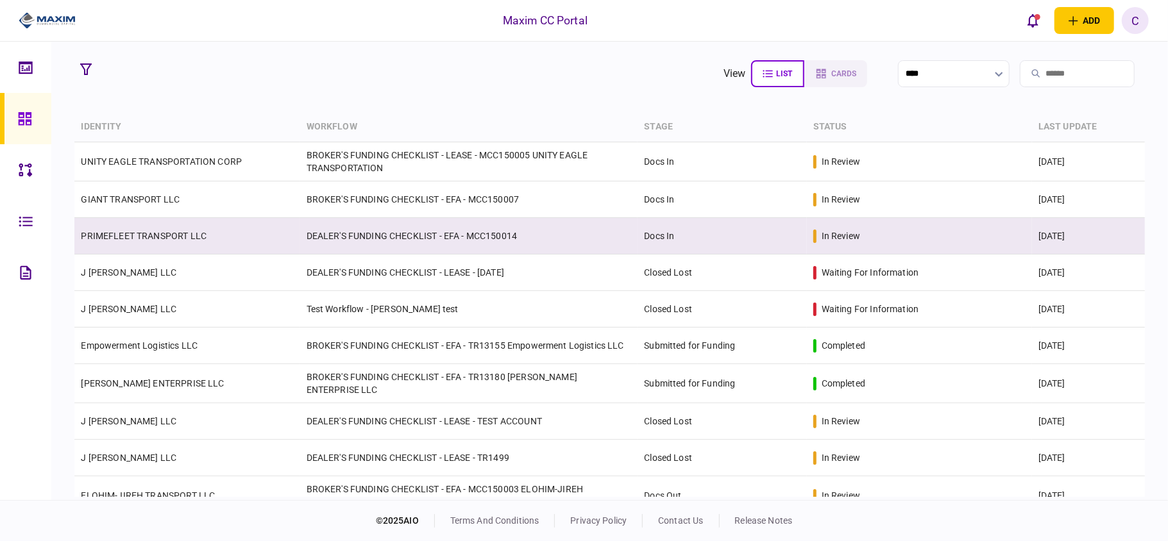
click at [171, 237] on link "PRIMEFLEET TRANSPORT LLC" at bounding box center [144, 236] width 126 height 10
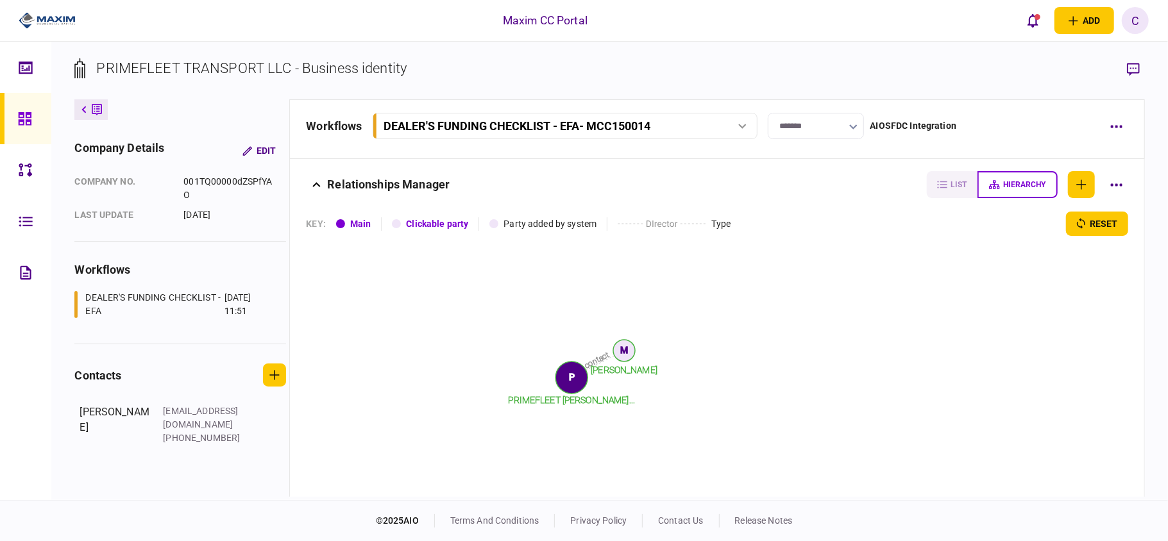
scroll to position [1967, 0]
